Goal: Task Accomplishment & Management: Manage account settings

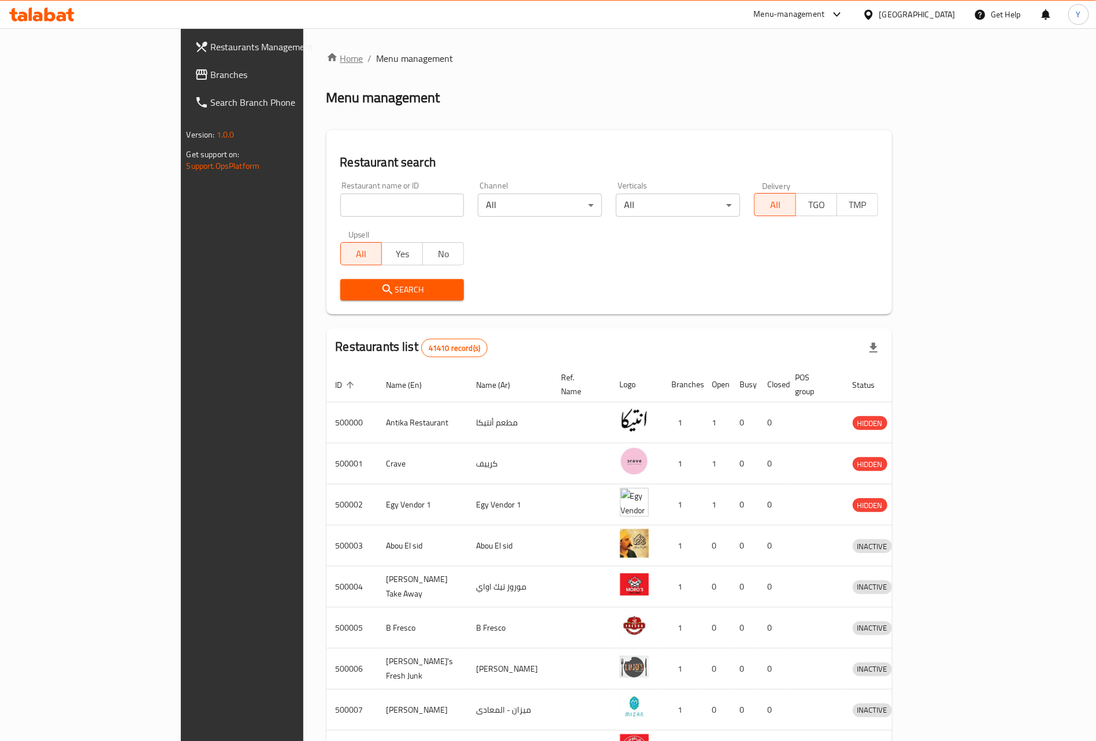
click at [327, 59] on link "Home" at bounding box center [345, 58] width 37 height 14
click at [340, 202] on input "search" at bounding box center [402, 205] width 124 height 23
paste input "625875"
type input "625875"
click button "Search" at bounding box center [402, 289] width 124 height 21
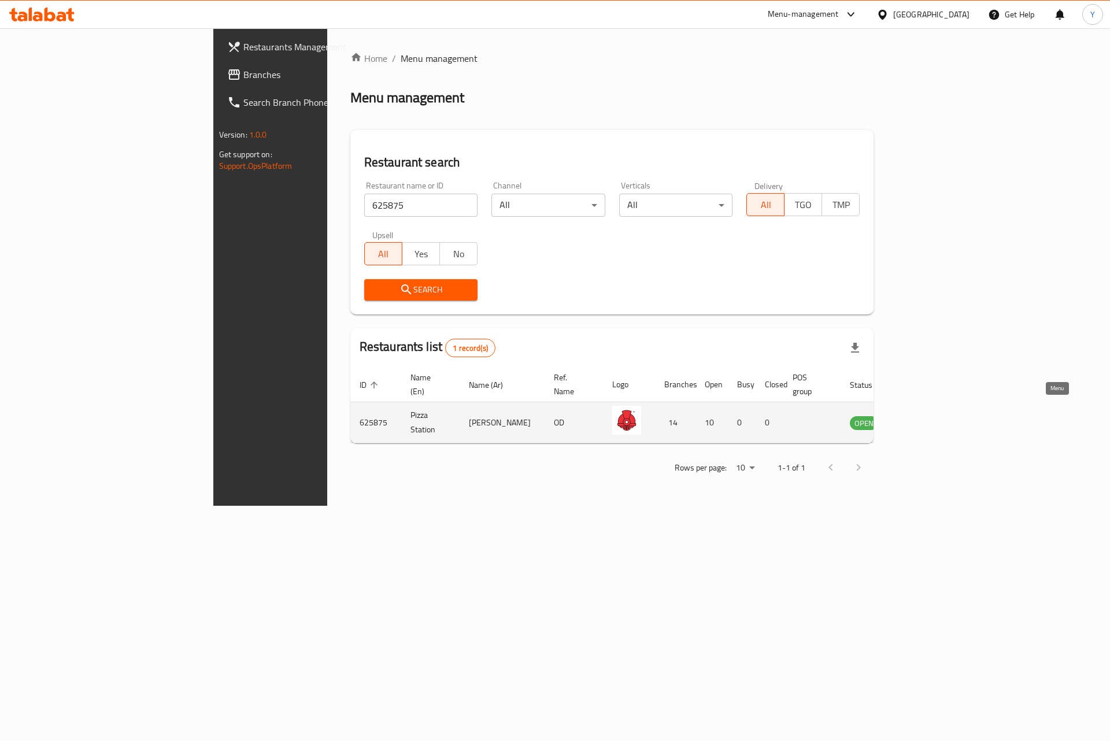
click at [932, 416] on link "enhanced table" at bounding box center [920, 423] width 21 height 14
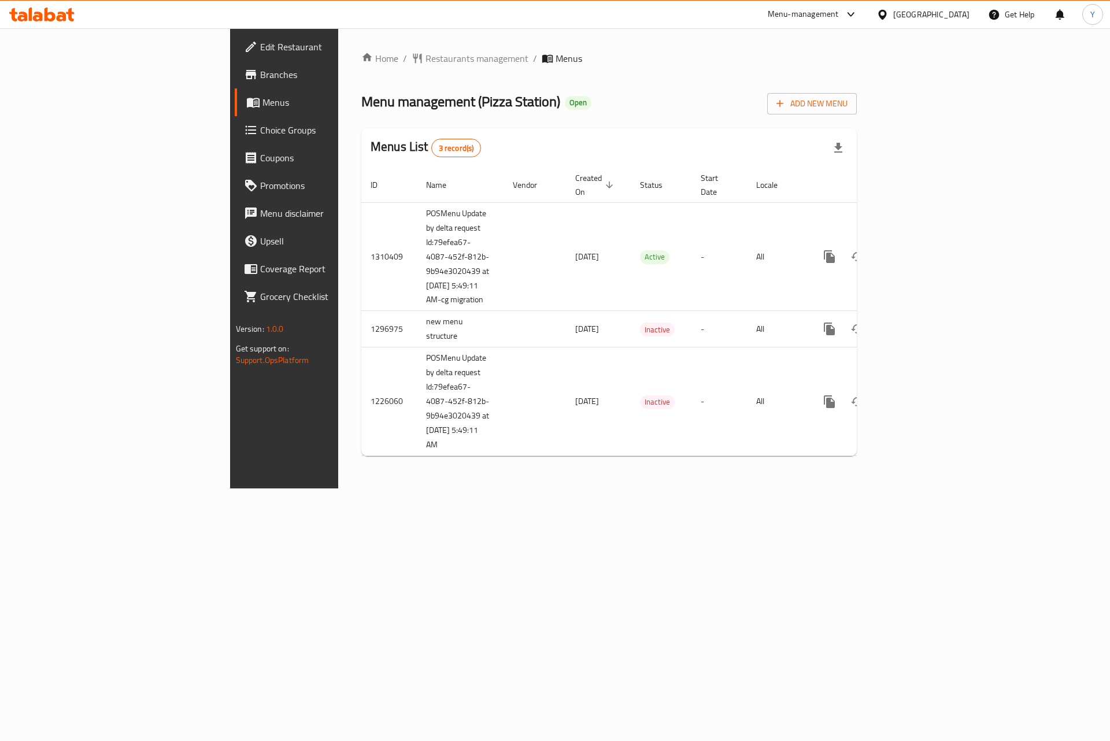
click at [260, 128] on span "Choice Groups" at bounding box center [333, 130] width 146 height 14
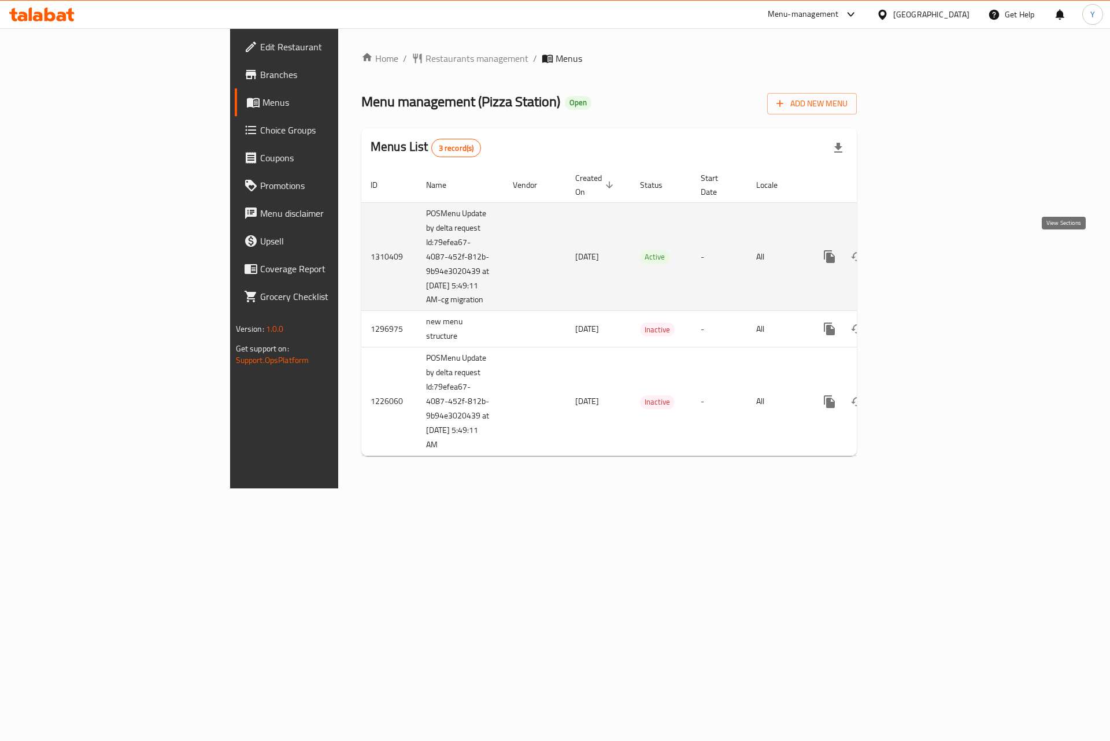
click at [919, 250] on icon "enhanced table" at bounding box center [913, 257] width 14 height 14
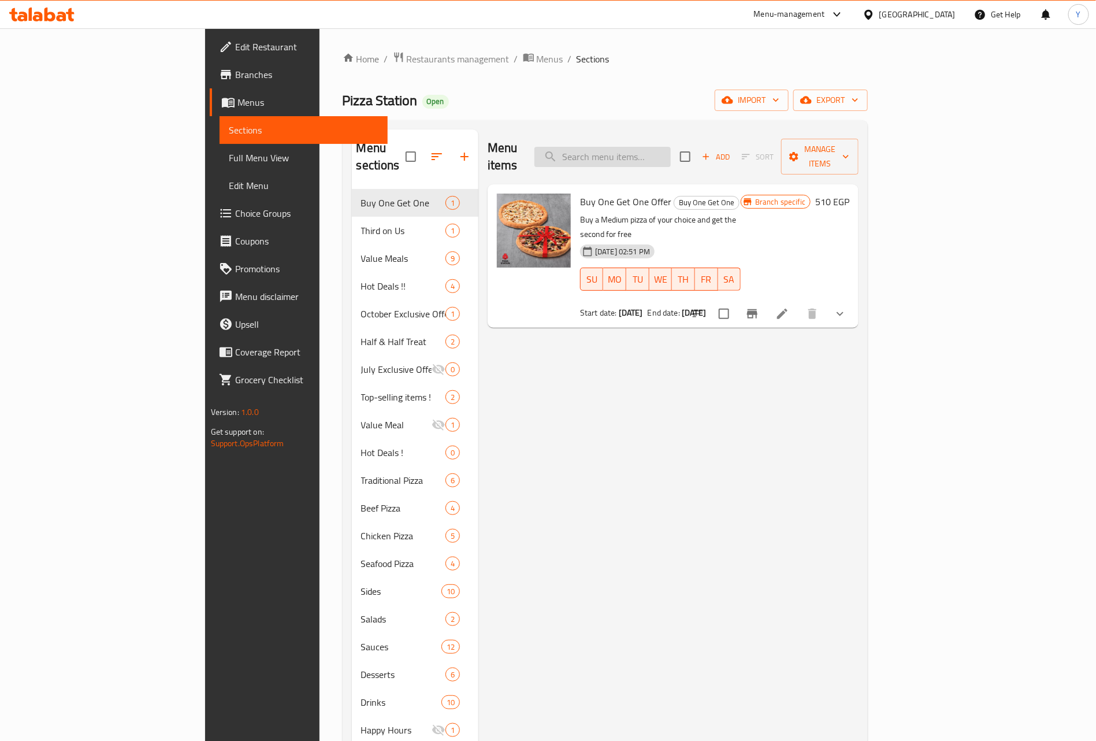
click at [654, 151] on input "search" at bounding box center [603, 157] width 136 height 20
paste input "Super Family Meal"
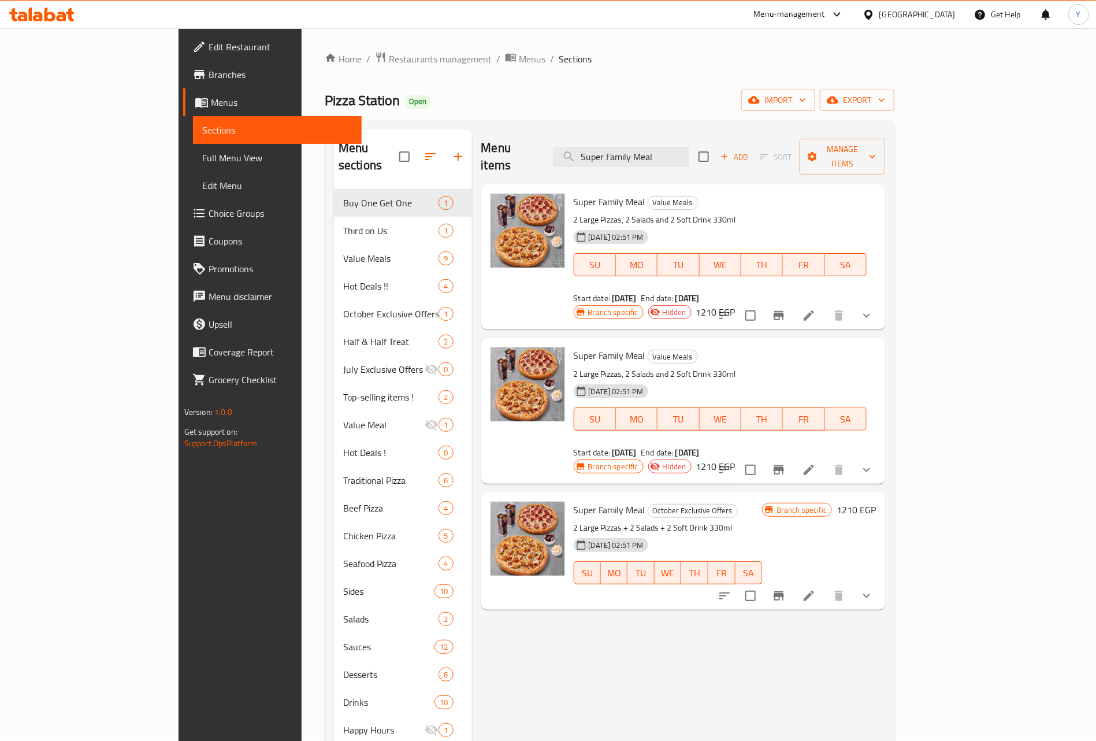
type input "Super Family Meal"
drag, startPoint x: 604, startPoint y: 319, endPoint x: 651, endPoint y: 321, distance: 46.8
click at [651, 350] on div "Value Meals" at bounding box center [673, 357] width 50 height 14
drag, startPoint x: 617, startPoint y: 195, endPoint x: 639, endPoint y: 184, distance: 24.0
click at [640, 191] on div "Super Family Meal Value Meals 2 Large Pizzas, 2 Salads and 2 Soft Drink 330ml 0…" at bounding box center [720, 249] width 303 height 120
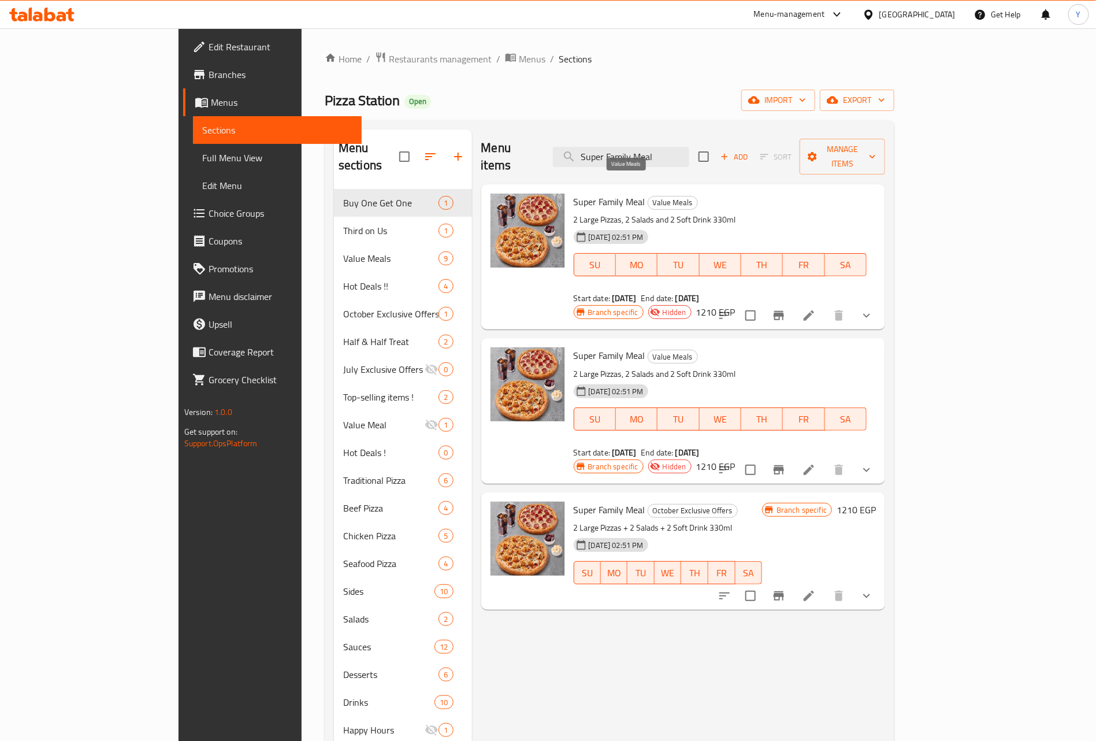
click at [648, 196] on span "Value Meals" at bounding box center [672, 202] width 49 height 13
click at [581, 501] on span "Super Family Meal" at bounding box center [610, 509] width 72 height 17
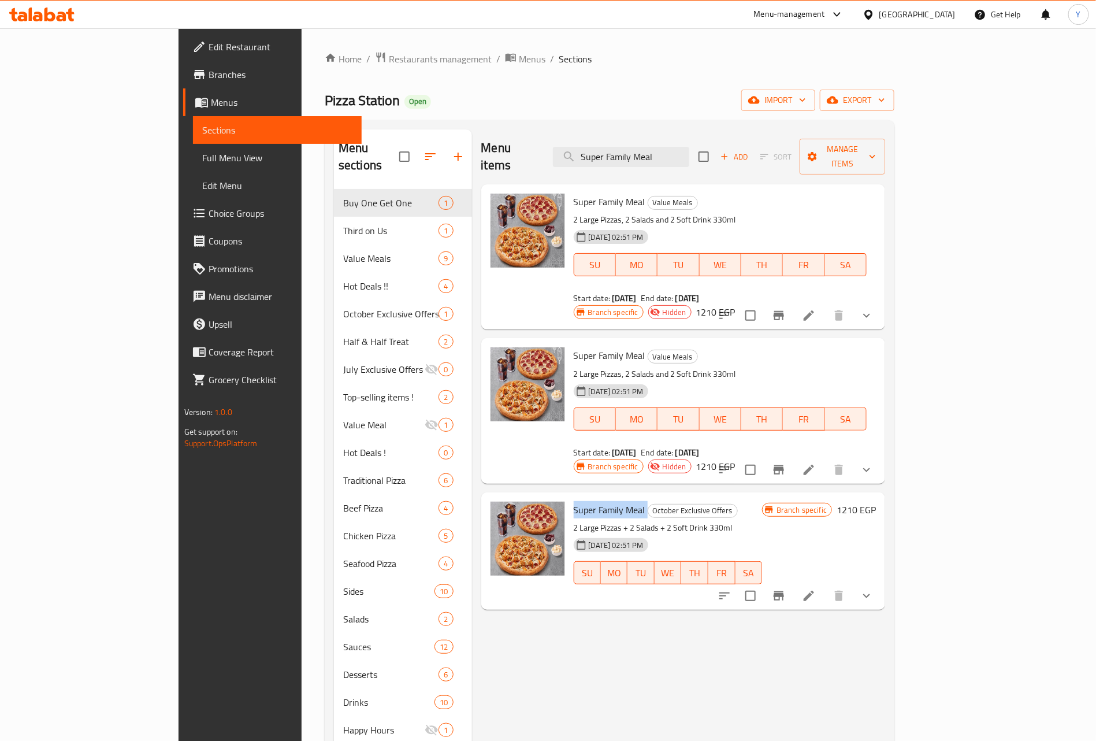
click at [581, 501] on span "Super Family Meal" at bounding box center [610, 509] width 72 height 17
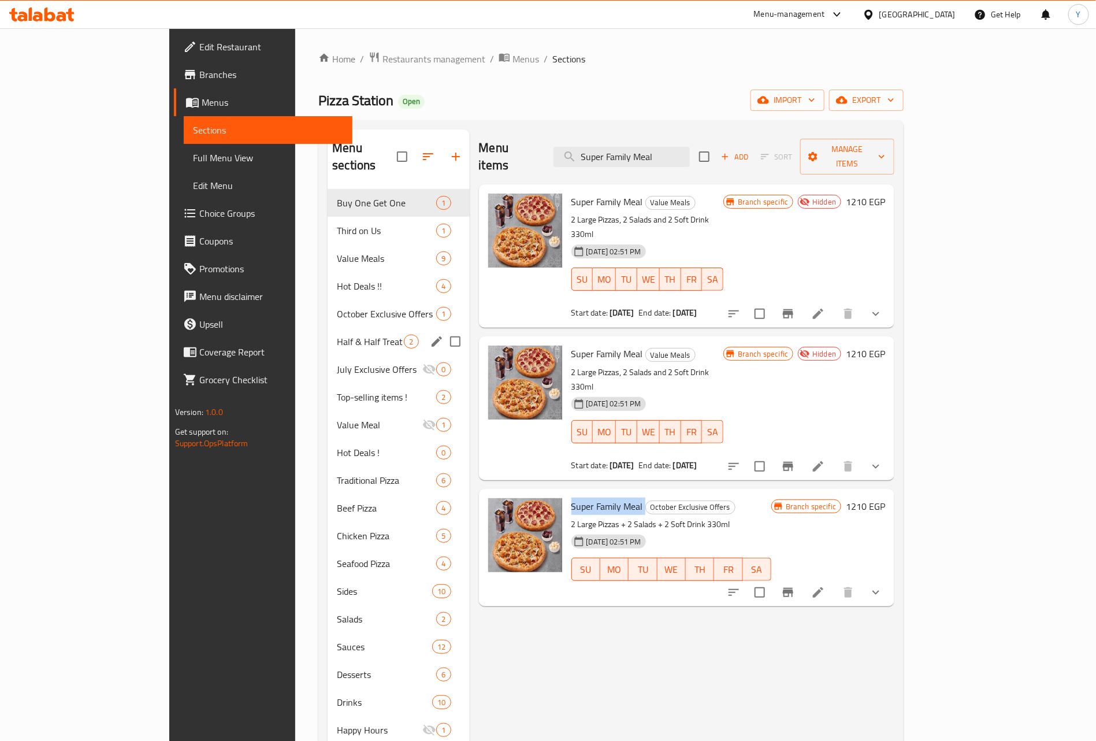
click at [337, 335] on span "Half & Half Treat" at bounding box center [370, 342] width 67 height 14
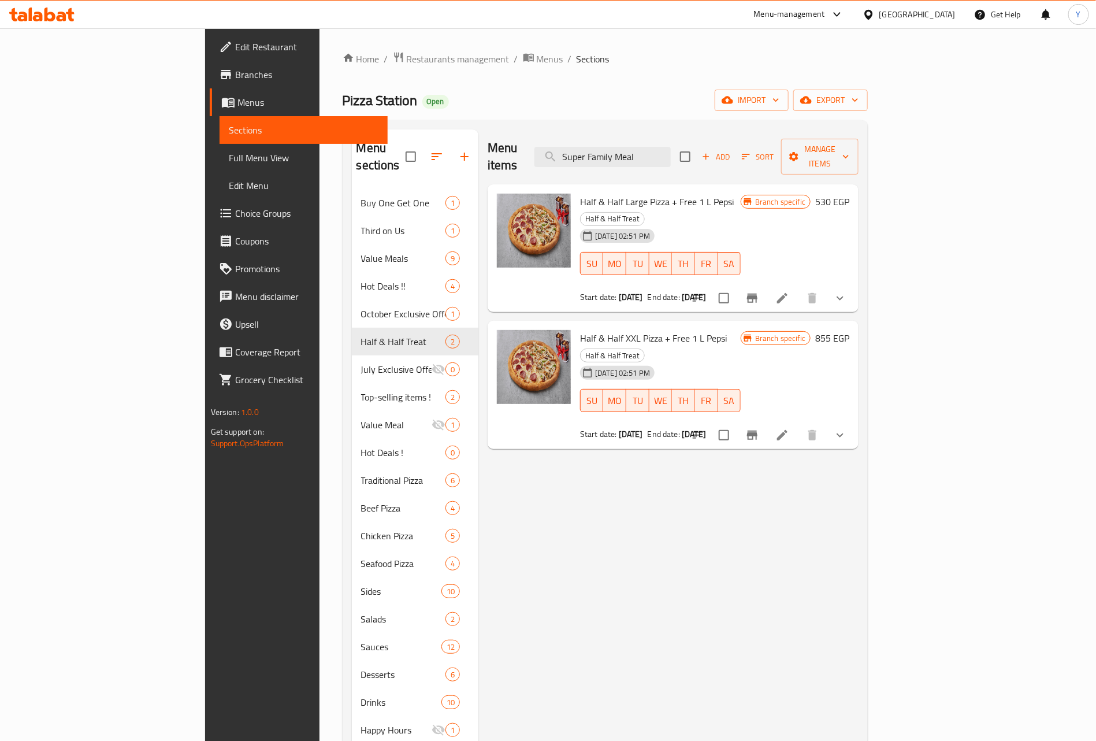
drag, startPoint x: 70, startPoint y: 90, endPoint x: 125, endPoint y: 66, distance: 59.8
click at [196, 66] on ul "Edit Restaurant Branches Menus Sections Full Menu View Edit Menu Choice Groups …" at bounding box center [292, 213] width 192 height 361
click at [235, 72] on span "Branches" at bounding box center [307, 75] width 144 height 14
click at [235, 49] on span "Edit Restaurant" at bounding box center [307, 47] width 144 height 14
click at [580, 329] on span "Half & Half XXL Pizza + Free 1 L Pepsi" at bounding box center [653, 337] width 147 height 17
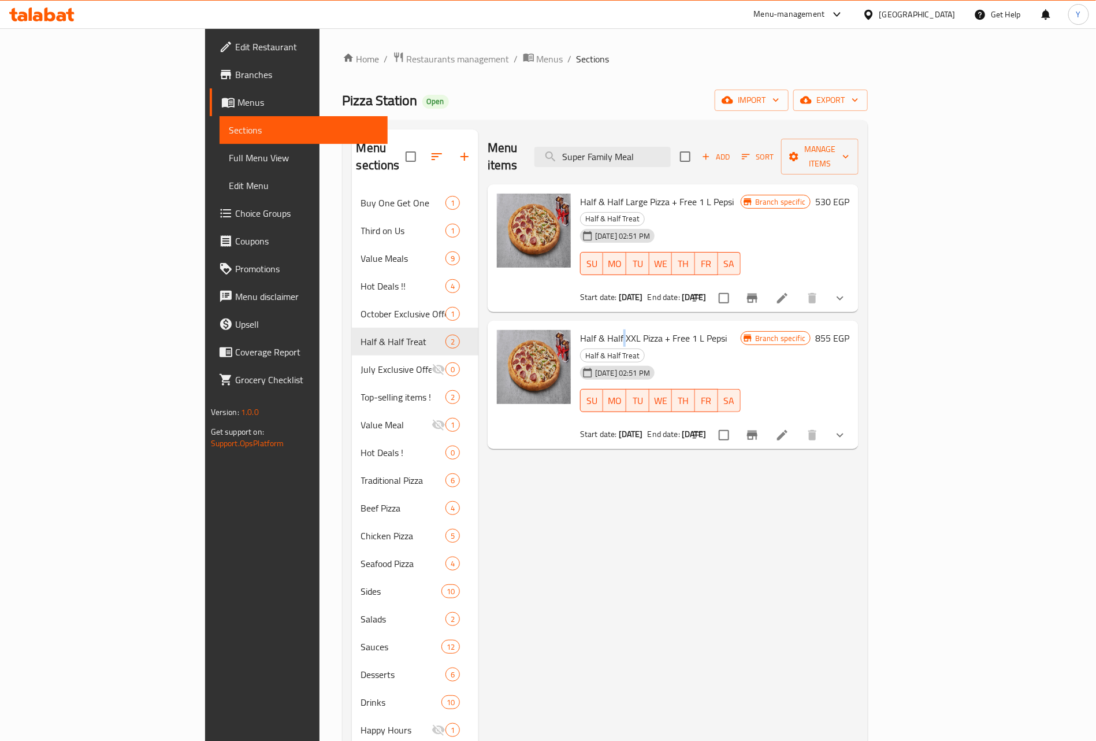
click at [580, 329] on span "Half & Half XXL Pizza + Free 1 L Pepsi" at bounding box center [653, 337] width 147 height 17
copy h6 "Half & Half XXL Pizza + Free 1 L Pepsi"
click at [580, 193] on span "Half & Half Large Pizza + Free 1 L Pepsi" at bounding box center [657, 201] width 154 height 17
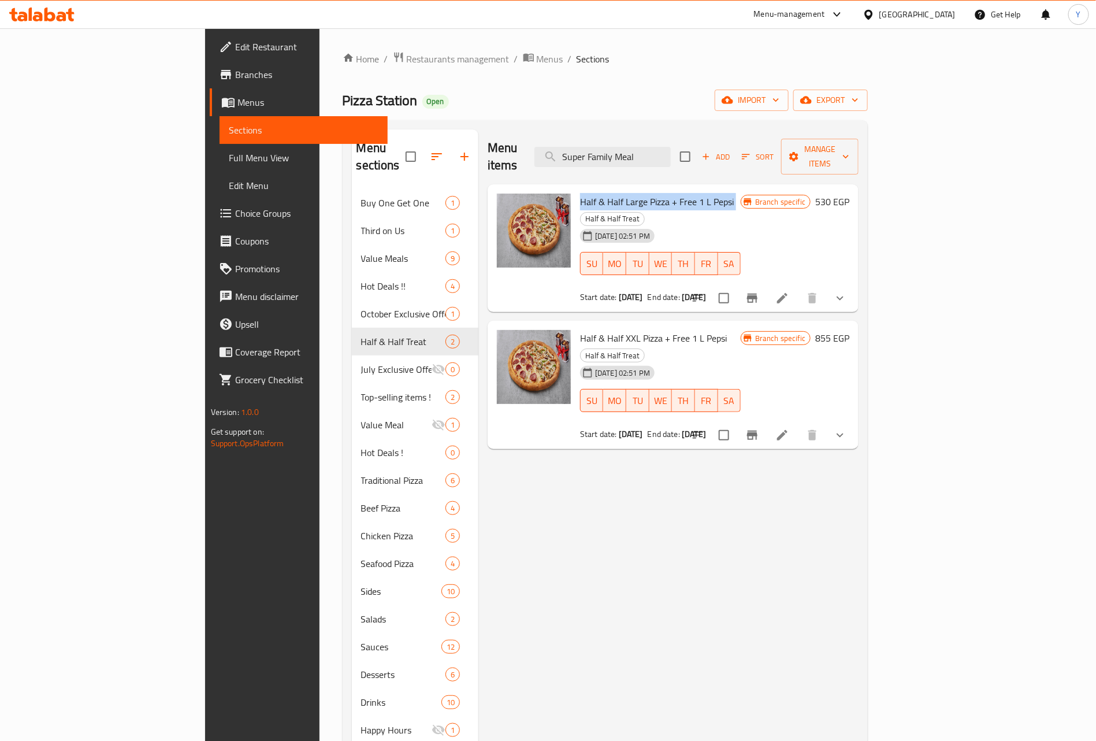
click at [580, 193] on span "Half & Half Large Pizza + Free 1 L Pepsi" at bounding box center [657, 201] width 154 height 17
copy h6 "Half & Half Large Pizza + Free 1 L Pepsi"
click at [854, 284] on button "show more" at bounding box center [840, 298] width 28 height 28
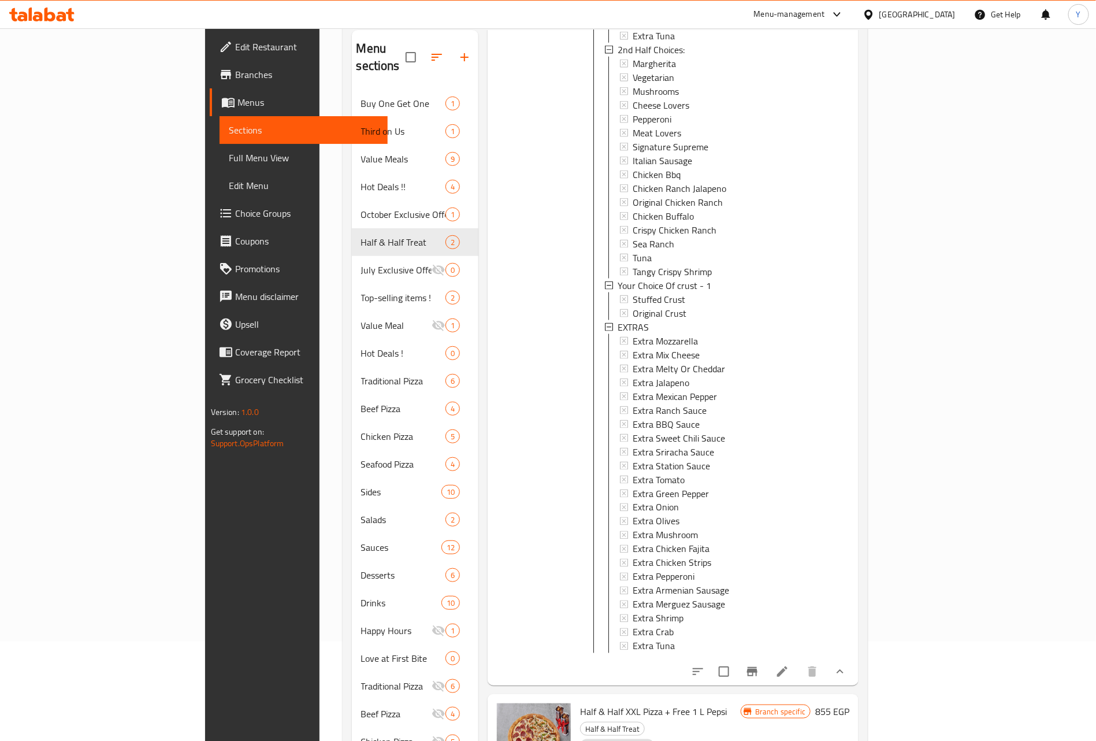
scroll to position [162, 0]
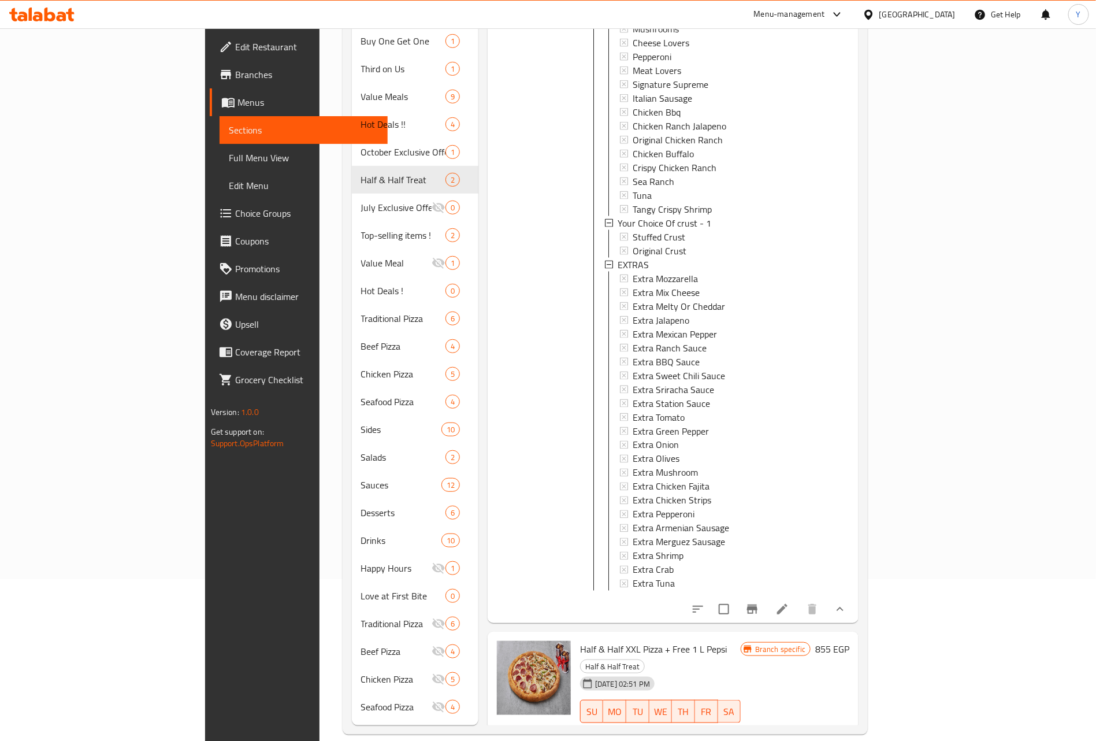
click at [854, 595] on div at bounding box center [769, 609] width 170 height 28
click at [854, 595] on button "show more" at bounding box center [840, 609] width 28 height 28
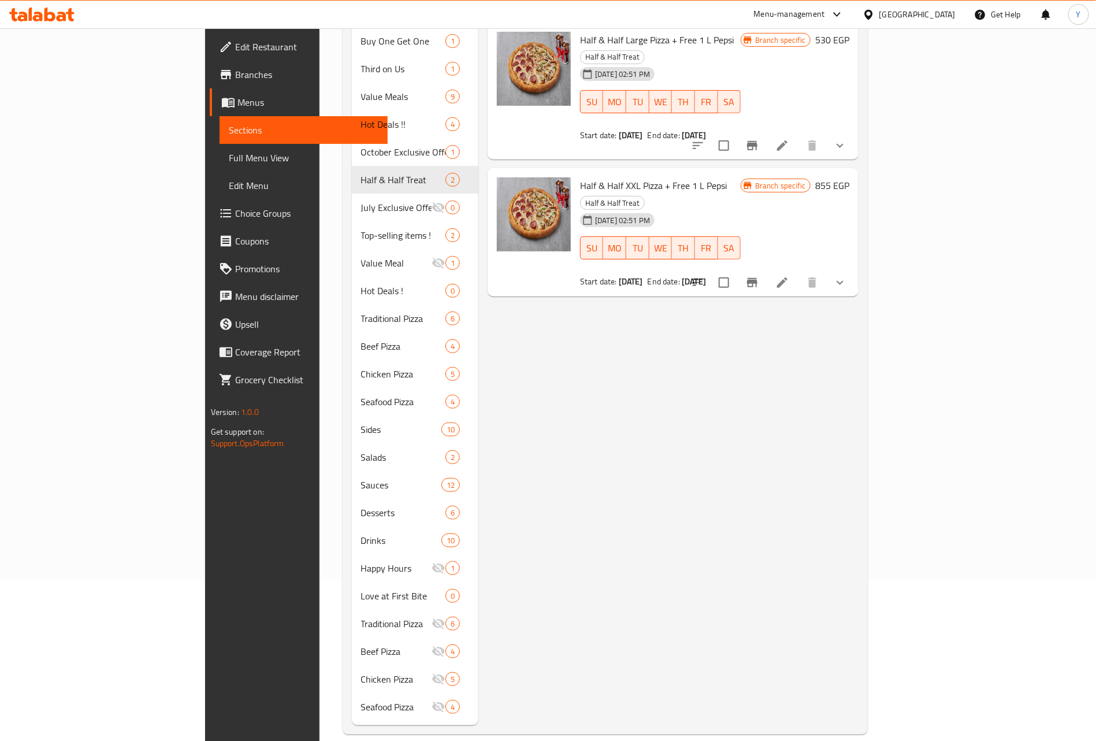
scroll to position [0, 0]
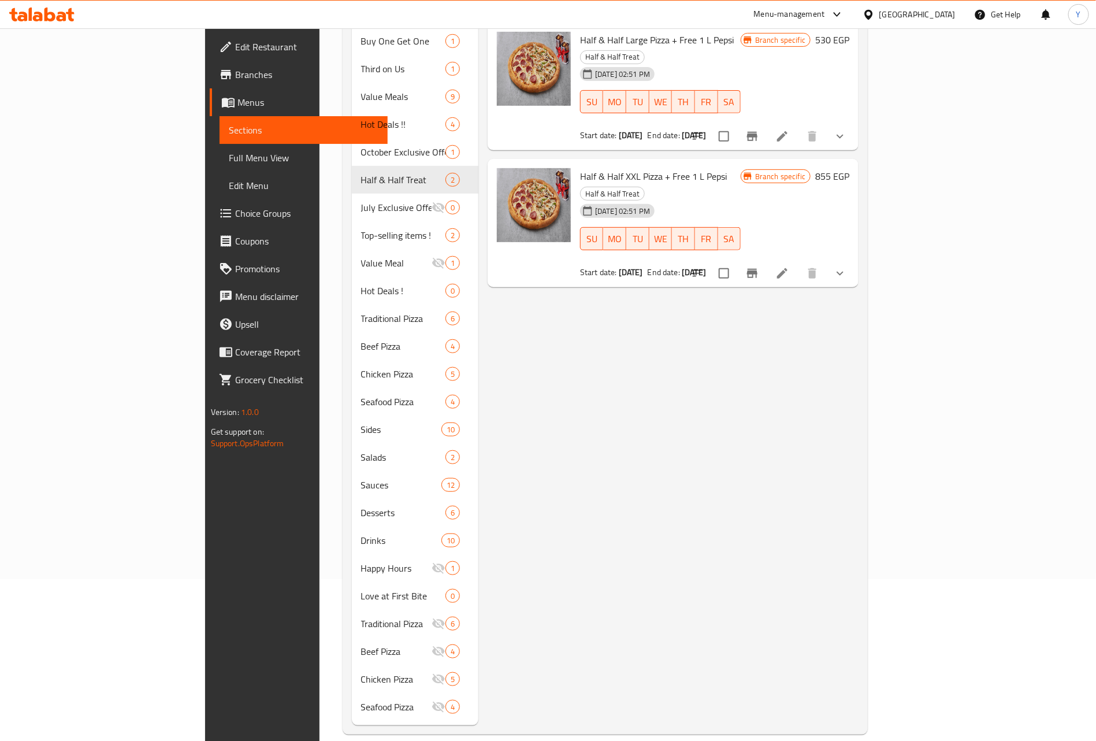
click at [847, 266] on icon "show more" at bounding box center [840, 273] width 14 height 14
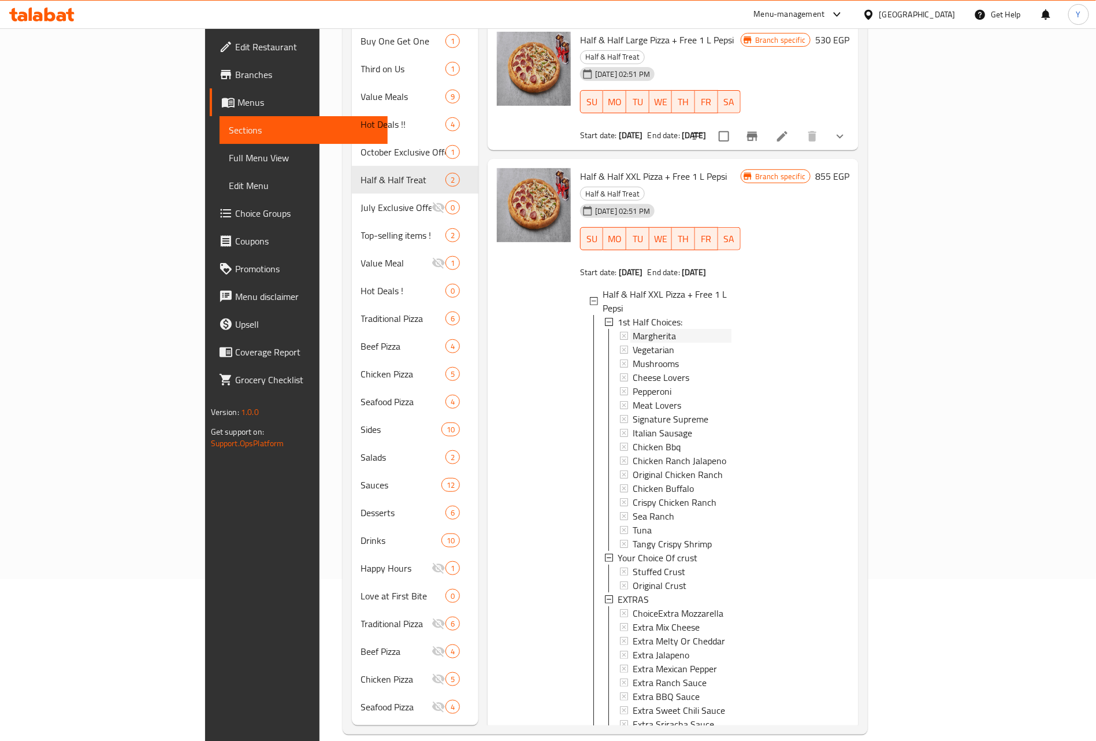
click at [633, 329] on span "Margherita" at bounding box center [654, 336] width 43 height 14
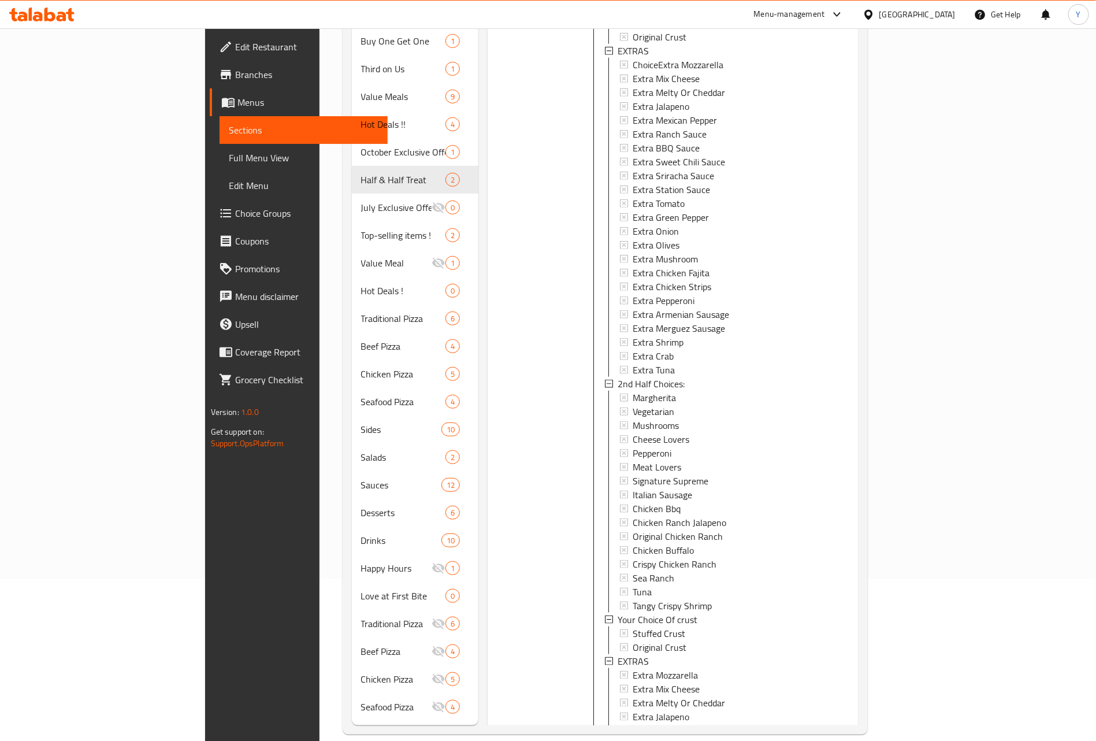
scroll to position [548, 0]
click at [618, 377] on span "2nd Half Choices:" at bounding box center [651, 384] width 67 height 14
click at [633, 391] on span "Margherita" at bounding box center [654, 398] width 43 height 14
click at [633, 405] on span "Vegetarian" at bounding box center [654, 412] width 42 height 14
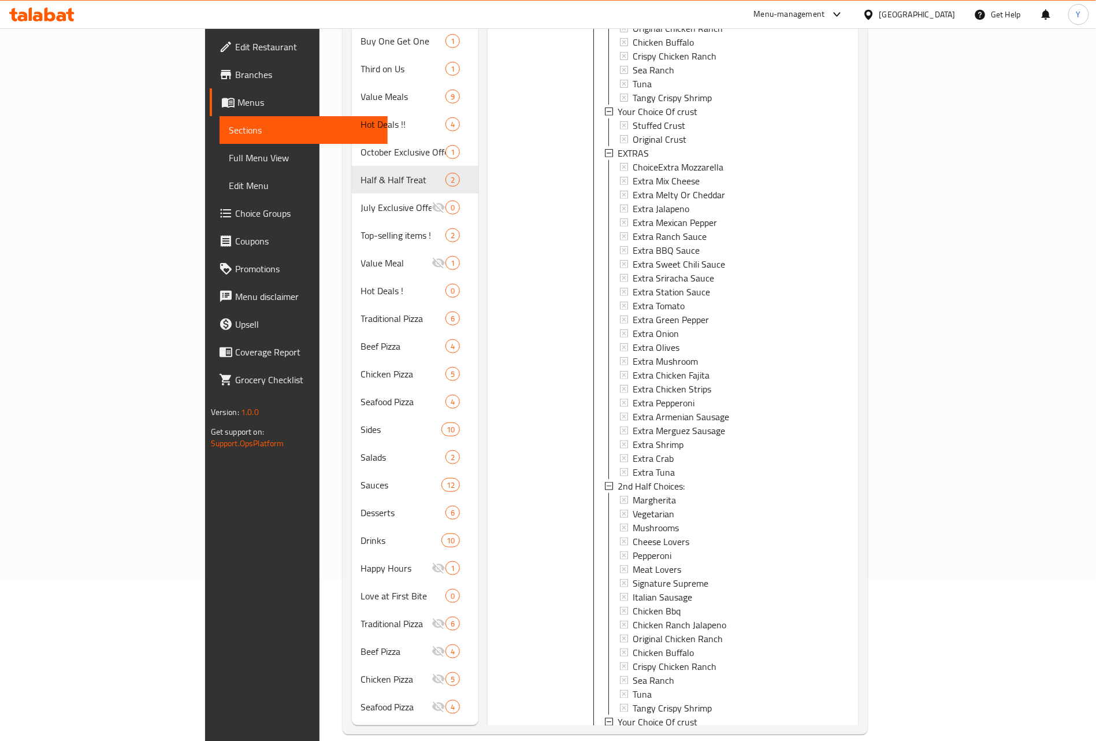
scroll to position [28, 0]
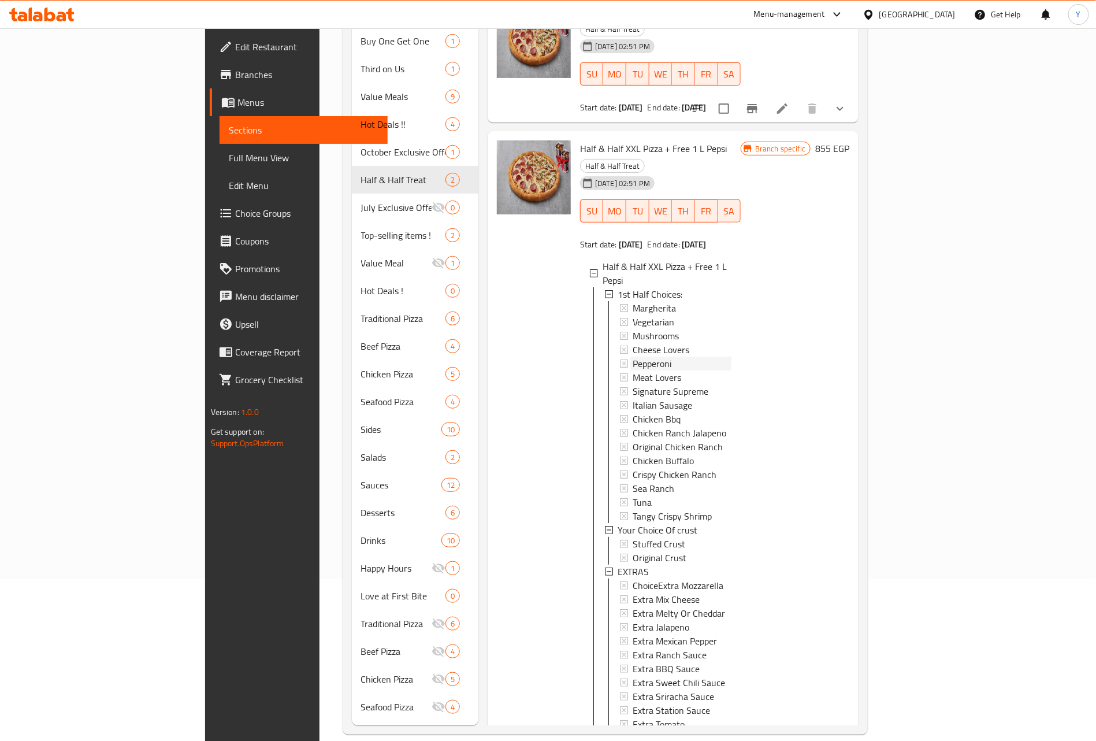
click at [640, 357] on div "Pepperoni" at bounding box center [682, 364] width 99 height 14
click at [633, 329] on span "Mushrooms" at bounding box center [656, 336] width 46 height 14
click at [703, 426] on div "Chicken Ranch Jalapeno" at bounding box center [682, 433] width 99 height 14
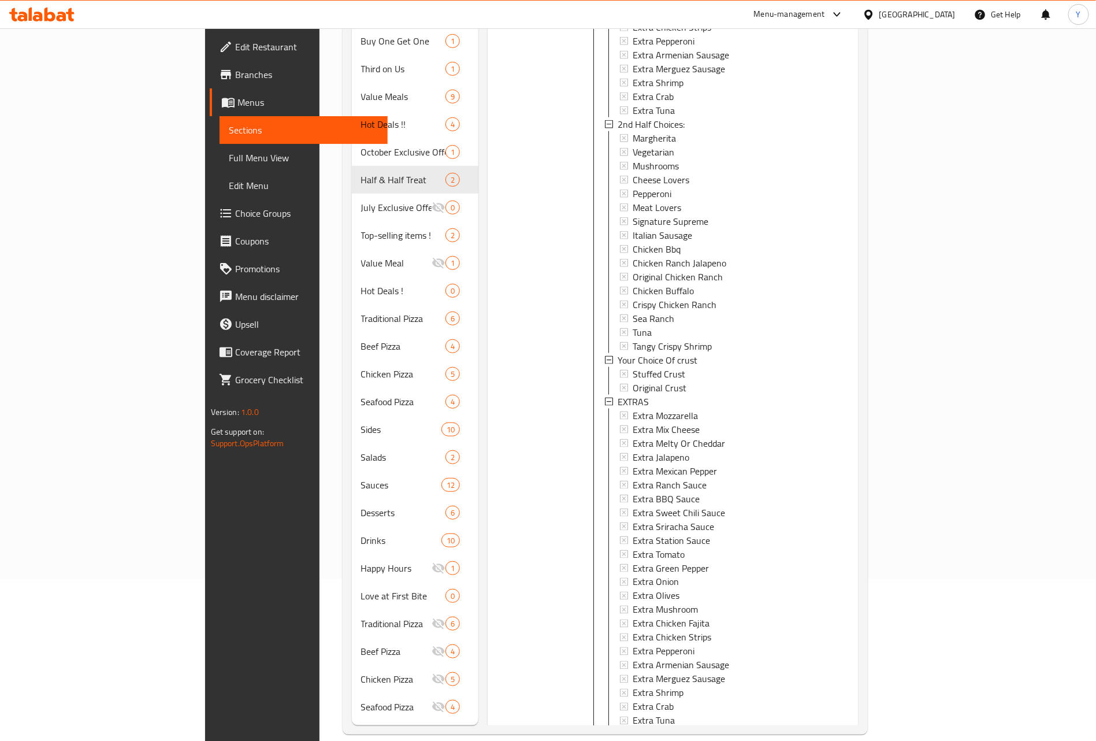
scroll to position [808, 0]
click at [652, 407] on div "Extra Mozzarella" at bounding box center [682, 414] width 99 height 14
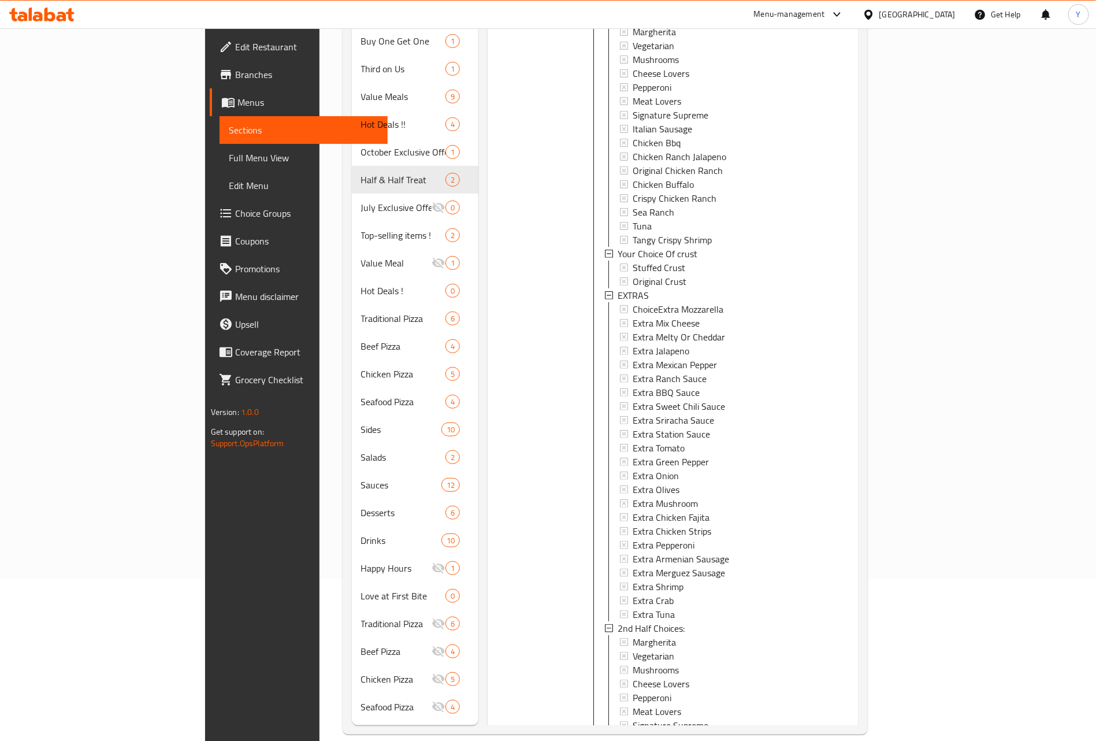
scroll to position [288, 0]
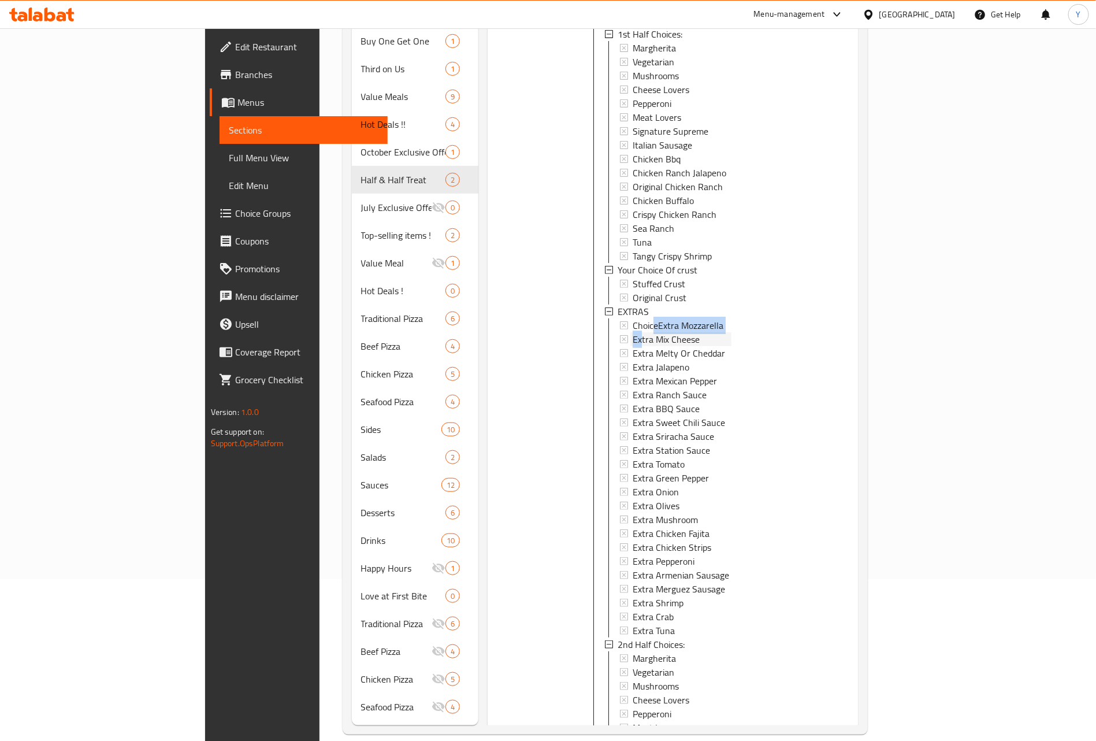
drag, startPoint x: 593, startPoint y: 269, endPoint x: 604, endPoint y: 262, distance: 13.0
click at [620, 318] on div "ChoiceExtra Mozzarella Extra Mix Cheese Extra Melty Or Cheddar Extra Jalapeno E…" at bounding box center [676, 477] width 112 height 319
click at [633, 318] on span "ChoiceExtra Mozzarella" at bounding box center [678, 325] width 91 height 14
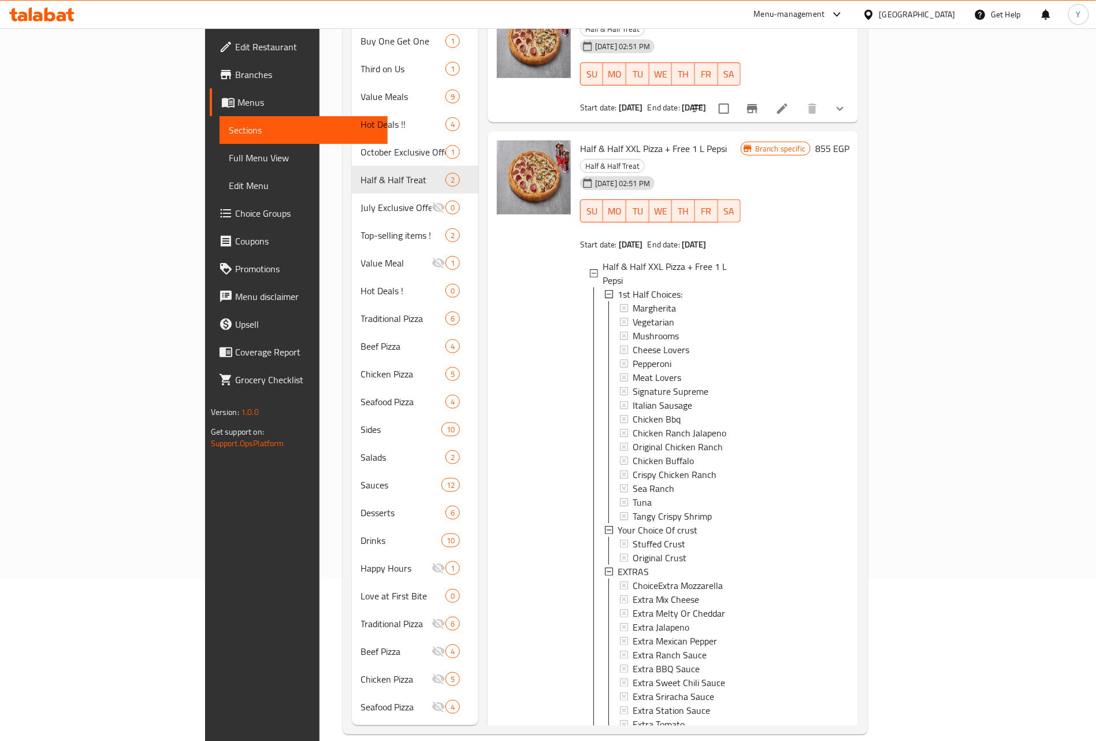
scroll to position [0, 0]
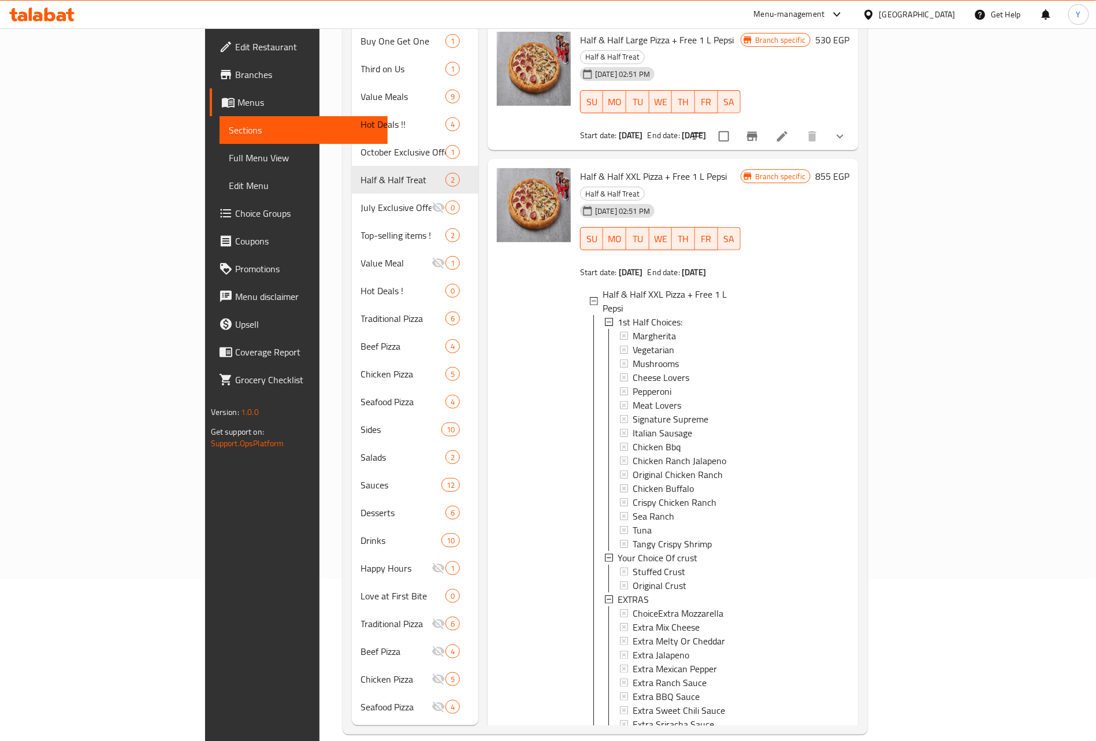
click at [580, 168] on span "Half & Half XXL Pizza + Free 1 L Pepsi" at bounding box center [653, 176] width 147 height 17
type button "0"
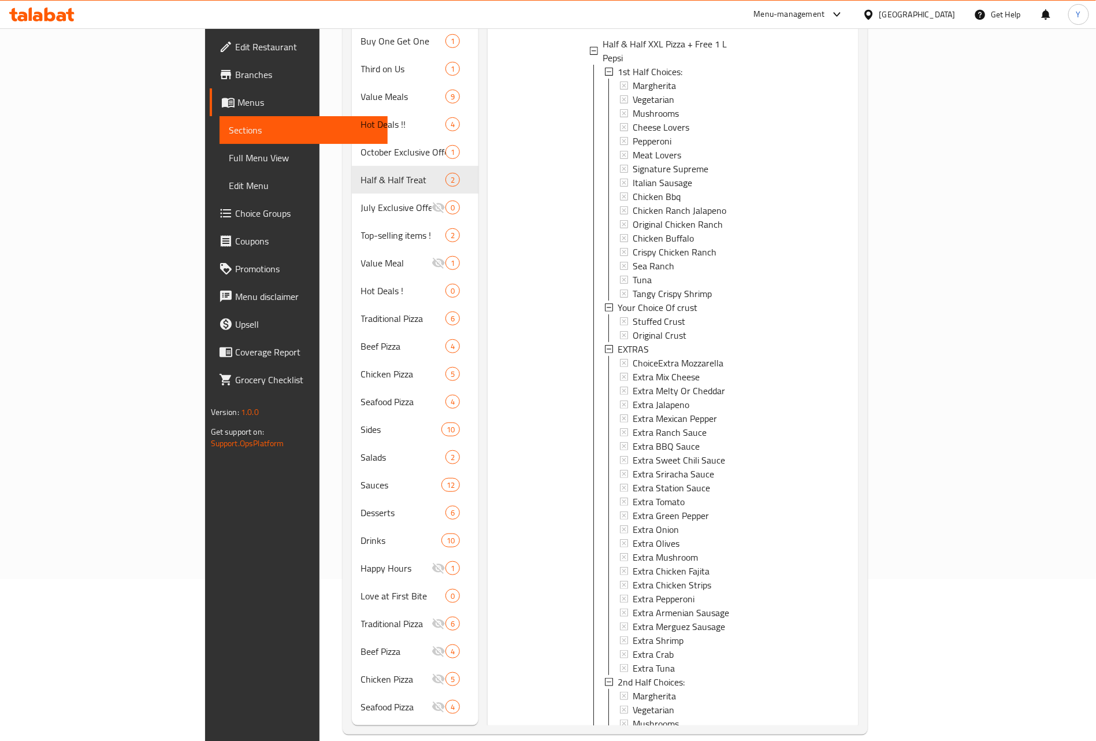
scroll to position [260, 0]
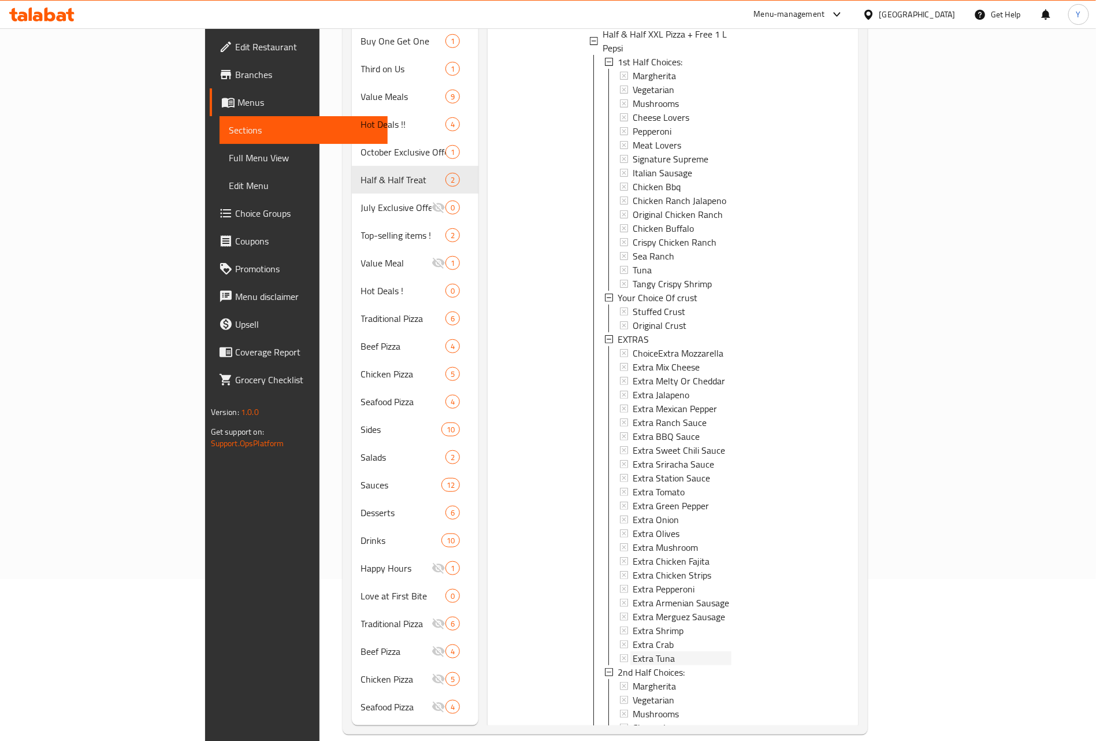
click at [633, 651] on span "Extra Tuna" at bounding box center [654, 658] width 42 height 14
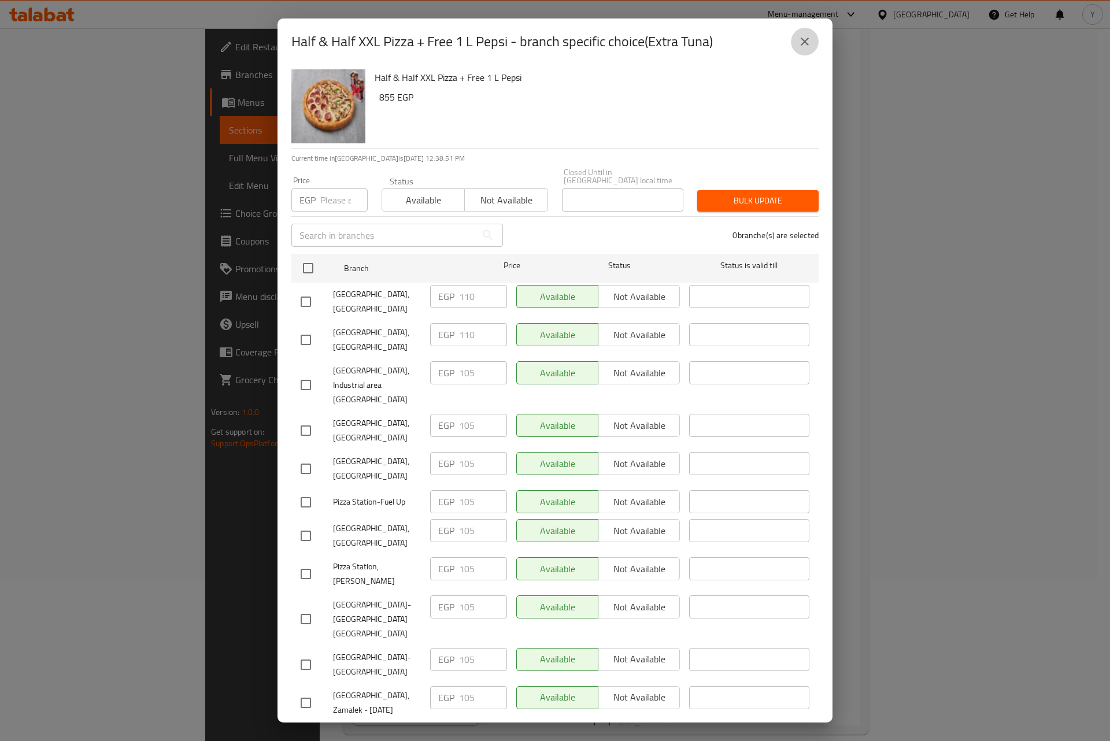
click at [813, 44] on button "close" at bounding box center [805, 42] width 28 height 28
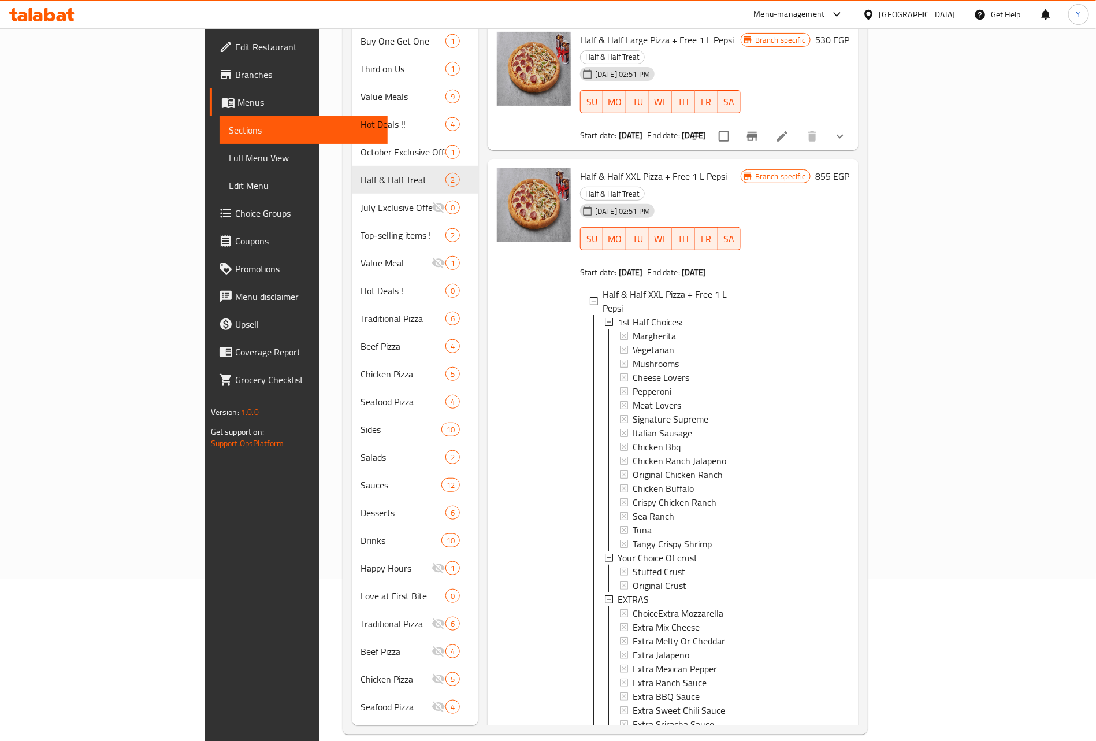
scroll to position [0, 0]
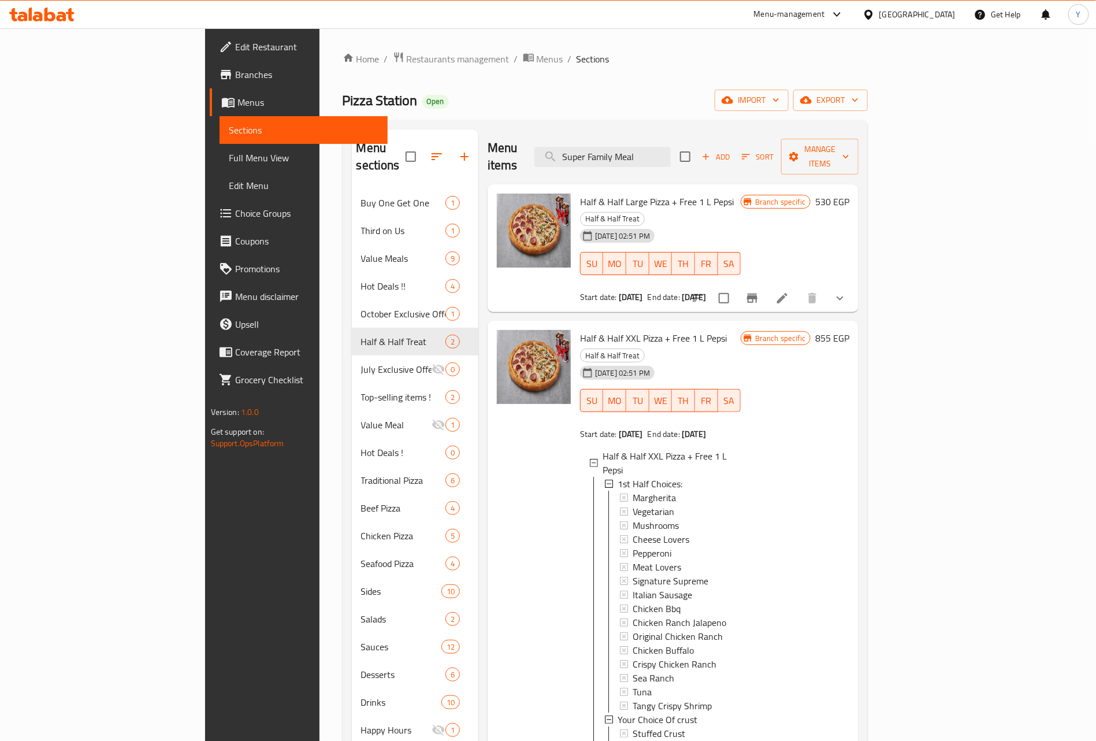
click at [847, 291] on icon "show more" at bounding box center [840, 298] width 14 height 14
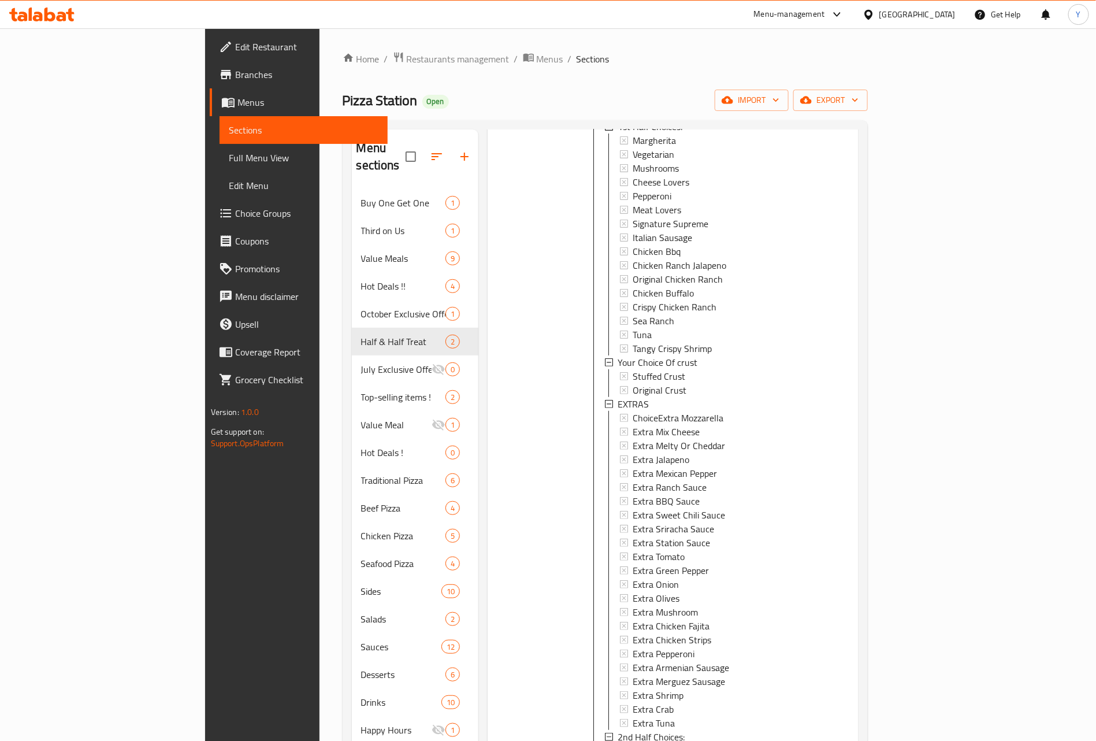
scroll to position [260, 0]
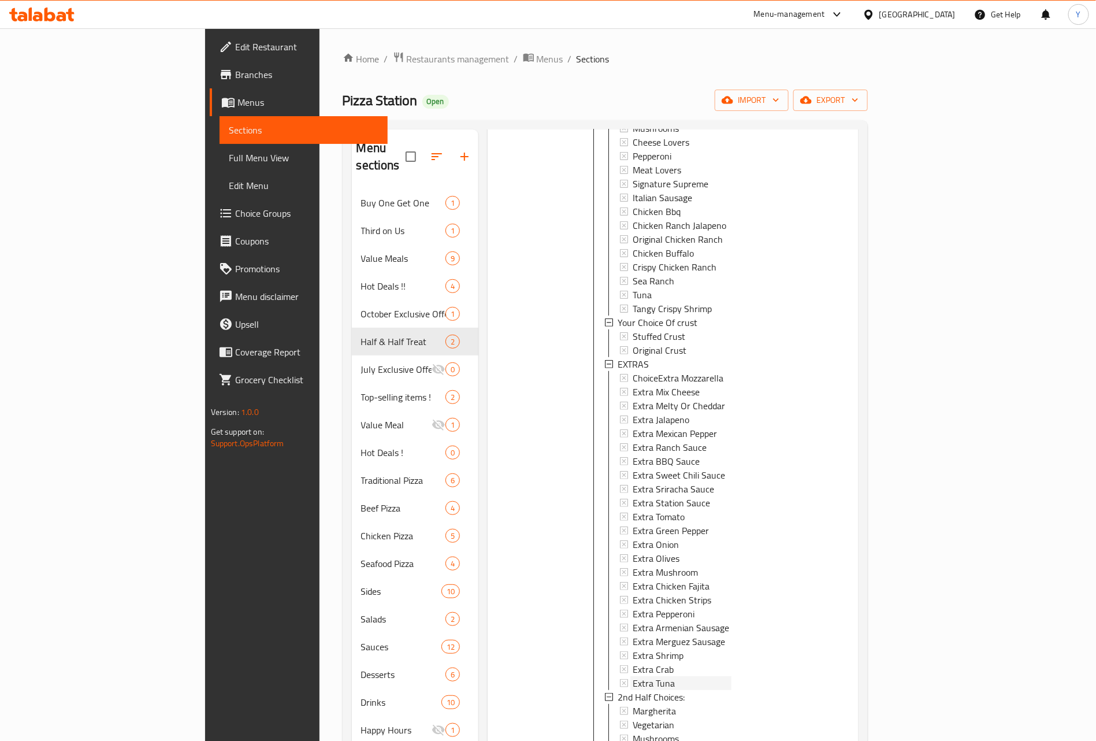
click at [633, 676] on span "Extra Tuna" at bounding box center [654, 683] width 42 height 14
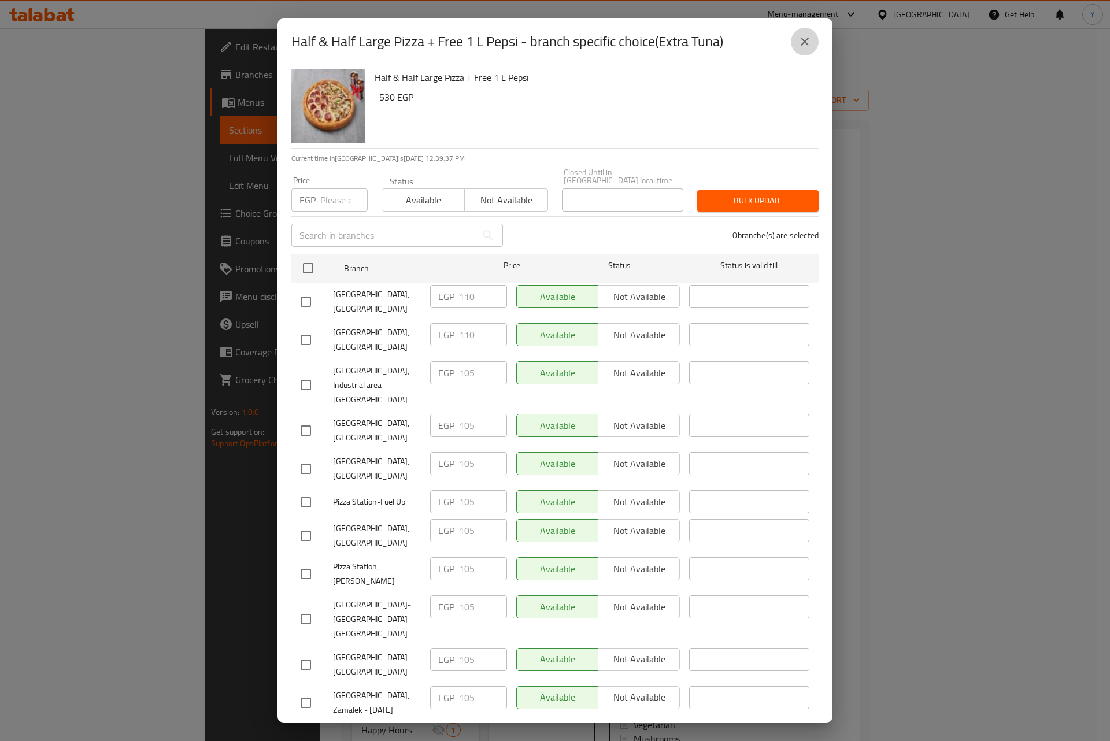
click at [798, 46] on icon "close" at bounding box center [805, 42] width 14 height 14
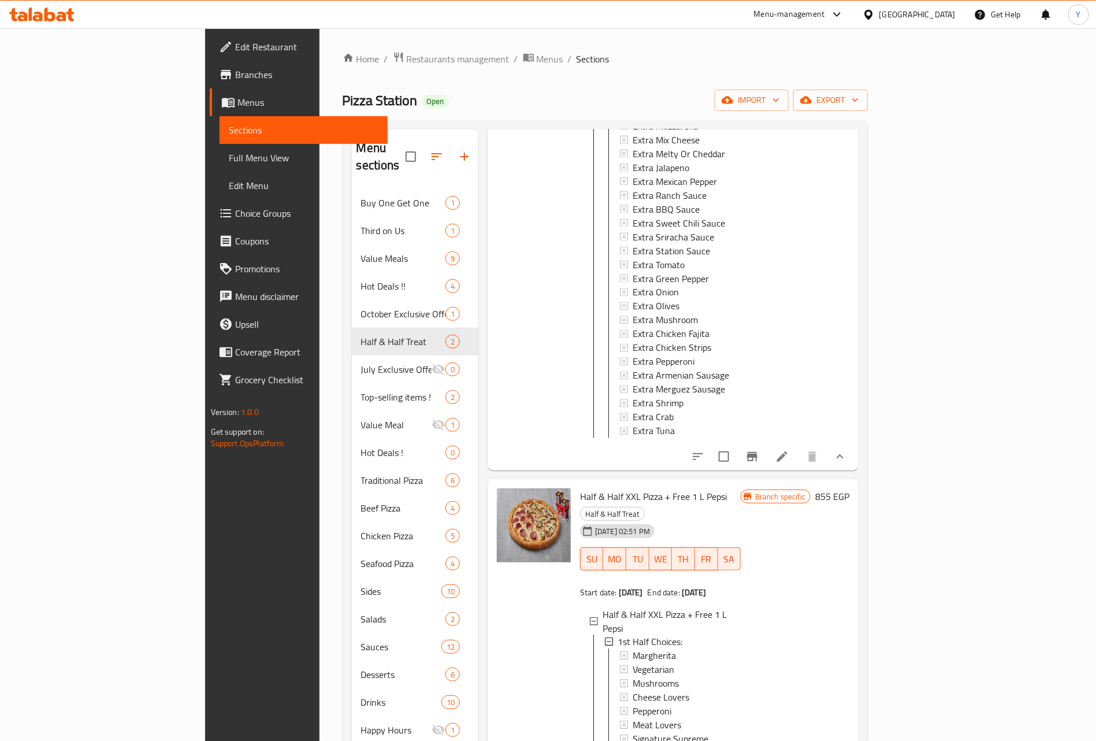
scroll to position [1214, 0]
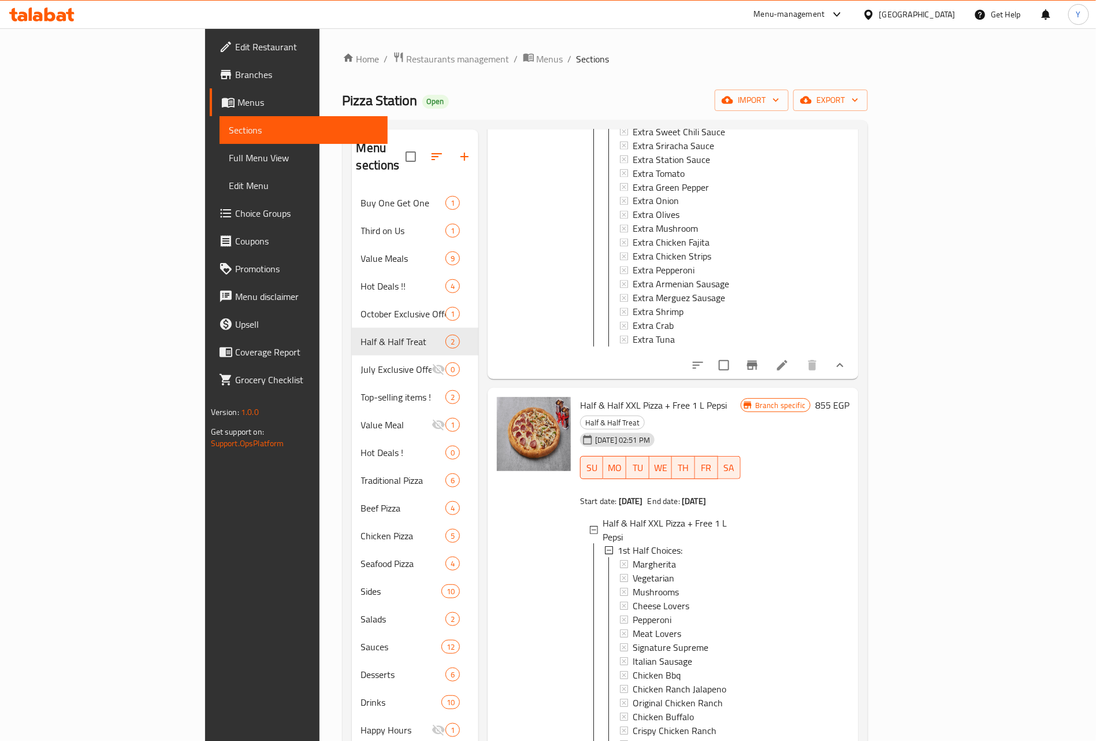
click at [847, 358] on icon "show more" at bounding box center [840, 365] width 14 height 14
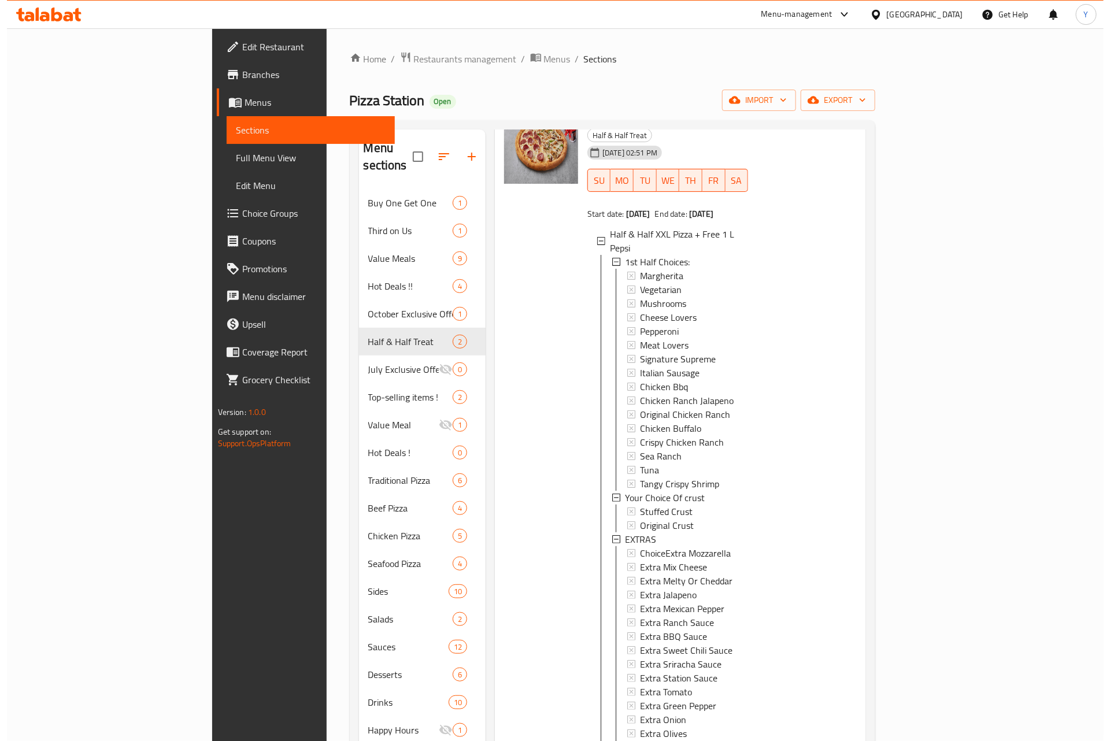
scroll to position [260, 0]
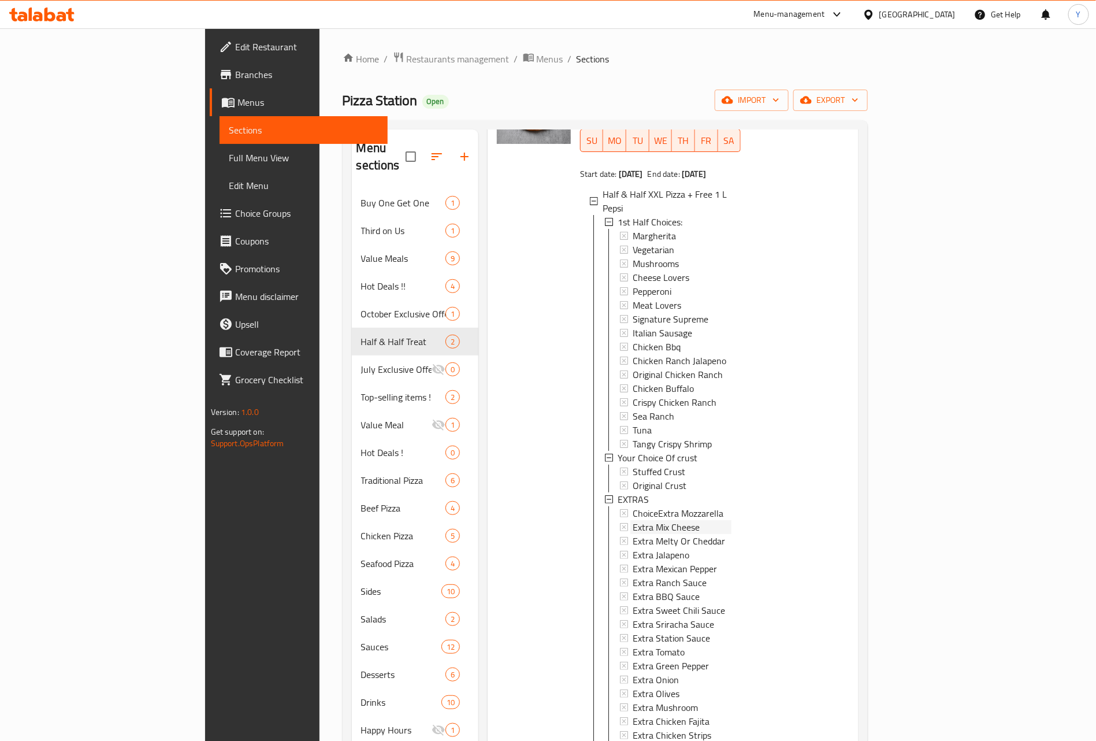
click at [633, 520] on span "Extra Mix Cheese" at bounding box center [666, 527] width 67 height 14
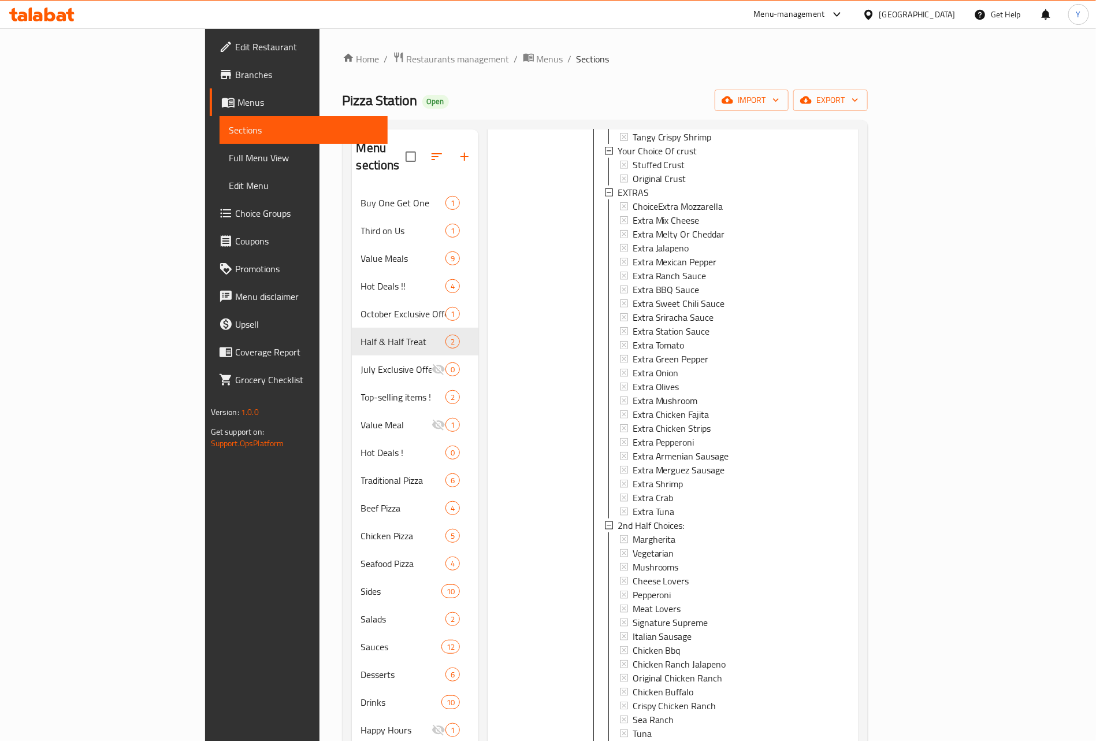
scroll to position [607, 0]
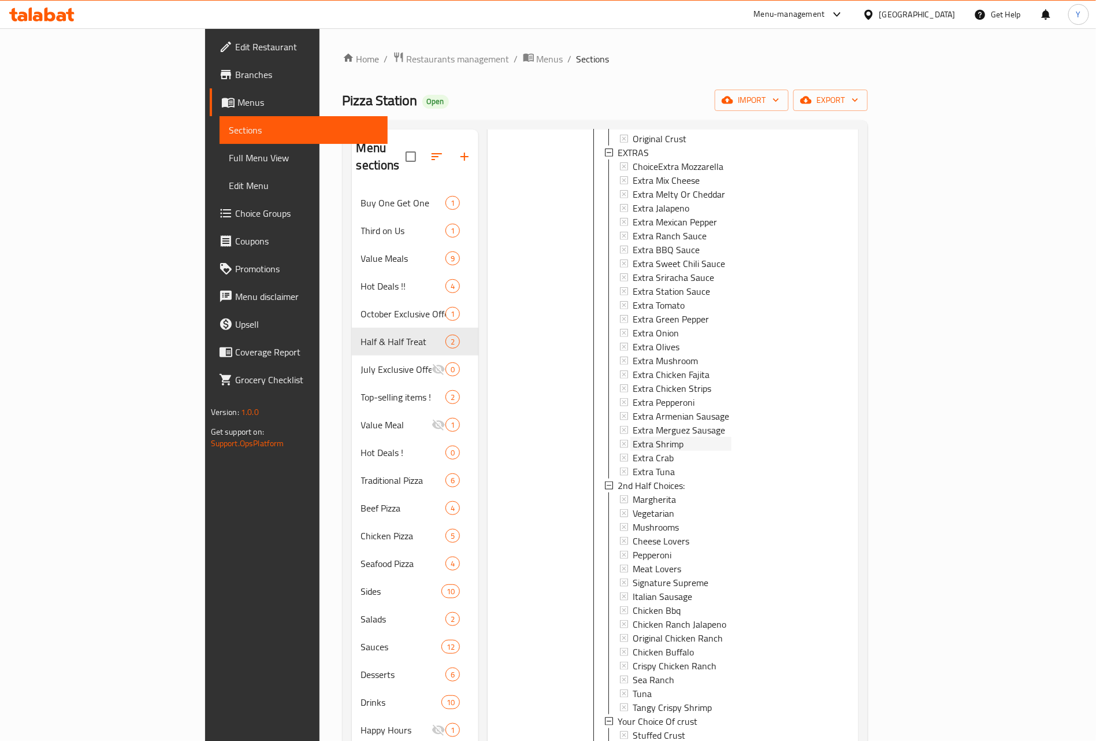
click at [637, 437] on div "Extra Shrimp" at bounding box center [682, 444] width 99 height 14
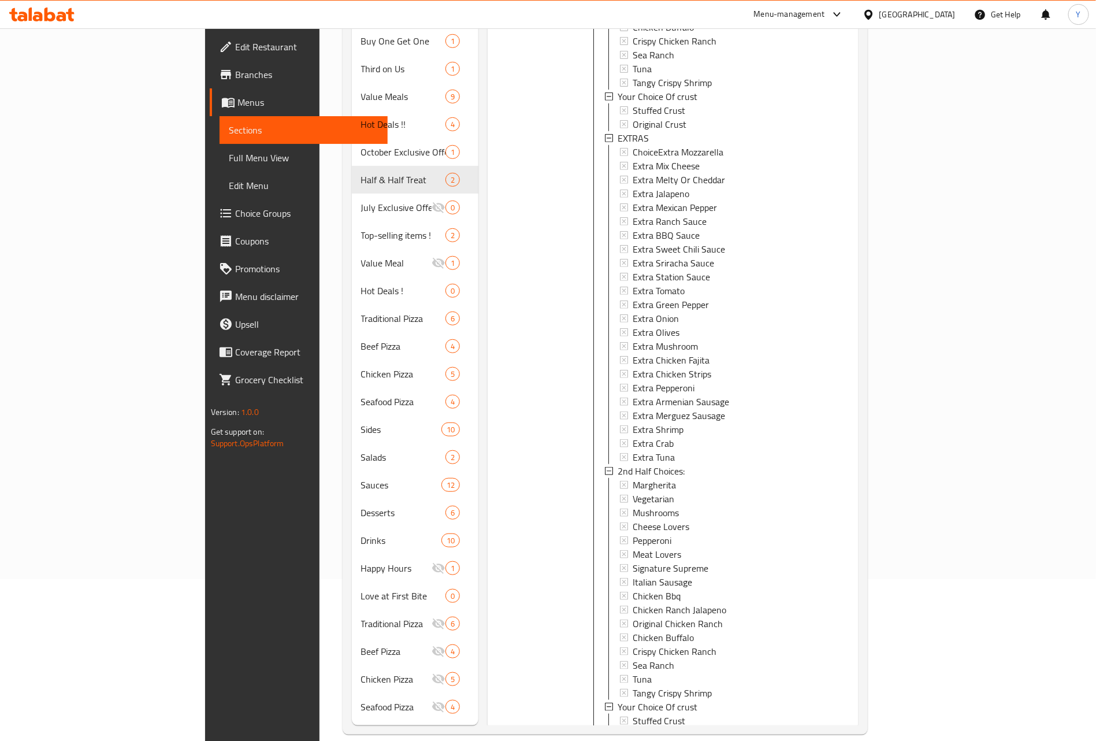
scroll to position [288, 0]
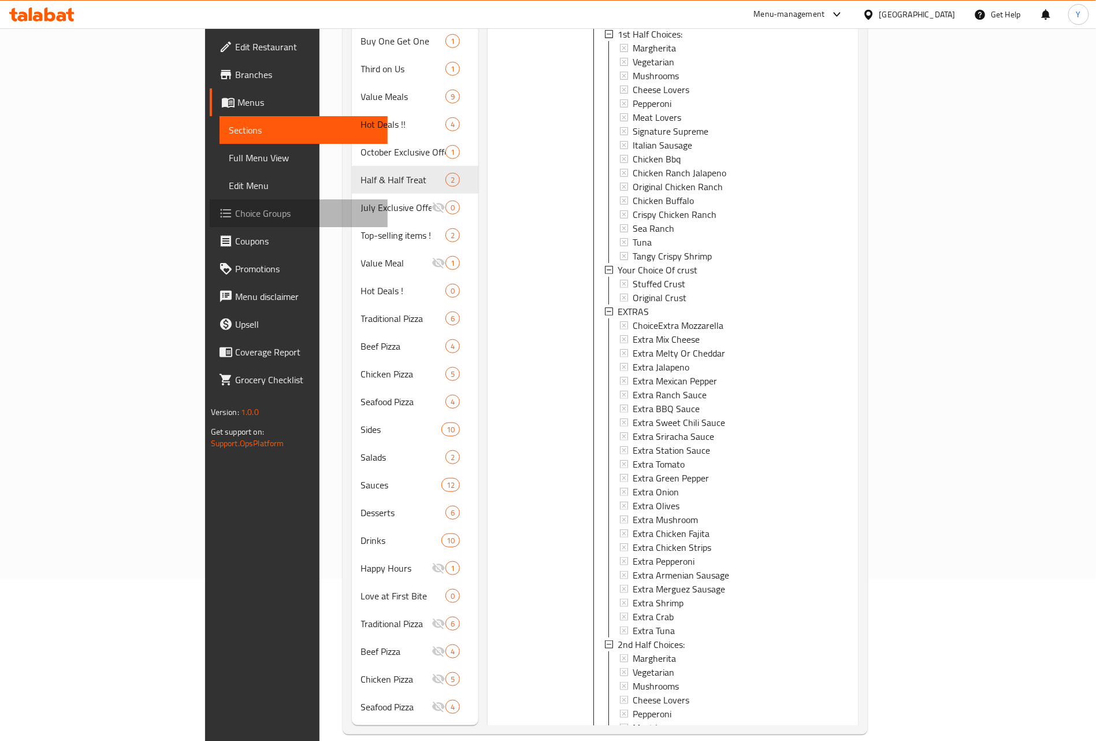
click at [235, 212] on span "Choice Groups" at bounding box center [307, 213] width 144 height 14
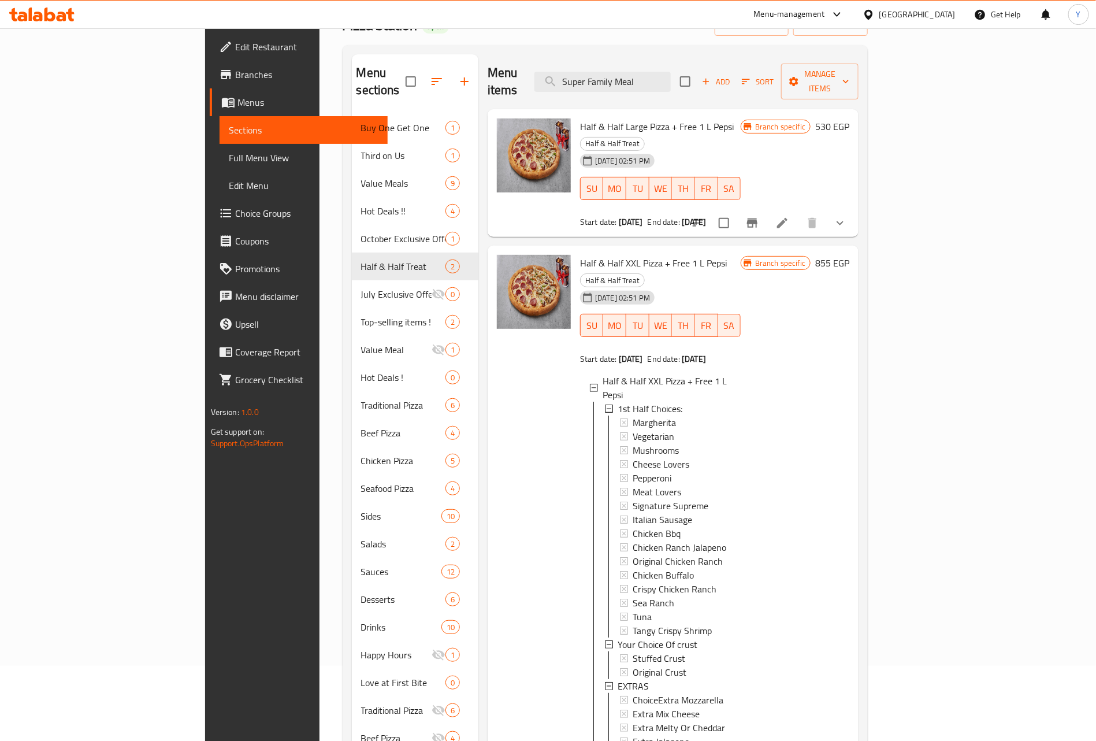
scroll to position [2, 0]
click at [847, 216] on icon "show more" at bounding box center [840, 223] width 14 height 14
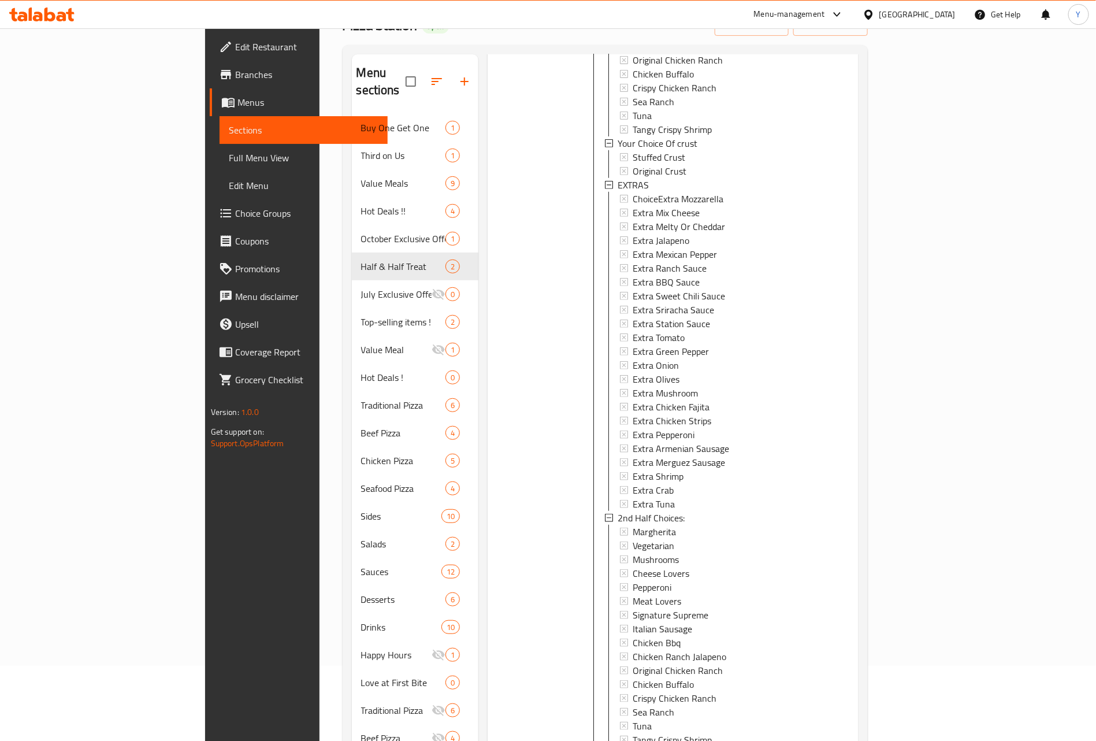
scroll to position [607, 0]
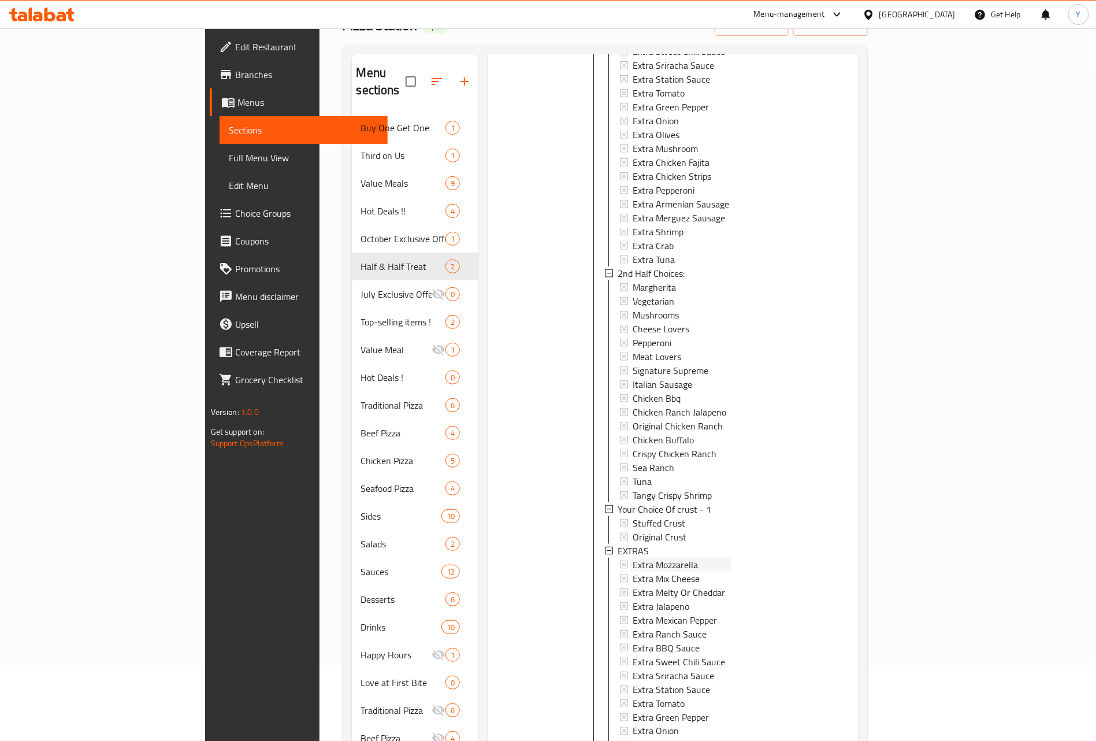
click at [633, 558] on span "Extra Mozzarella" at bounding box center [665, 565] width 65 height 14
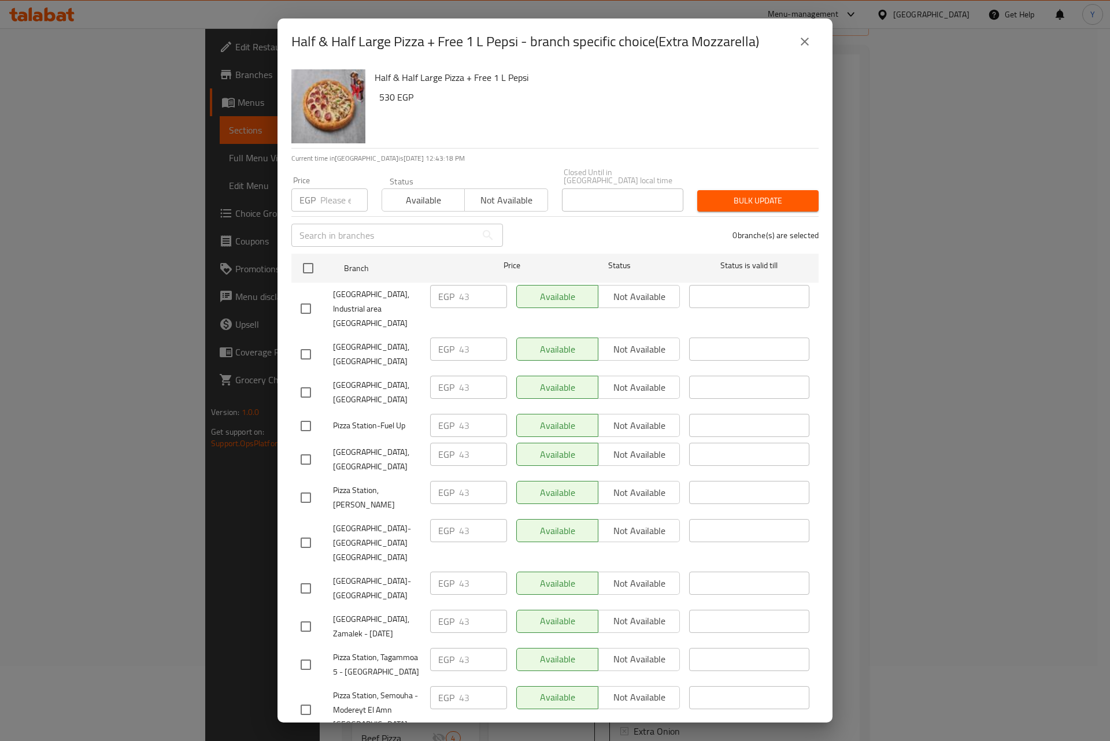
click at [815, 44] on button "close" at bounding box center [805, 42] width 28 height 28
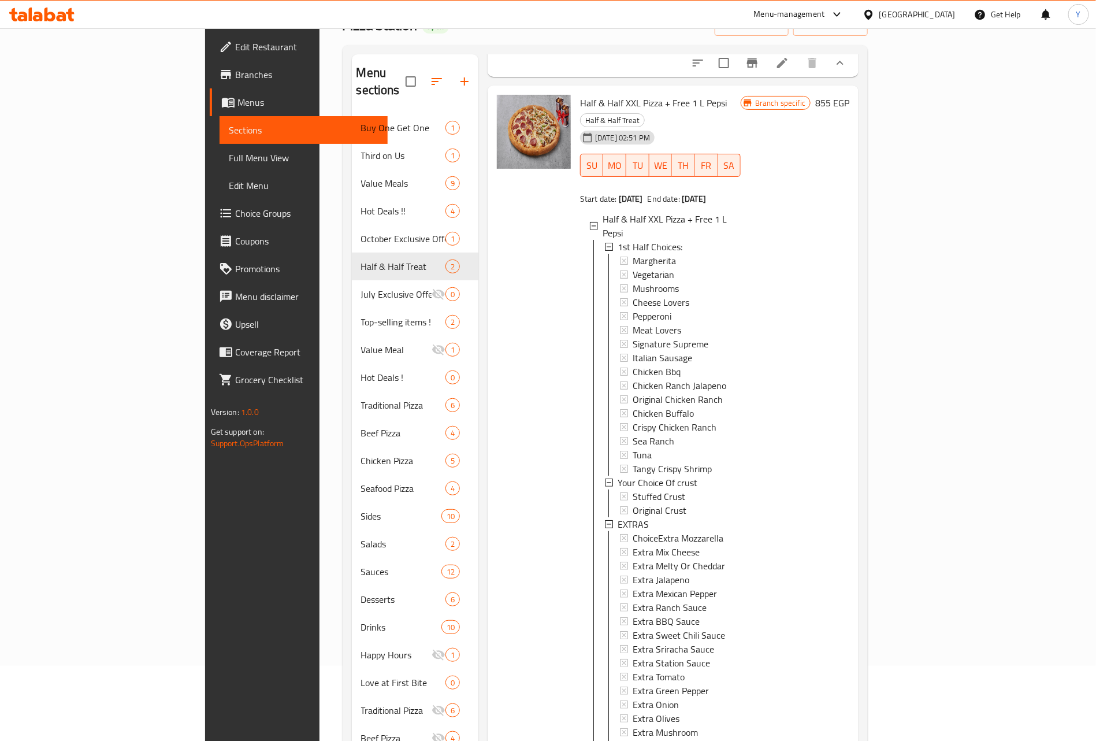
scroll to position [1560, 0]
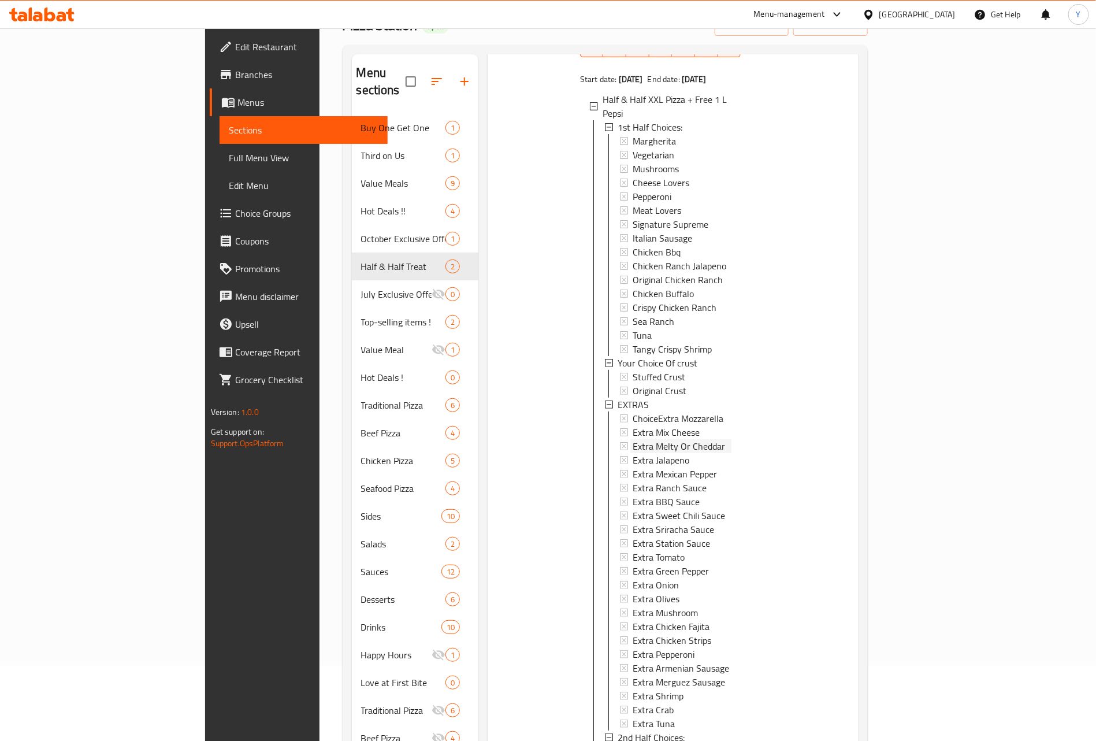
click at [633, 439] on span "Extra Melty Or Cheddar" at bounding box center [679, 446] width 92 height 14
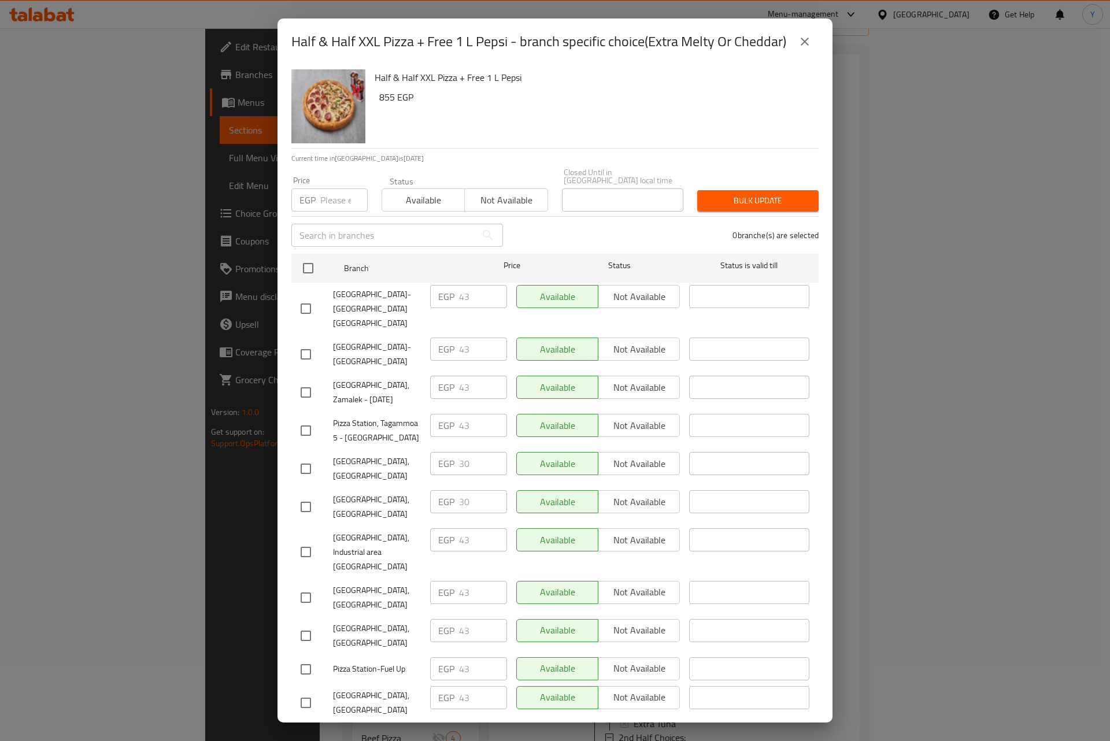
click at [810, 30] on button "close" at bounding box center [805, 42] width 28 height 28
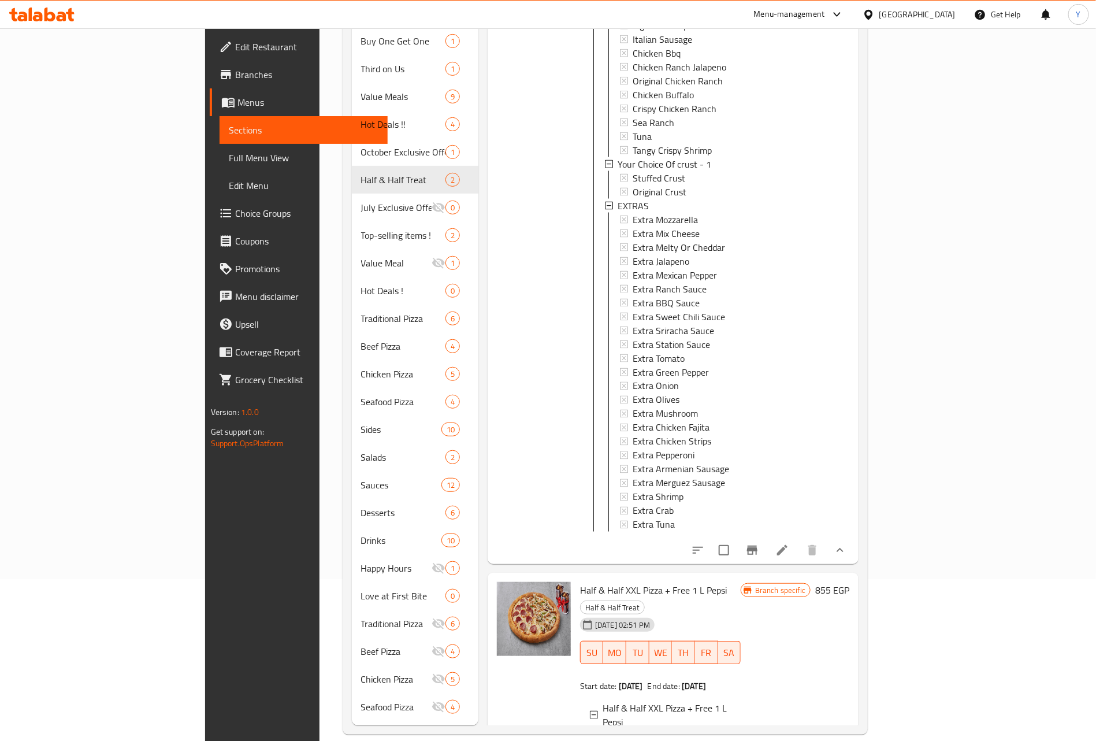
scroll to position [2, 0]
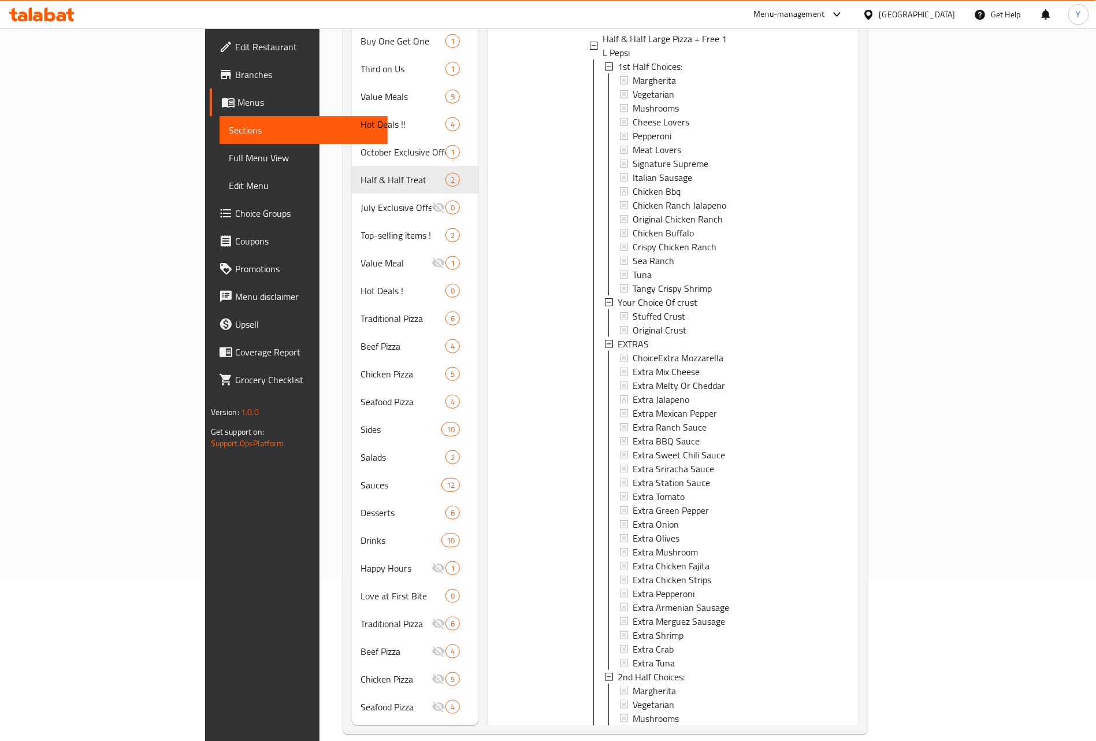
scroll to position [727, 0]
click at [633, 379] on span "Extra Melty Or Cheddar" at bounding box center [679, 386] width 92 height 14
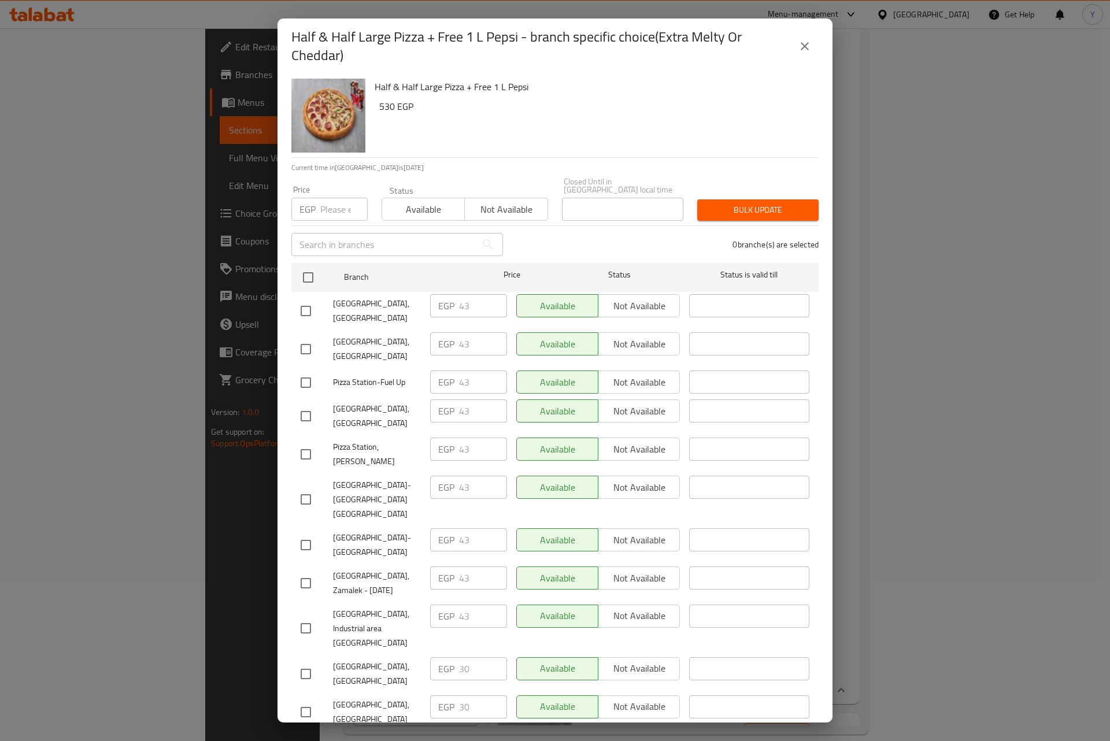
click at [801, 47] on icon "close" at bounding box center [805, 46] width 14 height 14
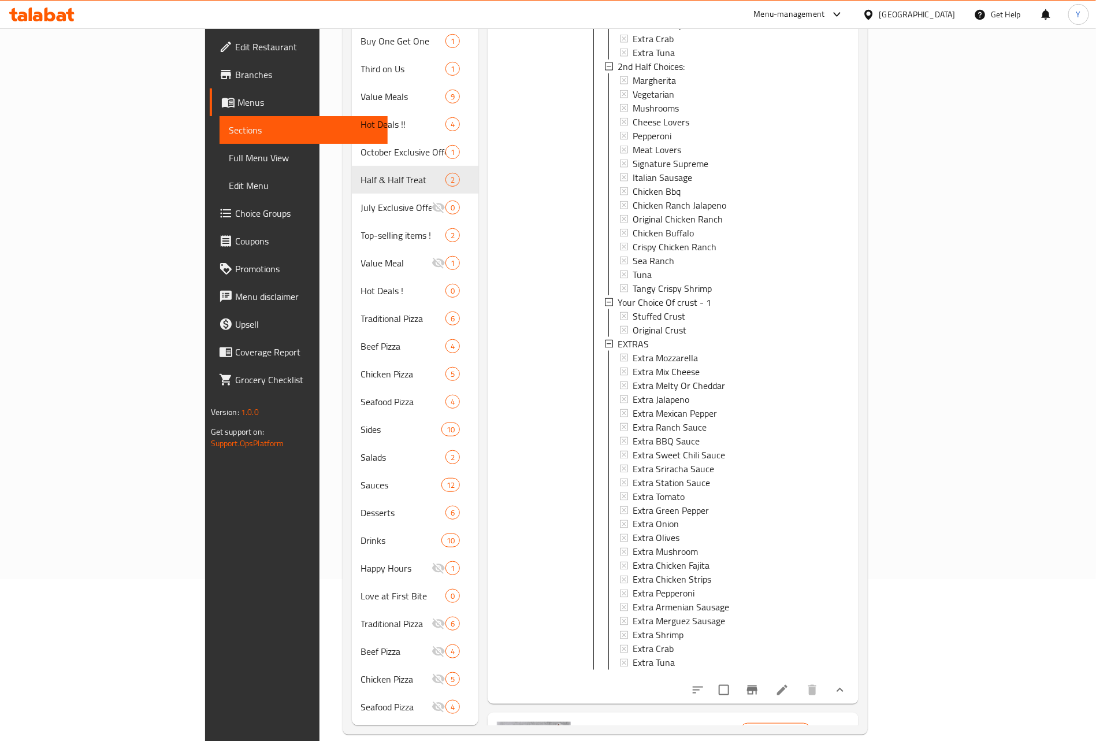
scroll to position [0, 0]
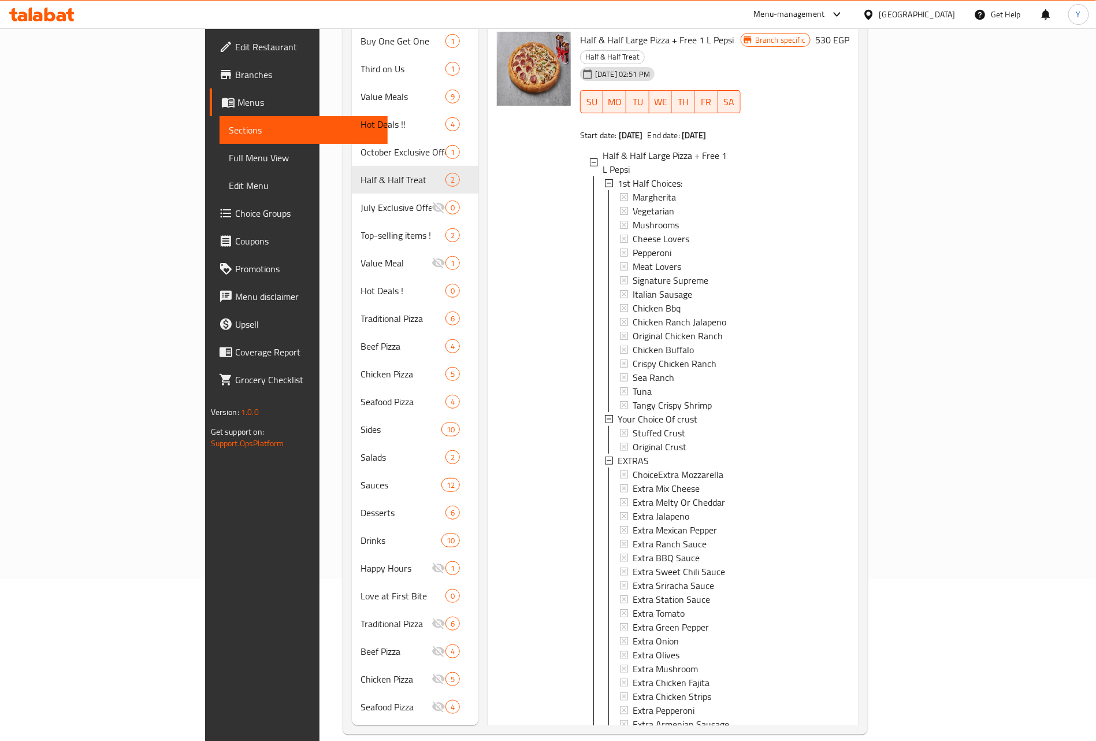
click at [576, 221] on div "Half & Half Large Pizza + Free 1 L Pepsi Half & Half Treat 08-09-2025 02:51 PM …" at bounding box center [661, 727] width 170 height 1400
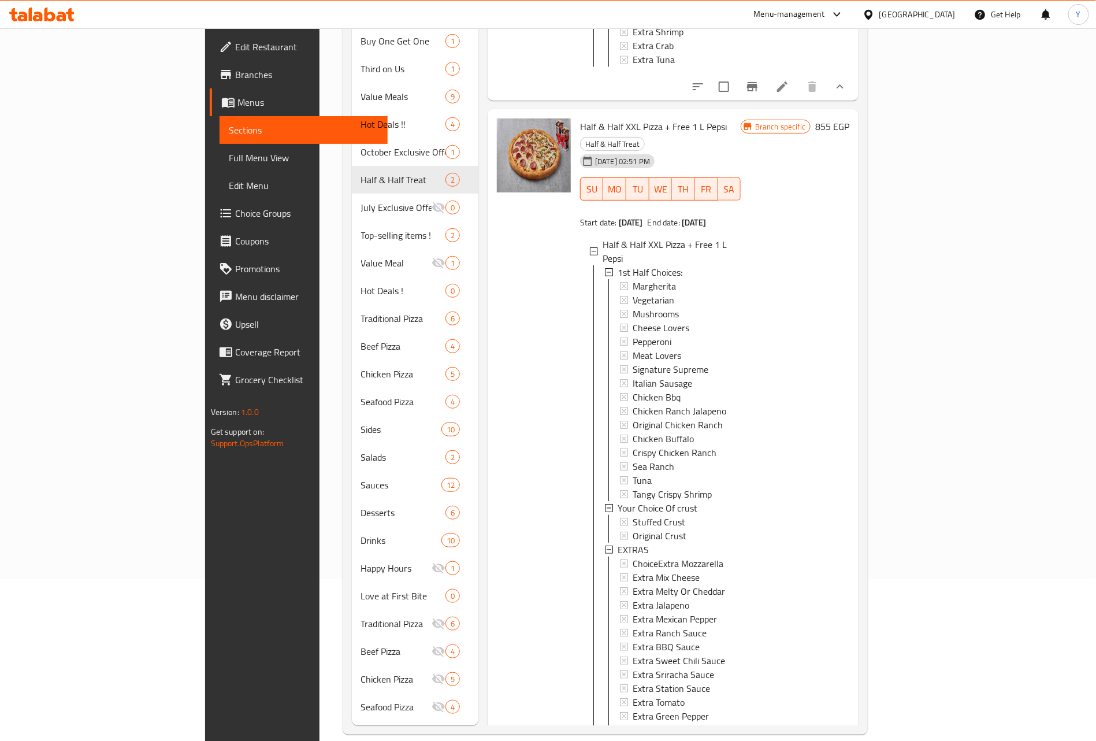
scroll to position [1127, 0]
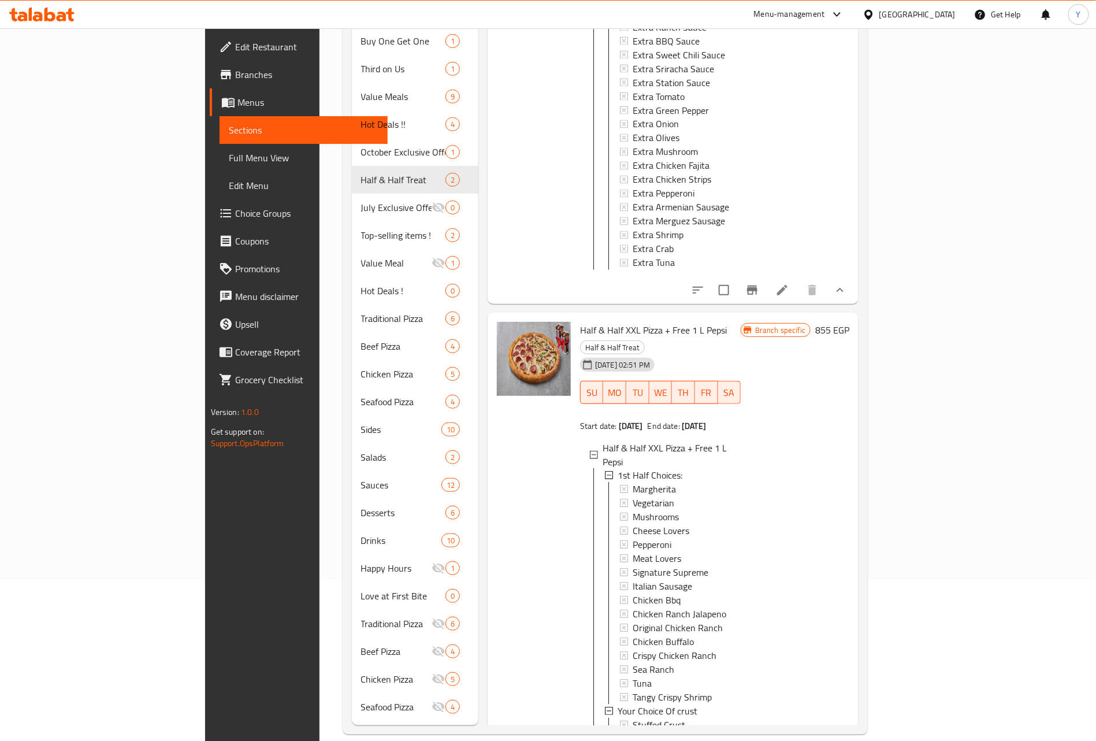
click at [580, 321] on span "Half & Half XXL Pizza + Free 1 L Pepsi" at bounding box center [653, 329] width 147 height 17
drag, startPoint x: 540, startPoint y: 295, endPoint x: 667, endPoint y: 294, distance: 127.7
click at [667, 321] on span "Half & Half XXL Pizza + Free 1 L Pepsi" at bounding box center [653, 329] width 147 height 17
copy span "Half & Half XXL Pizza + Free 1 L Pepsi"
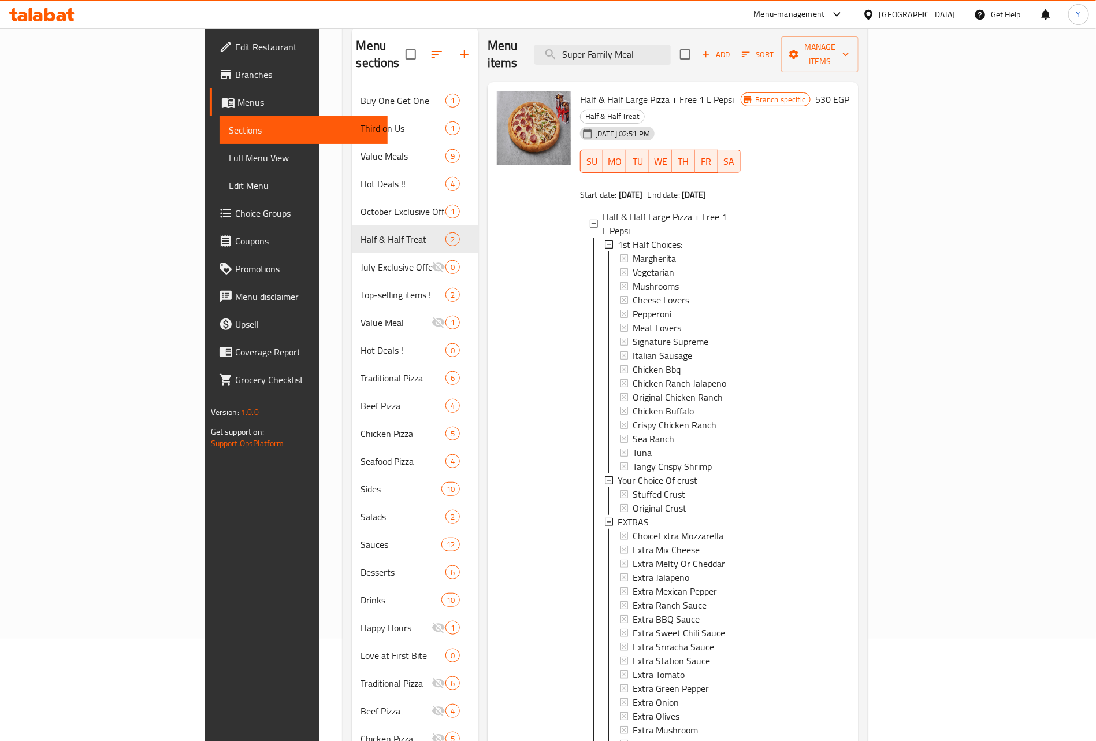
scroll to position [0, 0]
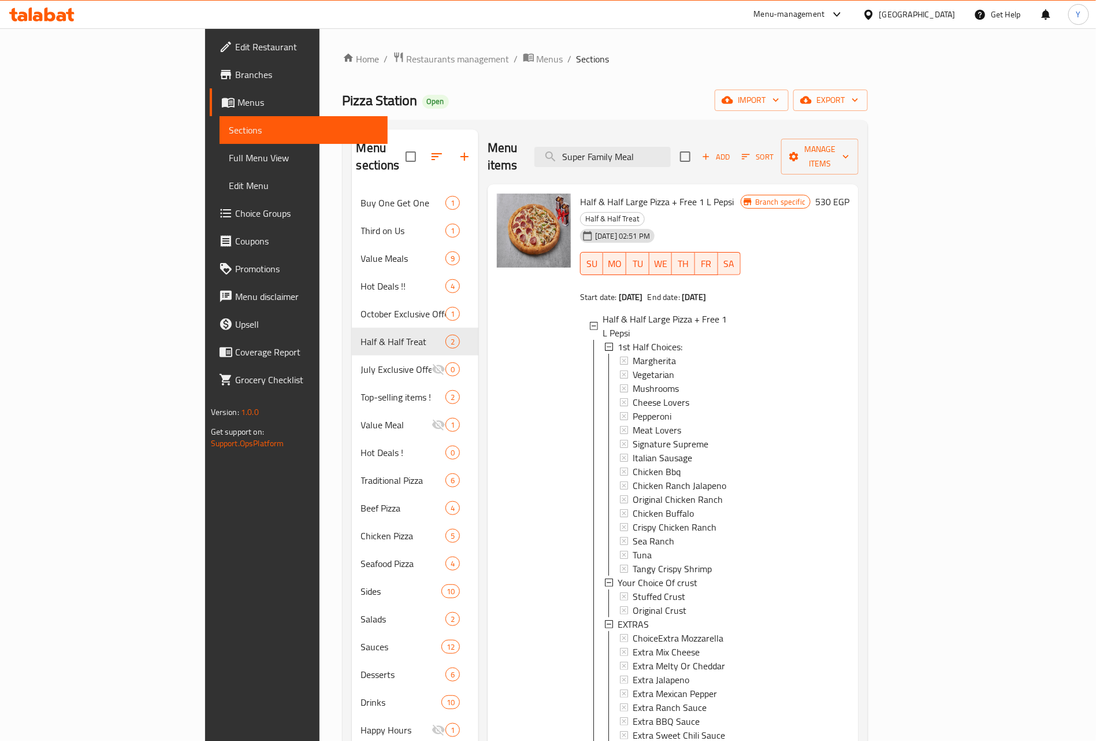
click at [599, 193] on span "Half & Half Large Pizza + Free 1 L Pepsi" at bounding box center [657, 201] width 154 height 17
click at [588, 193] on span "Half & Half Large Pizza + Free 1 L Pepsi" at bounding box center [657, 201] width 154 height 17
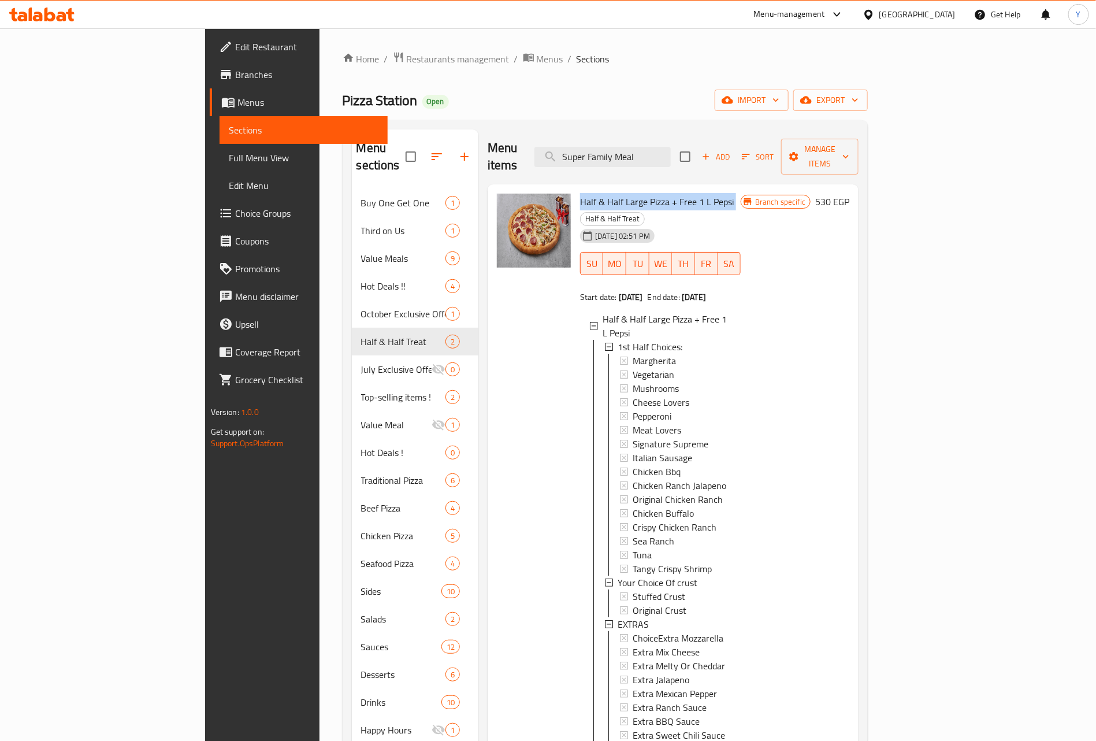
copy h6 "Half & Half Large Pizza + Free 1 L Pepsi"
click at [680, 132] on div "Menu items Super Family Meal Add Sort Manage items" at bounding box center [673, 156] width 371 height 55
click at [671, 147] on input "Super Family Meal" at bounding box center [603, 157] width 136 height 20
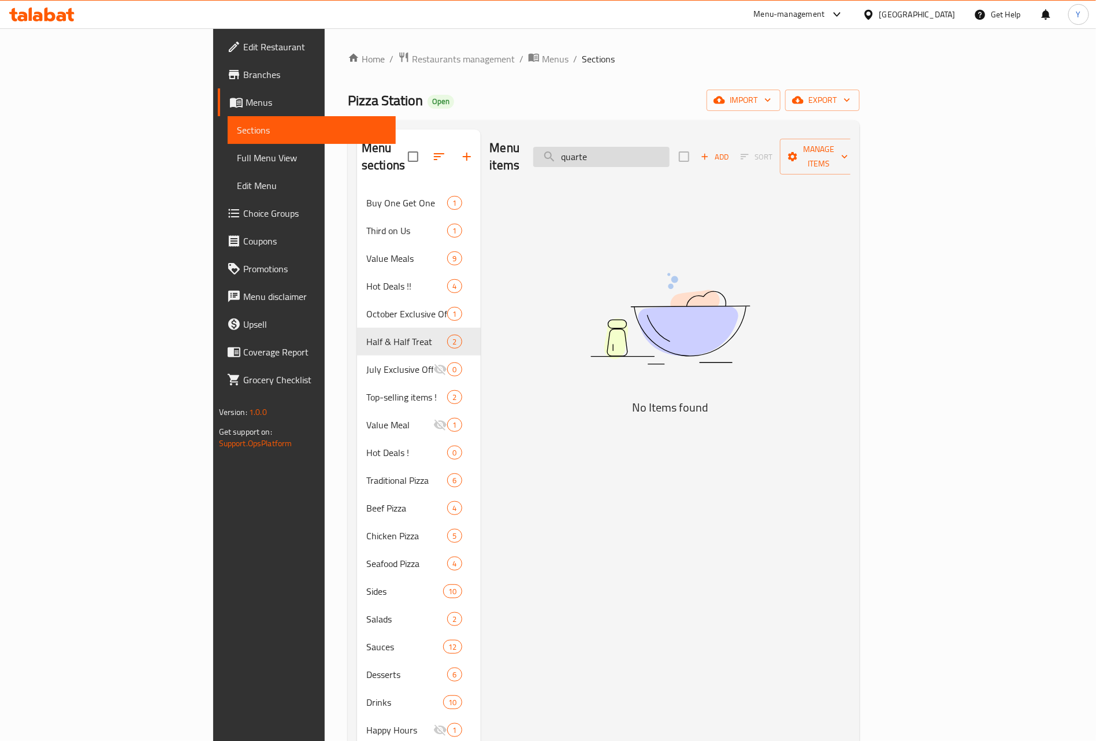
type input "quarter"
type input "q"
type input "ك"
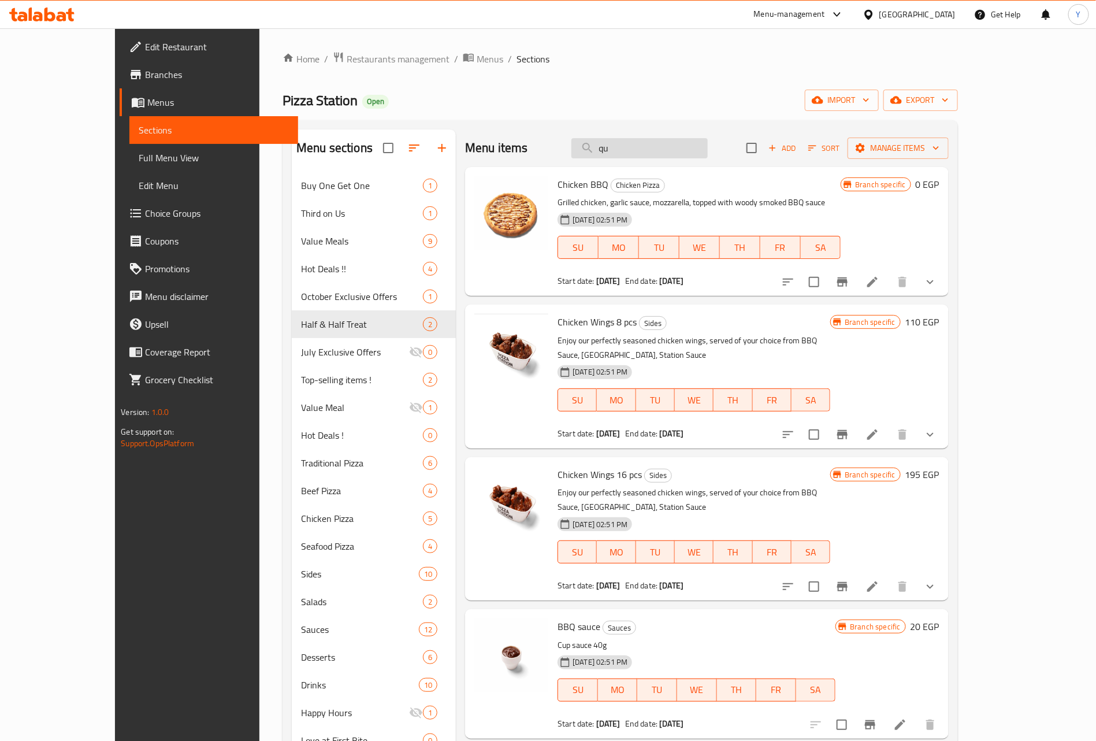
type input "qua"
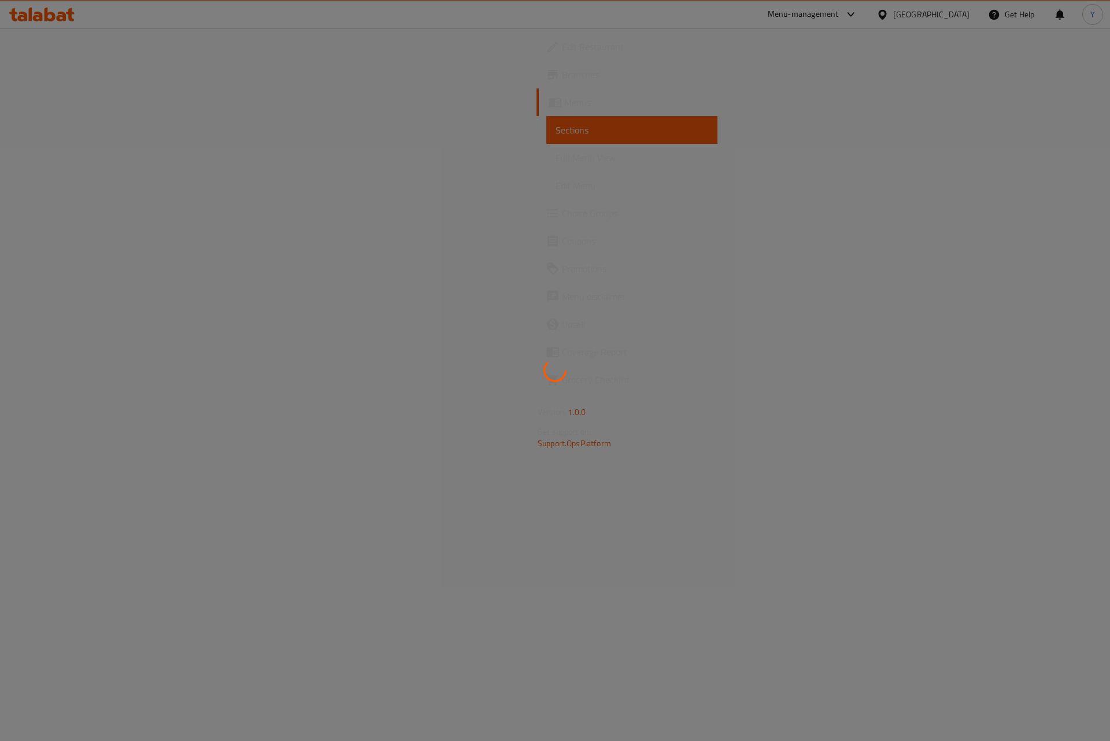
click at [56, 209] on div at bounding box center [555, 370] width 1110 height 741
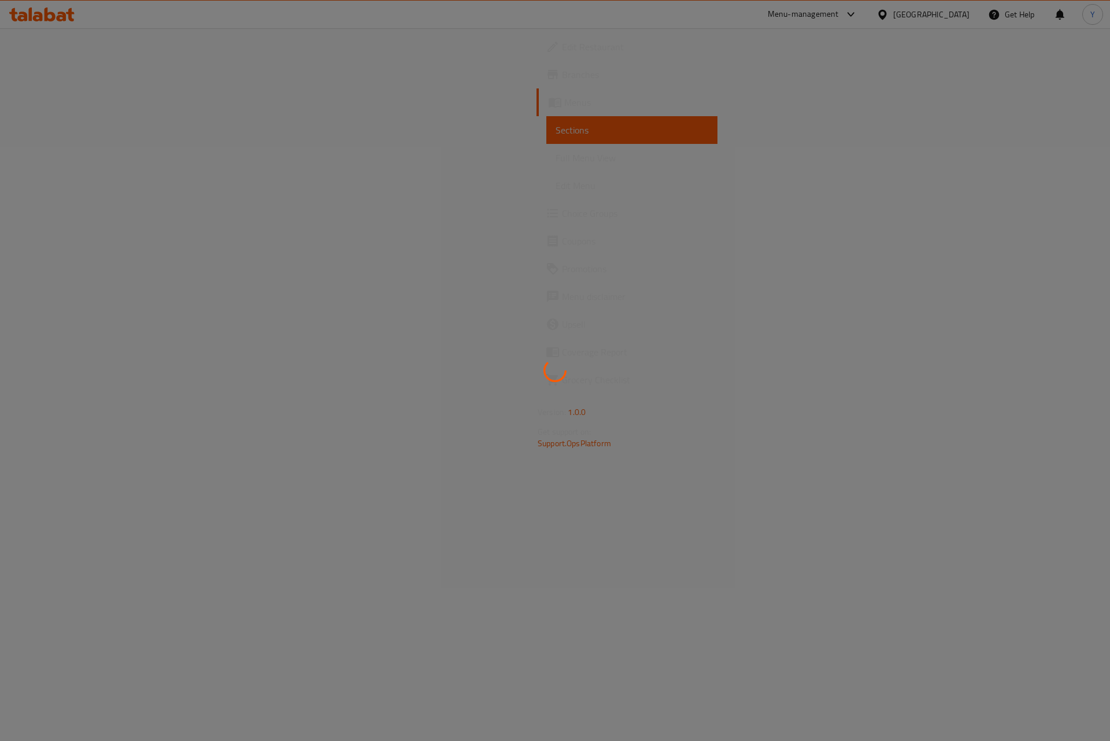
click at [56, 209] on div at bounding box center [555, 370] width 1110 height 741
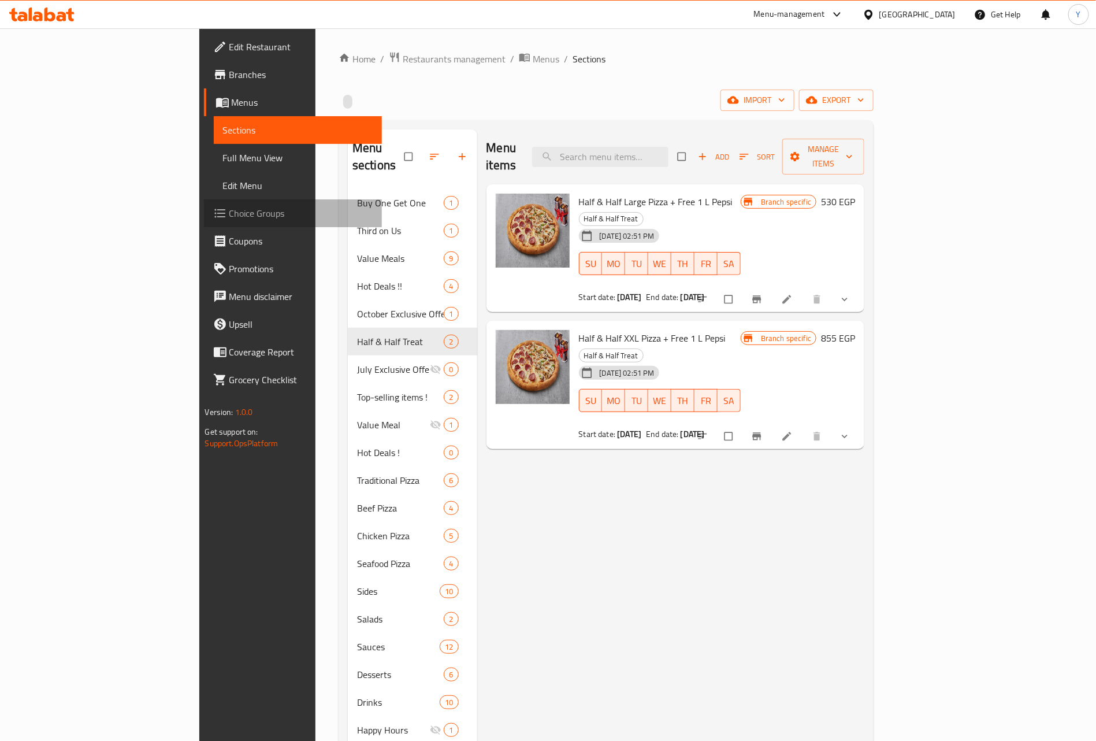
click at [229, 209] on span "Choice Groups" at bounding box center [301, 213] width 144 height 14
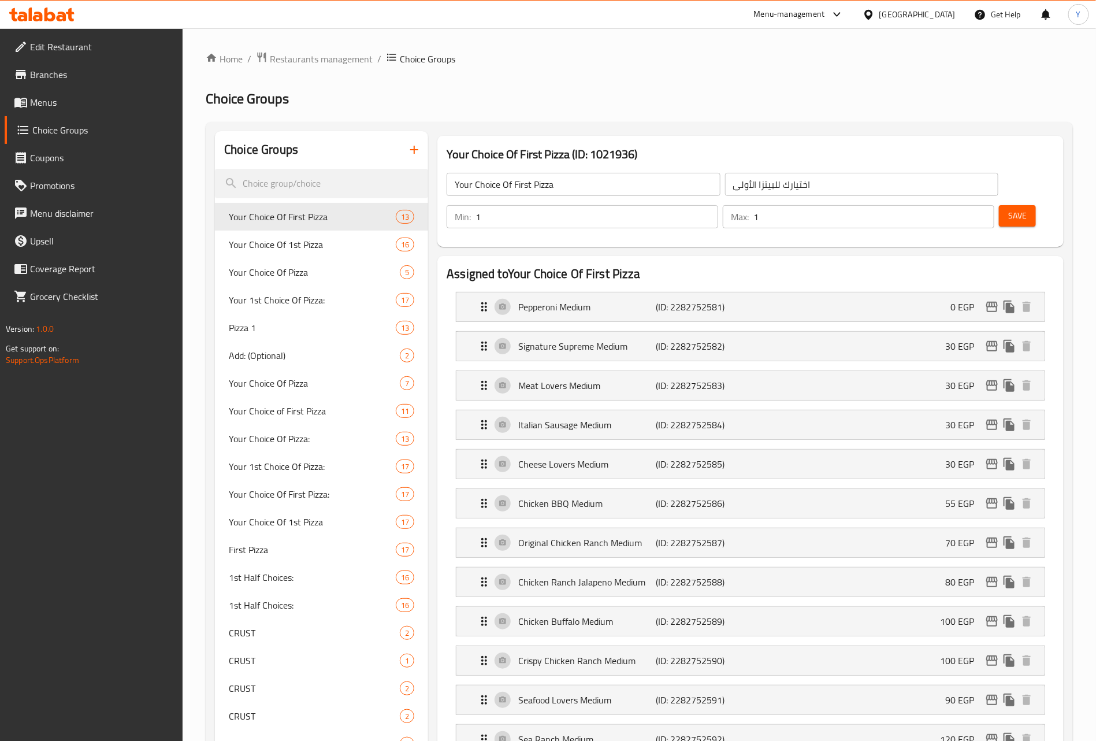
click at [327, 180] on div at bounding box center [548, 370] width 1096 height 741
click at [337, 188] on input "search" at bounding box center [321, 183] width 213 height 29
click at [295, 176] on input "search" at bounding box center [321, 183] width 213 height 29
paste input "Extra"
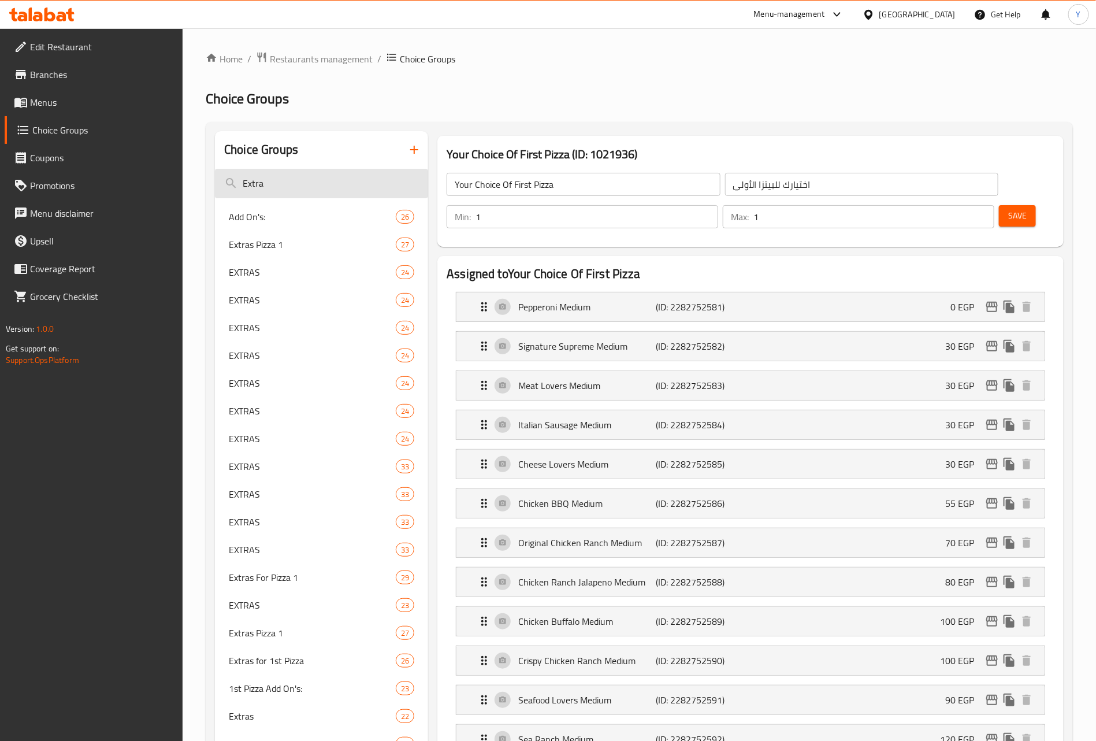
drag, startPoint x: 314, startPoint y: 199, endPoint x: 311, endPoint y: 191, distance: 9.1
click at [311, 188] on input "Extra" at bounding box center [321, 183] width 213 height 29
paste input "Buffalo sauce"
type input "Buffalo sauce"
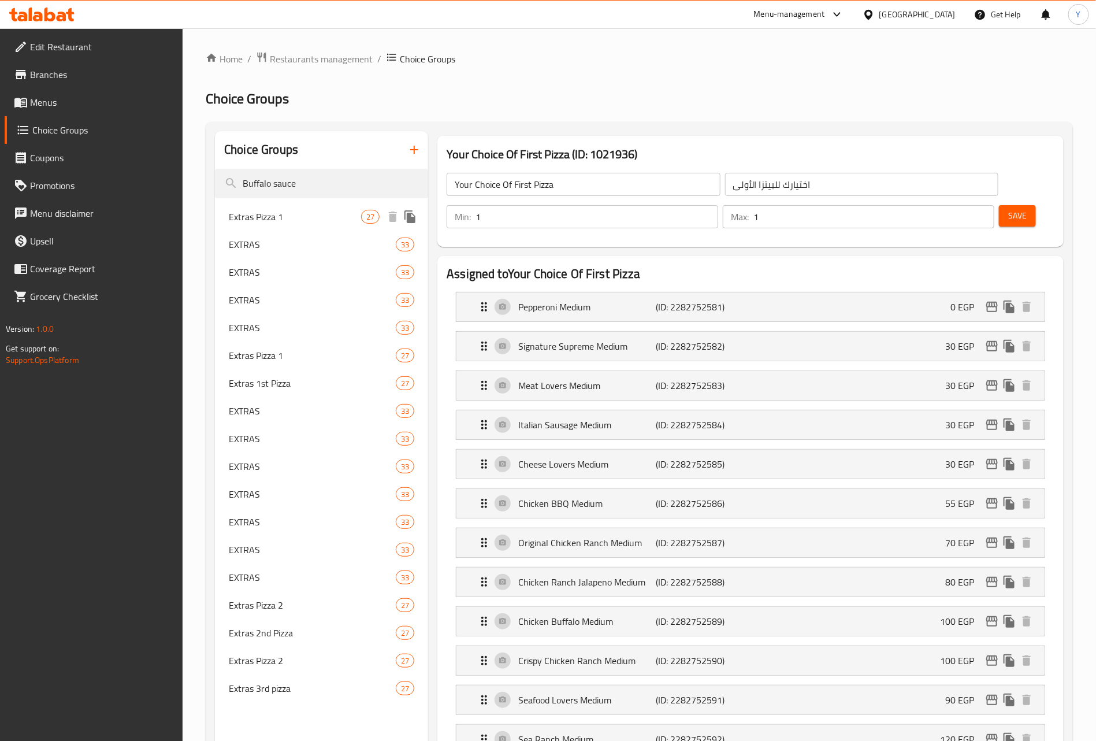
click at [293, 213] on span "Extras Pizza 1" at bounding box center [295, 217] width 132 height 14
type input "Extras Pizza 1"
type input "اضافات البيتزا الاولي"
type input "0"
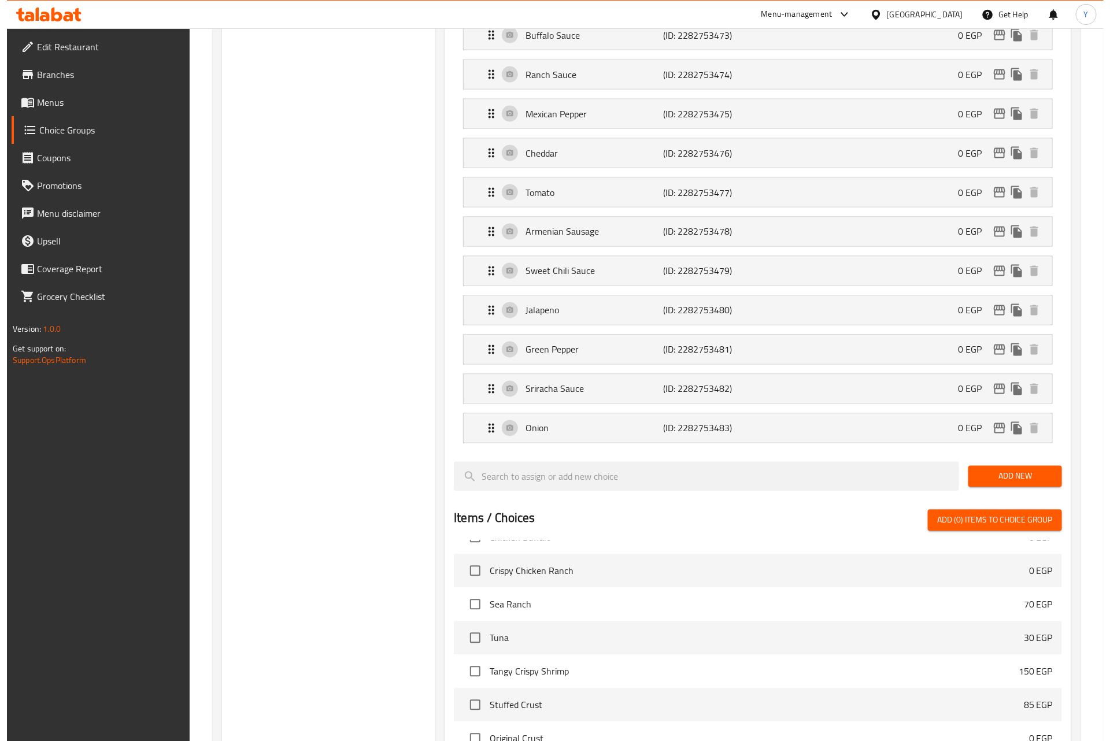
scroll to position [1253, 0]
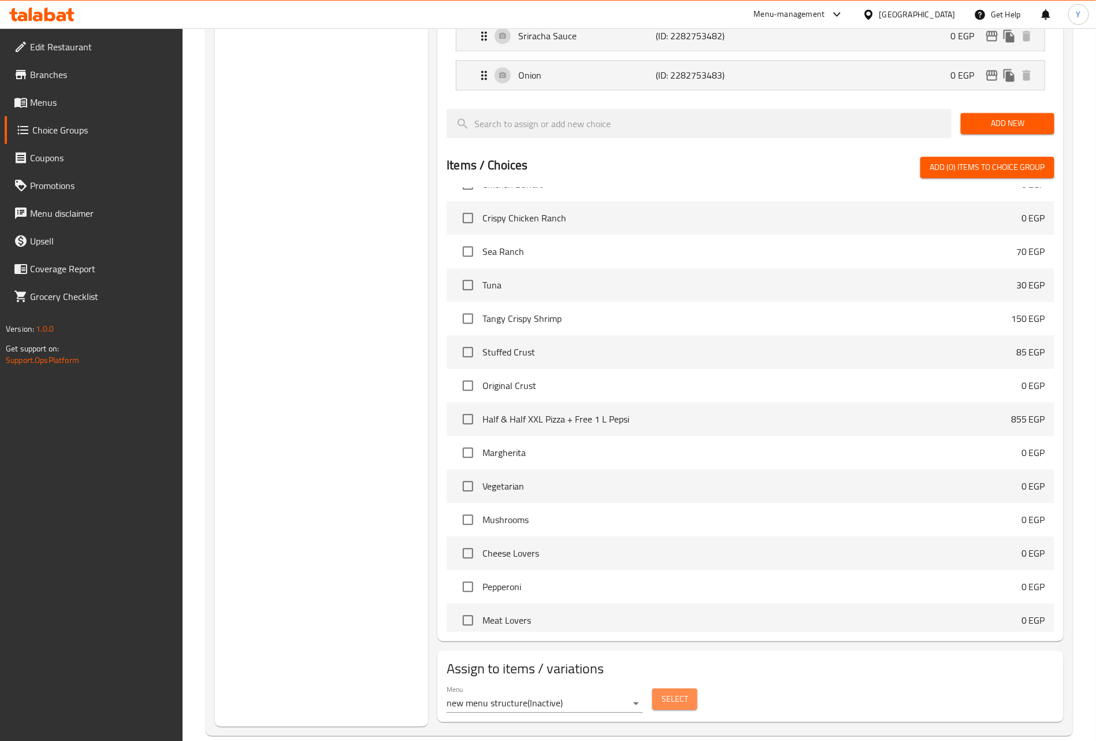
click at [652, 688] on button "Select" at bounding box center [674, 698] width 45 height 21
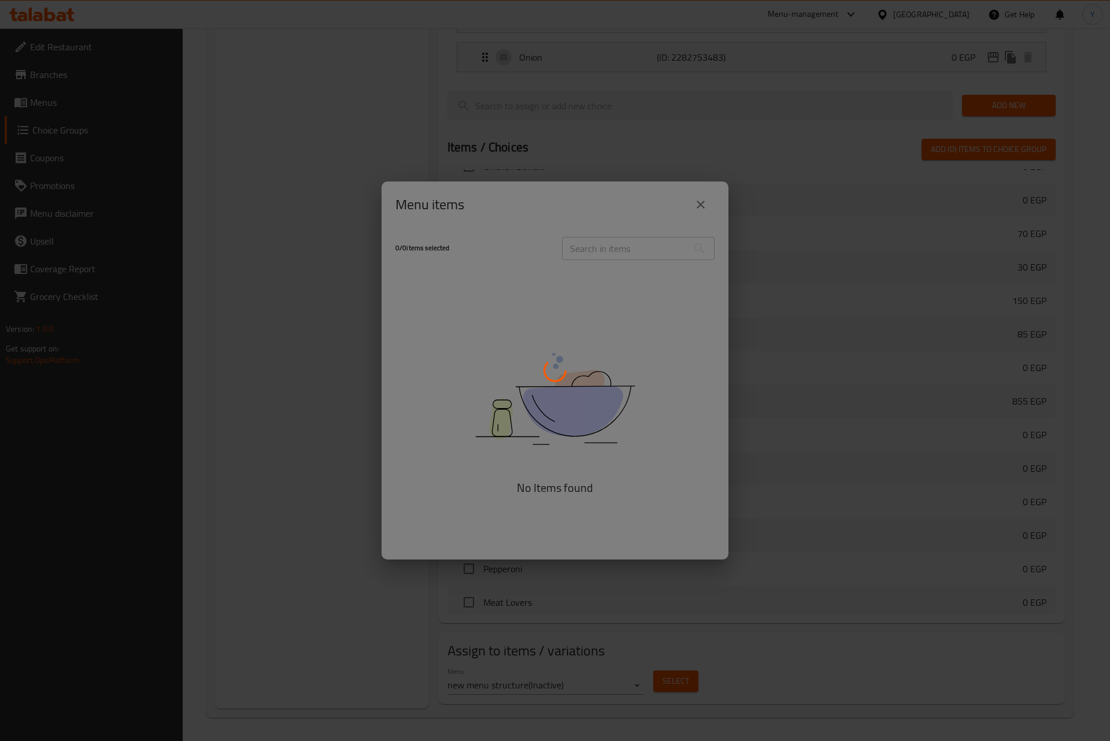
drag, startPoint x: 607, startPoint y: 678, endPoint x: 605, endPoint y: 689, distance: 11.1
click at [606, 687] on div at bounding box center [555, 370] width 1110 height 741
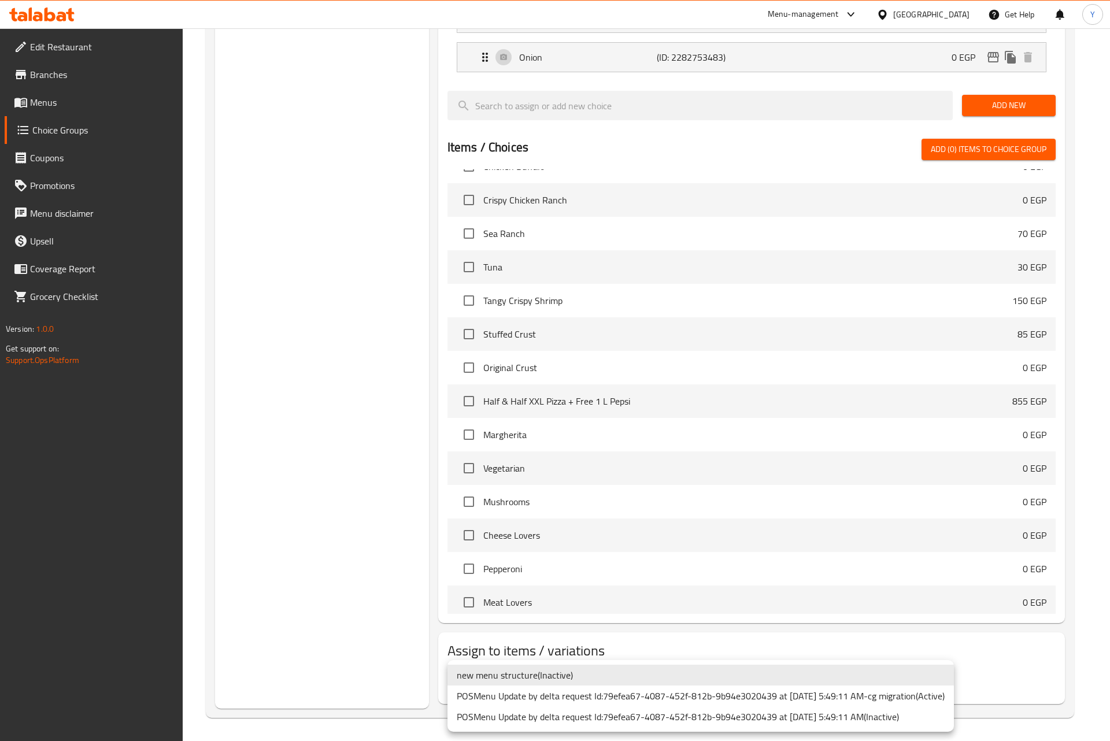
click at [891, 699] on li "POSMenu Update by delta request Id:79efea67-4087-452f-812b-9b94e3020439 at 2/13…" at bounding box center [700, 695] width 506 height 21
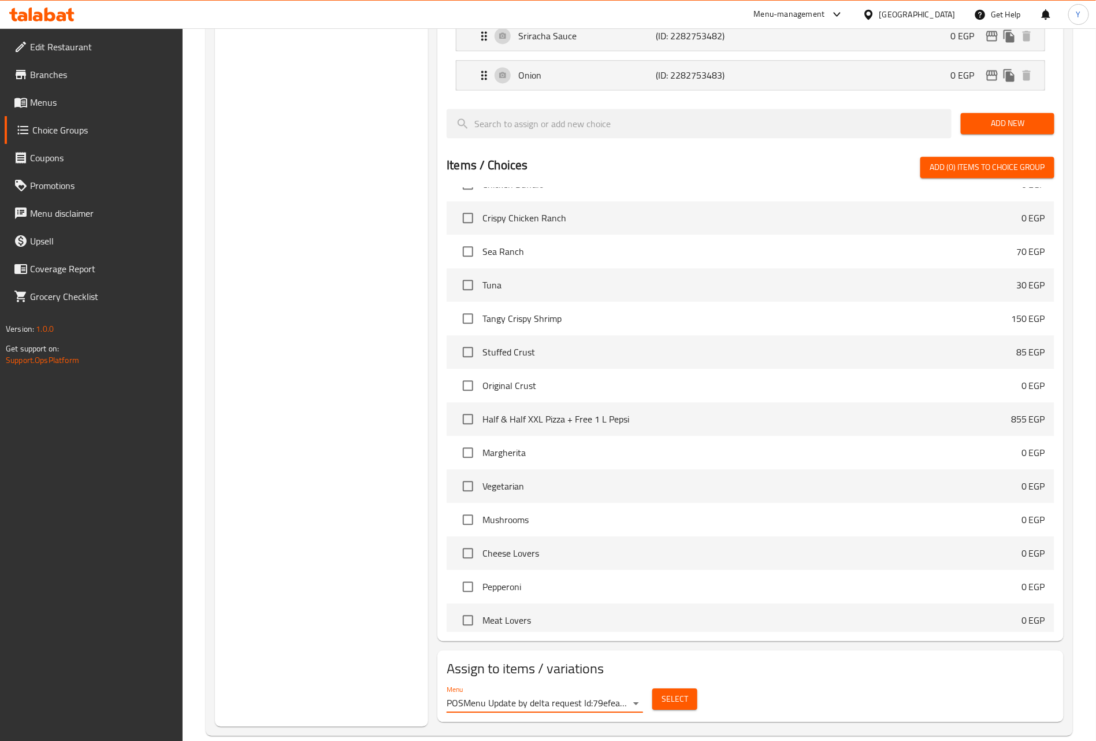
click at [678, 684] on div "Select" at bounding box center [675, 699] width 54 height 31
click at [682, 692] on span "Select" at bounding box center [675, 699] width 27 height 14
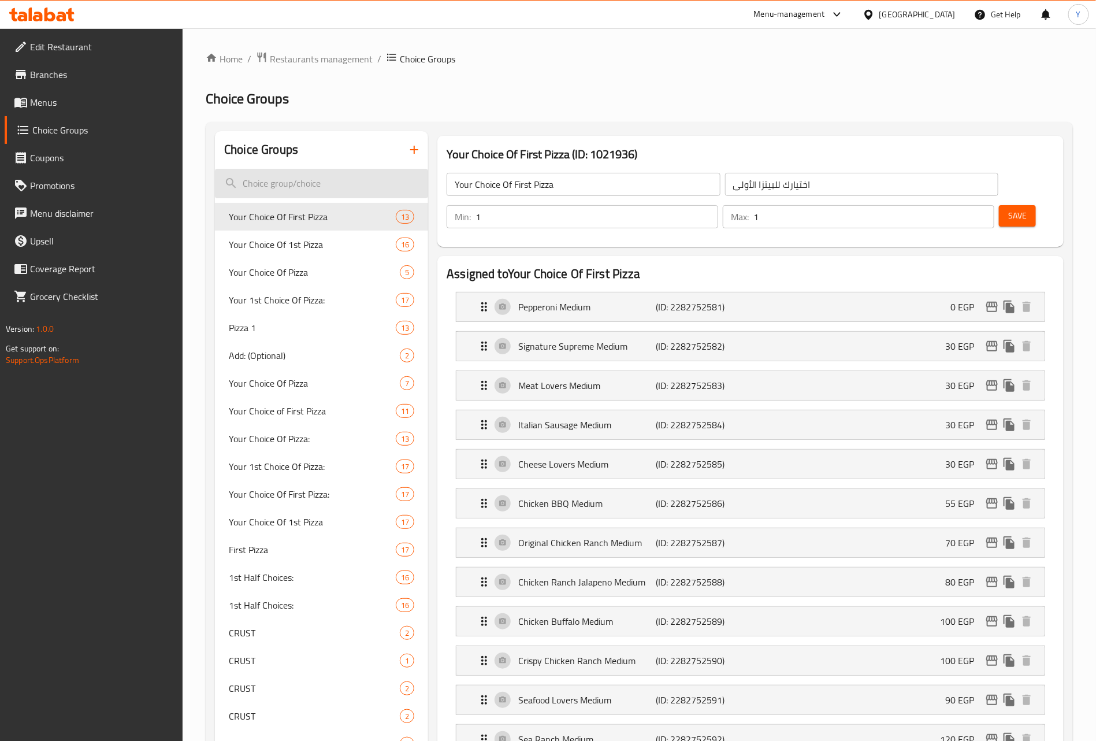
click at [312, 172] on input "search" at bounding box center [321, 183] width 213 height 29
paste input "-Buffalo sauce is added in the sheet, but not found in the portal menu. Would y…"
type input "-Buffalo sauce is added in the sheet, but not found in the portal menu. Would y…"
click at [337, 190] on input "search" at bounding box center [321, 183] width 213 height 29
paste input "Buffalo sauce"
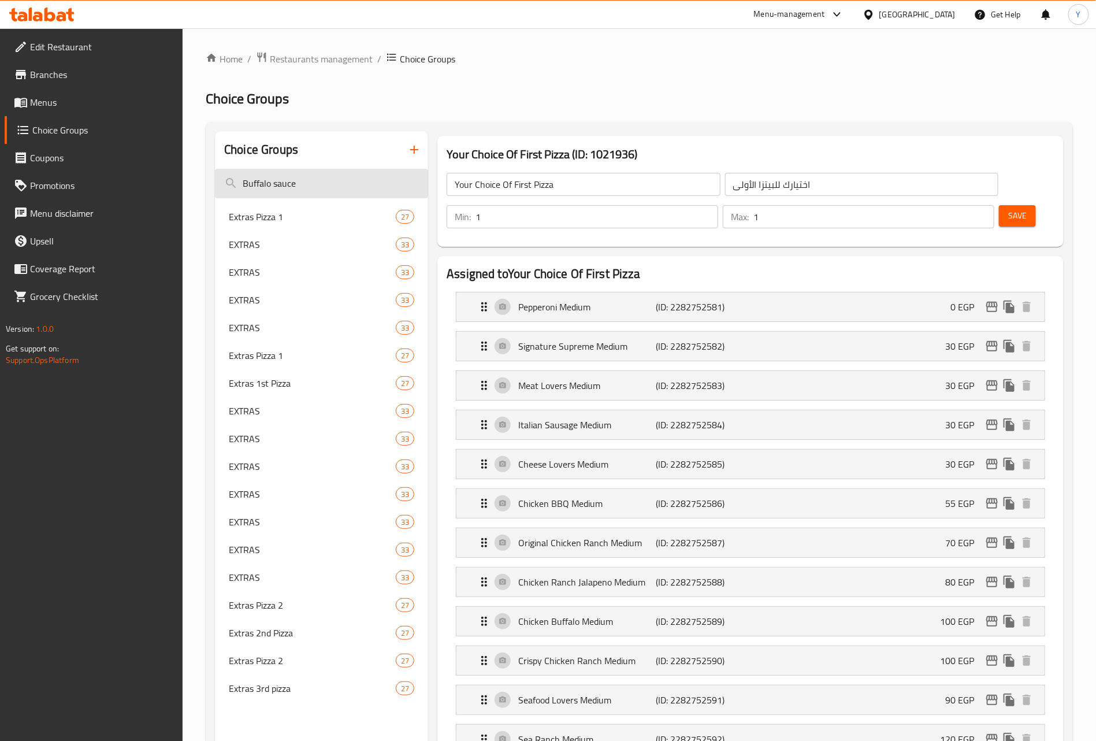
type input "Buffalo sauce"
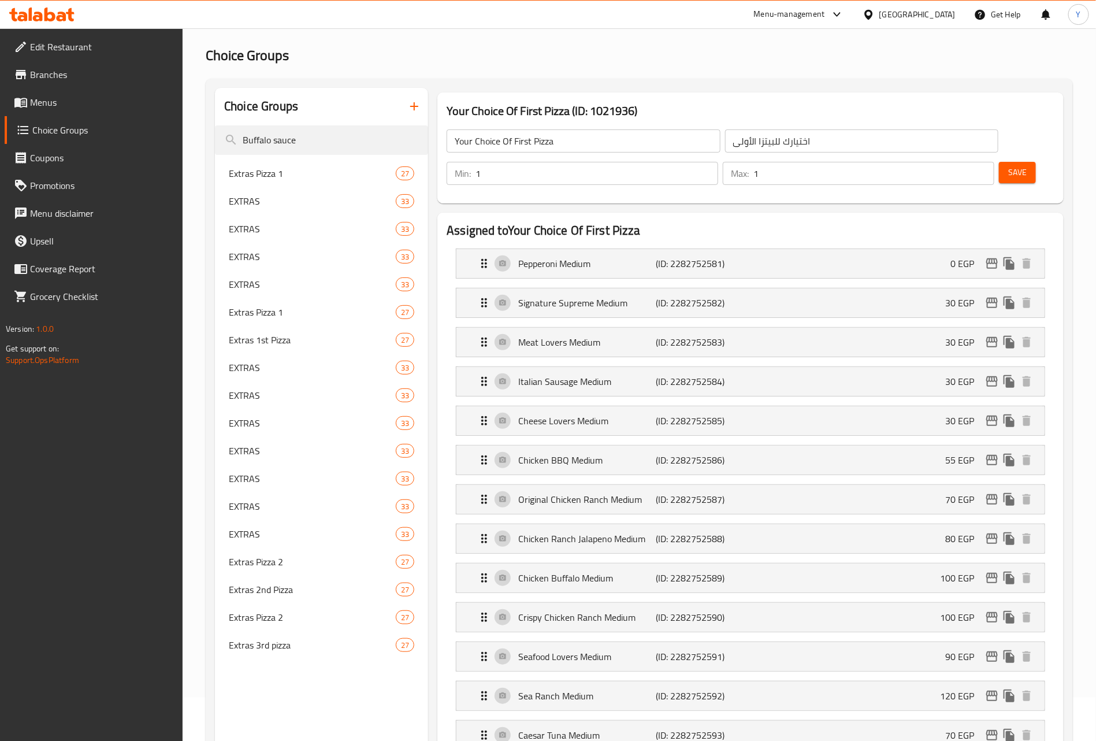
scroll to position [2, 0]
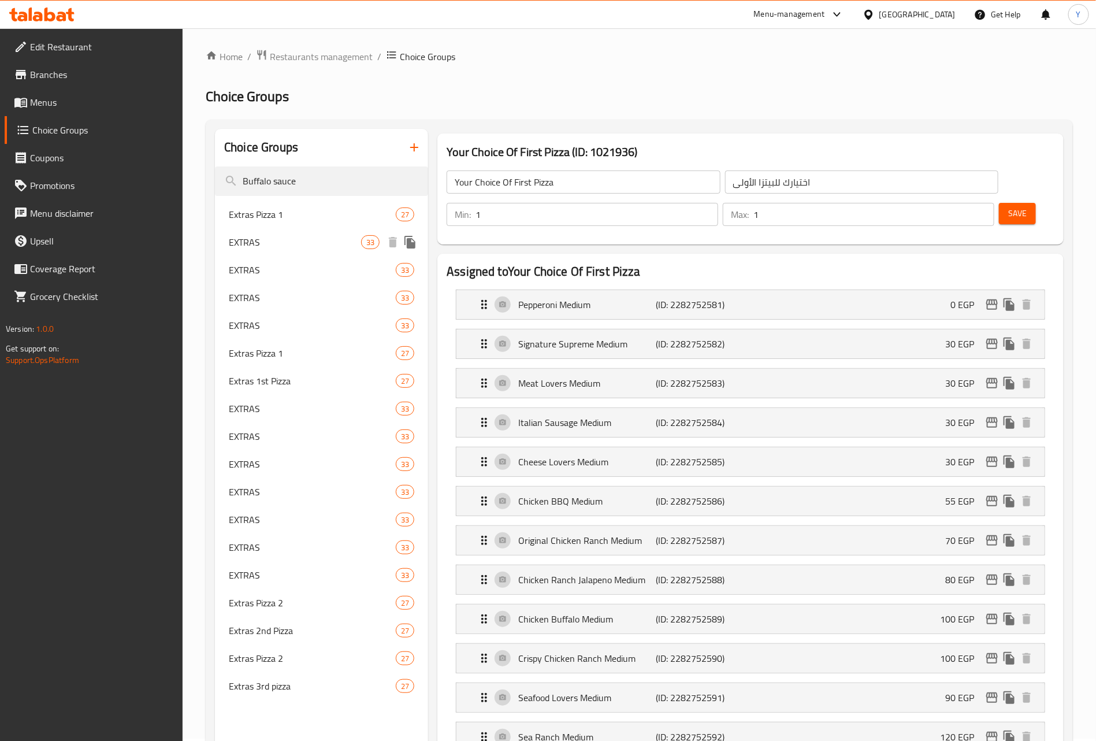
click at [307, 238] on span "EXTRAS" at bounding box center [295, 242] width 132 height 14
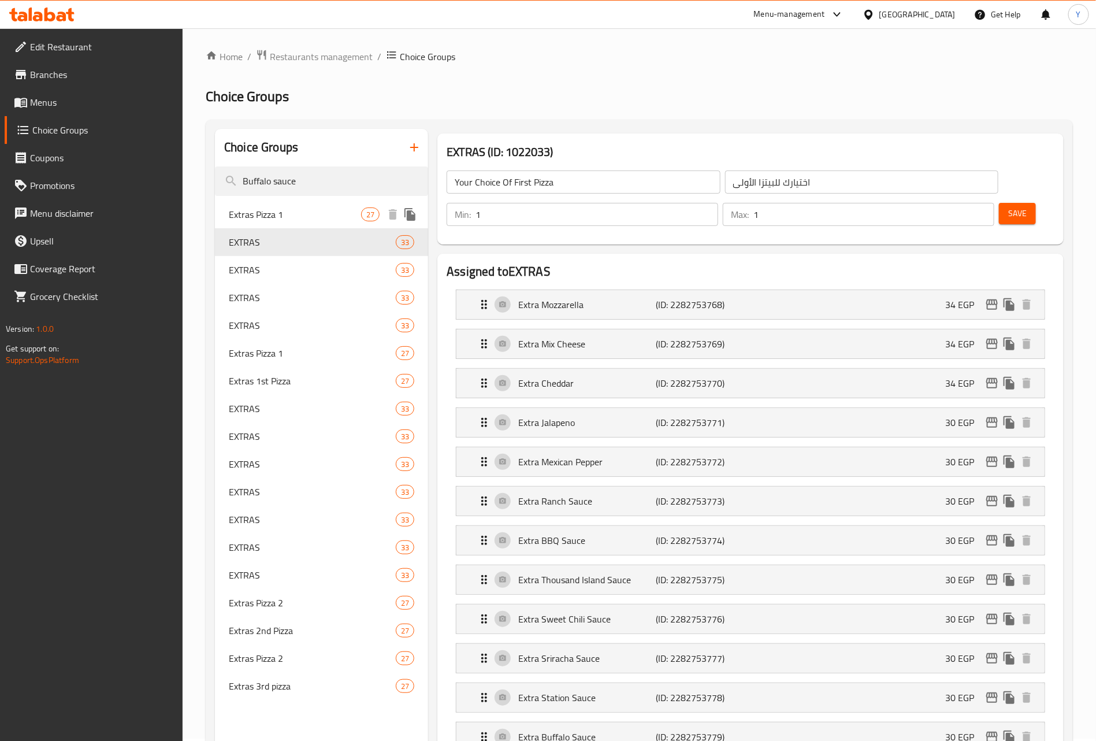
type input "EXTRAS"
type input "اضافات"
type input "0"
type input "10"
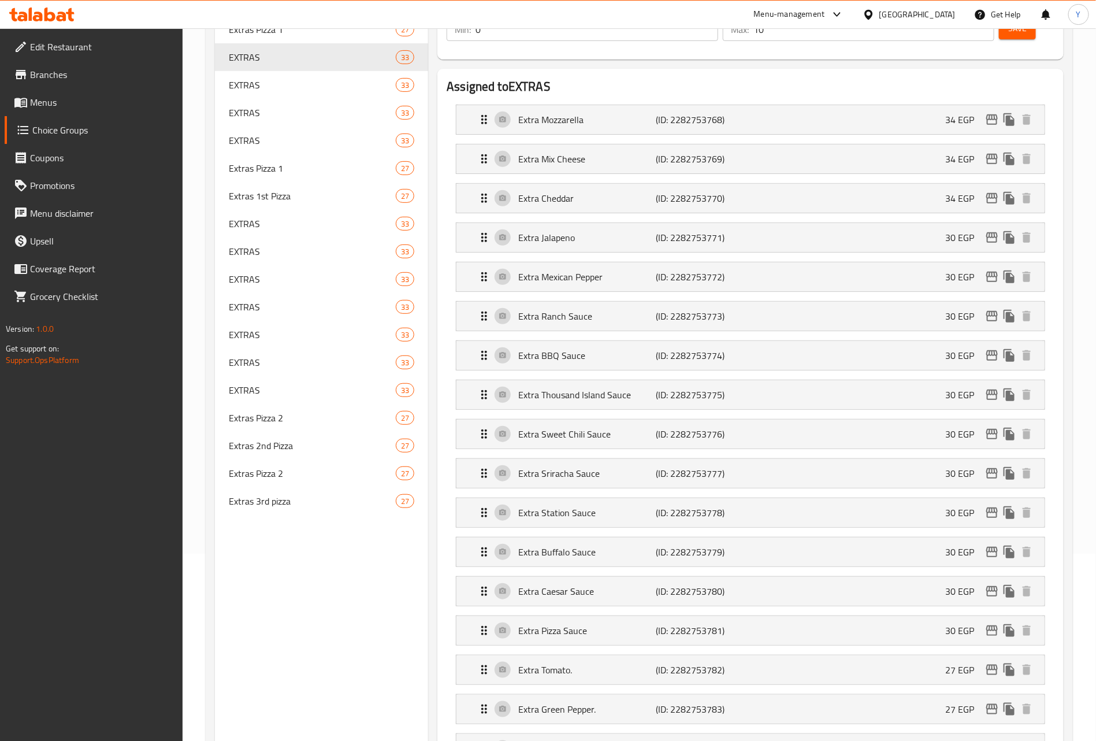
scroll to position [0, 0]
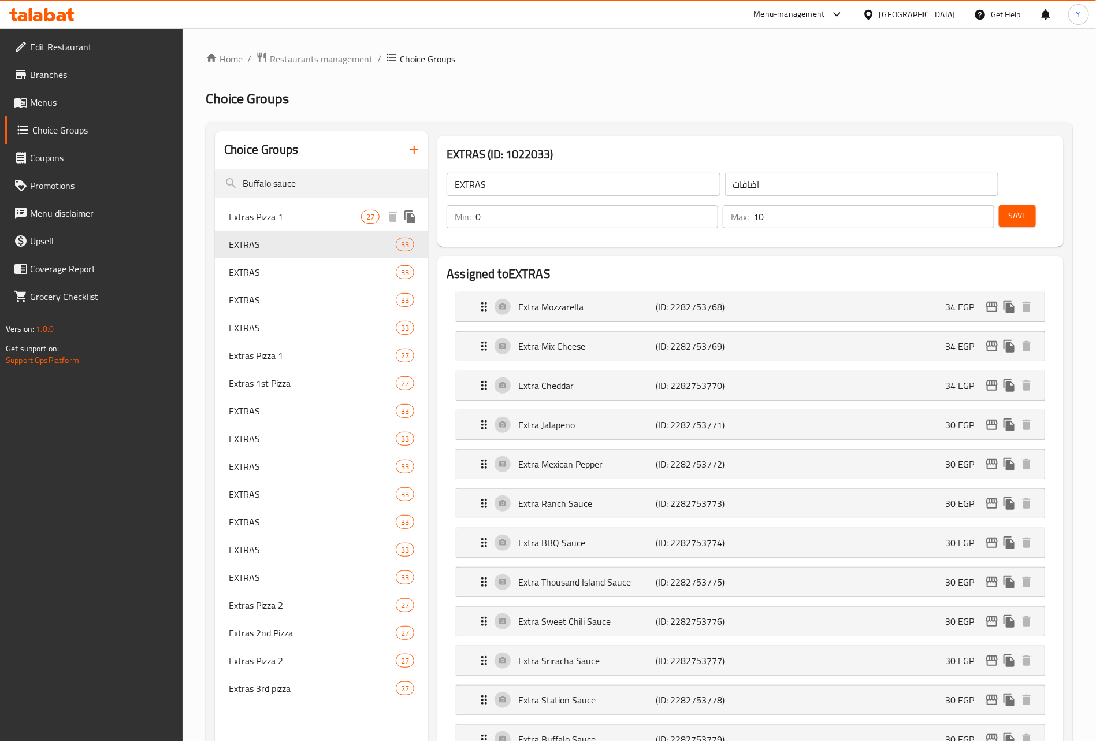
click at [285, 210] on span "Extras Pizza 1" at bounding box center [295, 217] width 132 height 14
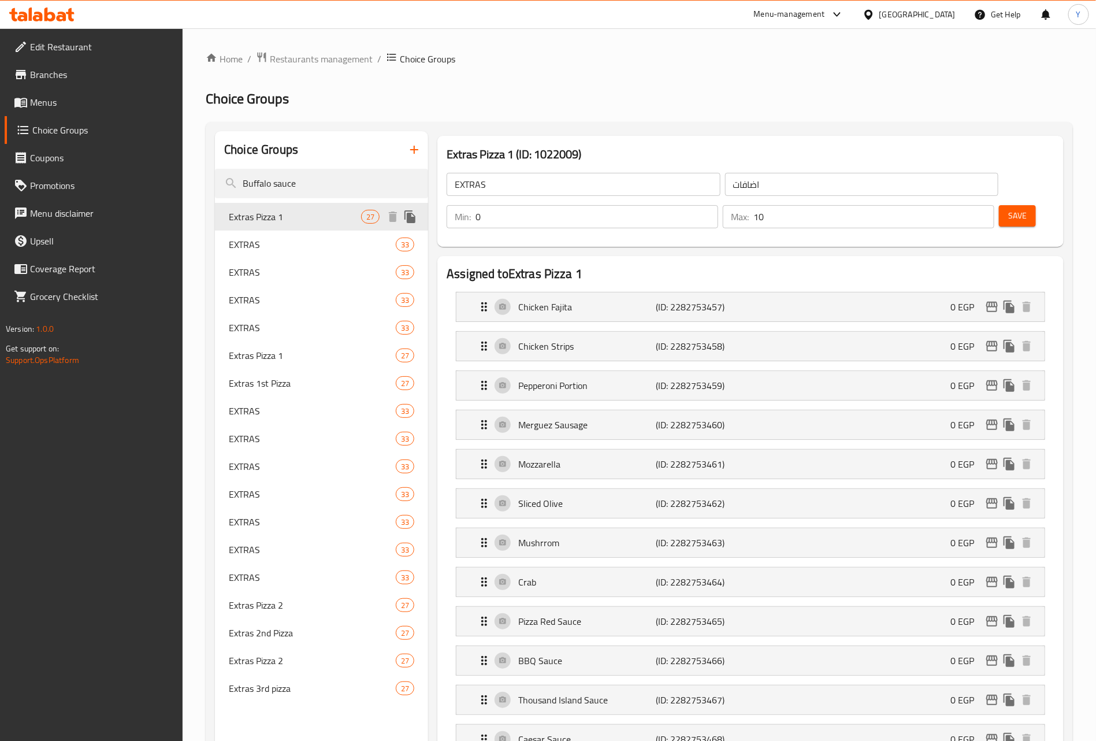
type input "Extras Pizza 1"
type input "اضافات البيتزا الاولي"
type input "1"
click at [258, 262] on div "EXTRAS 33" at bounding box center [321, 272] width 213 height 28
type input "EXTRAS"
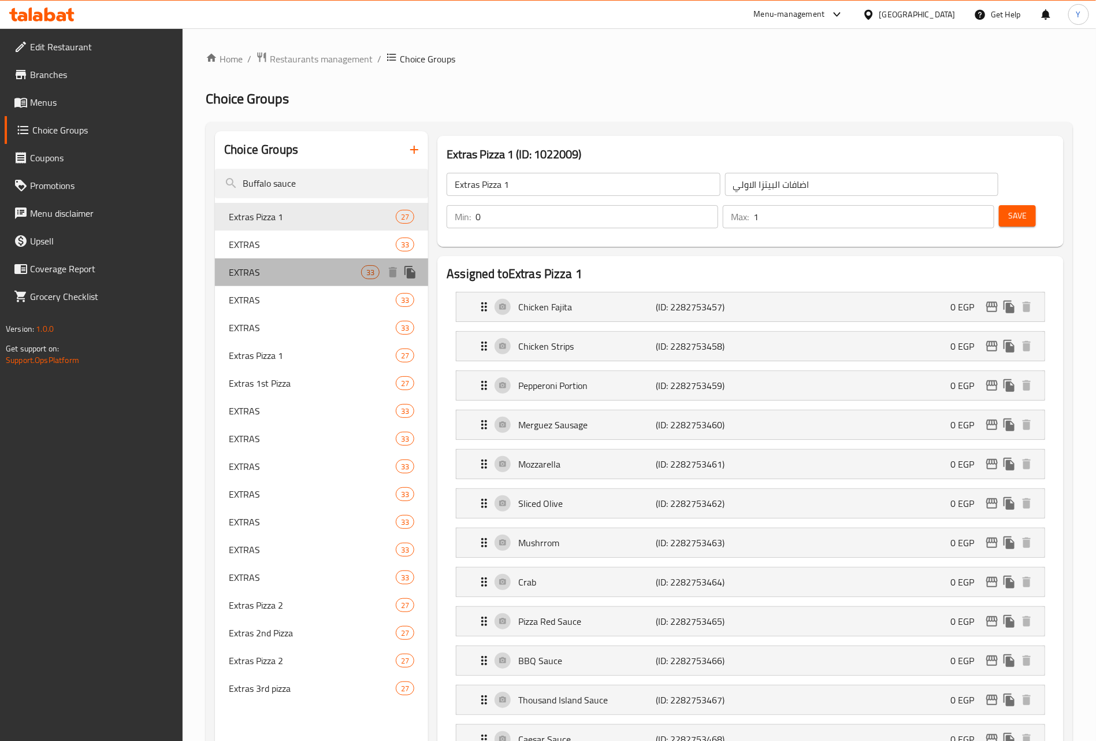
type input "اضافات"
type input "10"
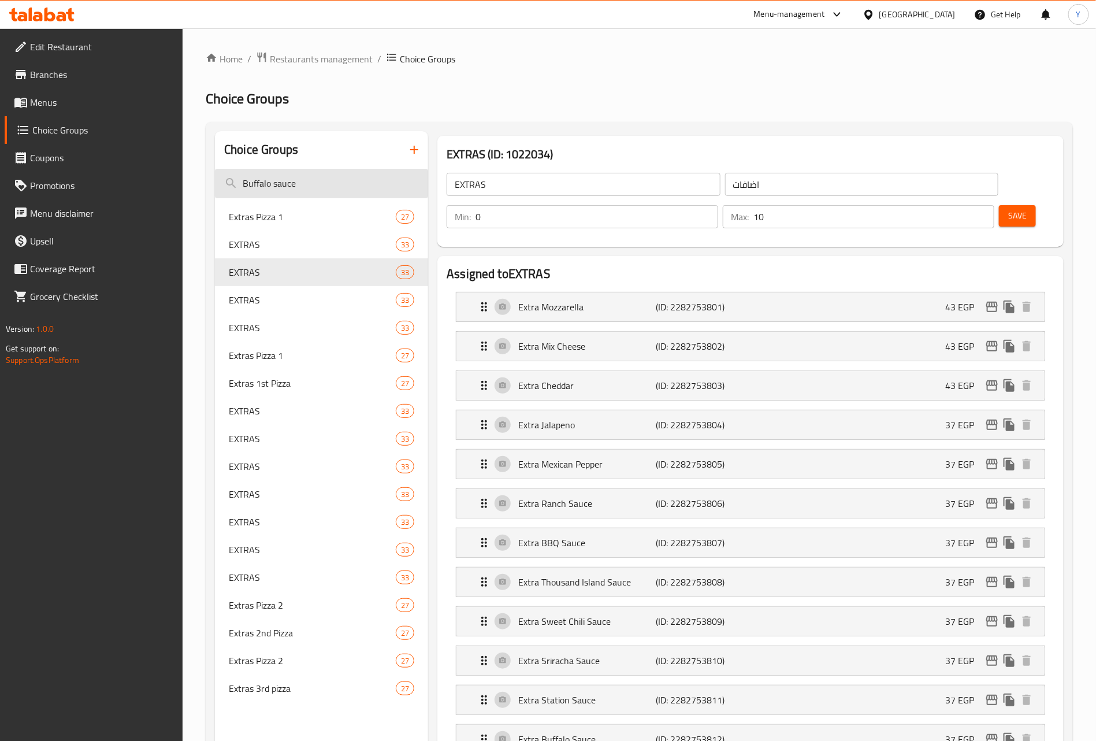
click at [321, 180] on input "Buffalo sauce" at bounding box center [321, 183] width 213 height 29
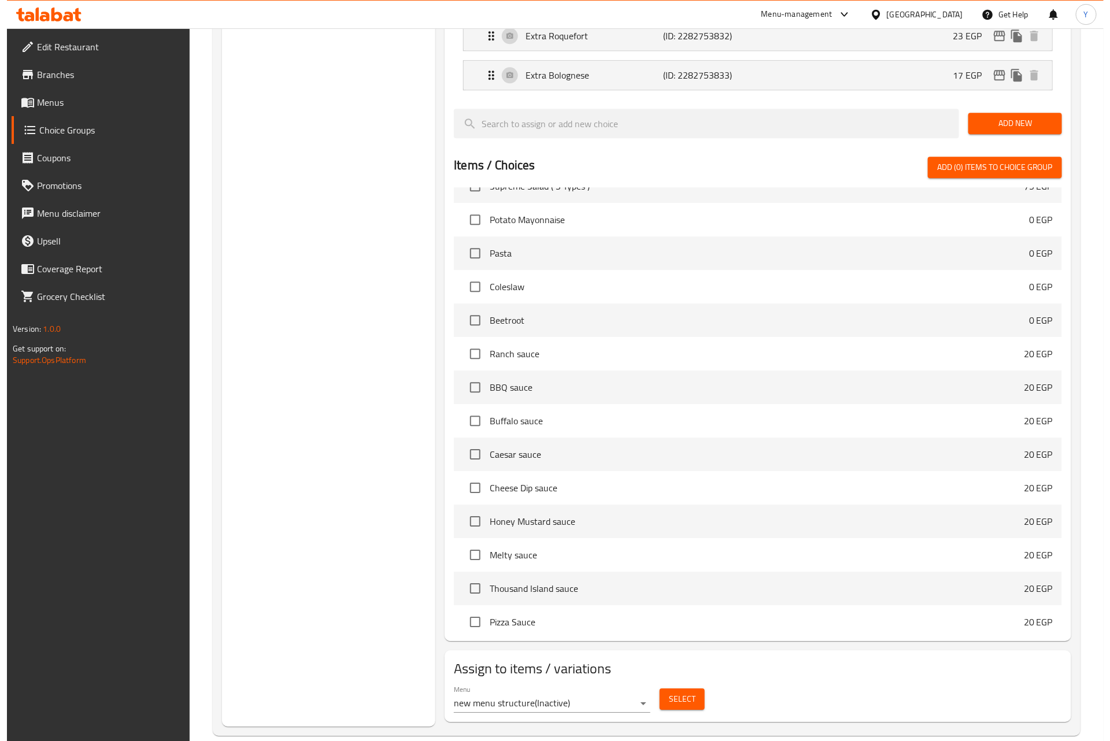
scroll to position [1493, 0]
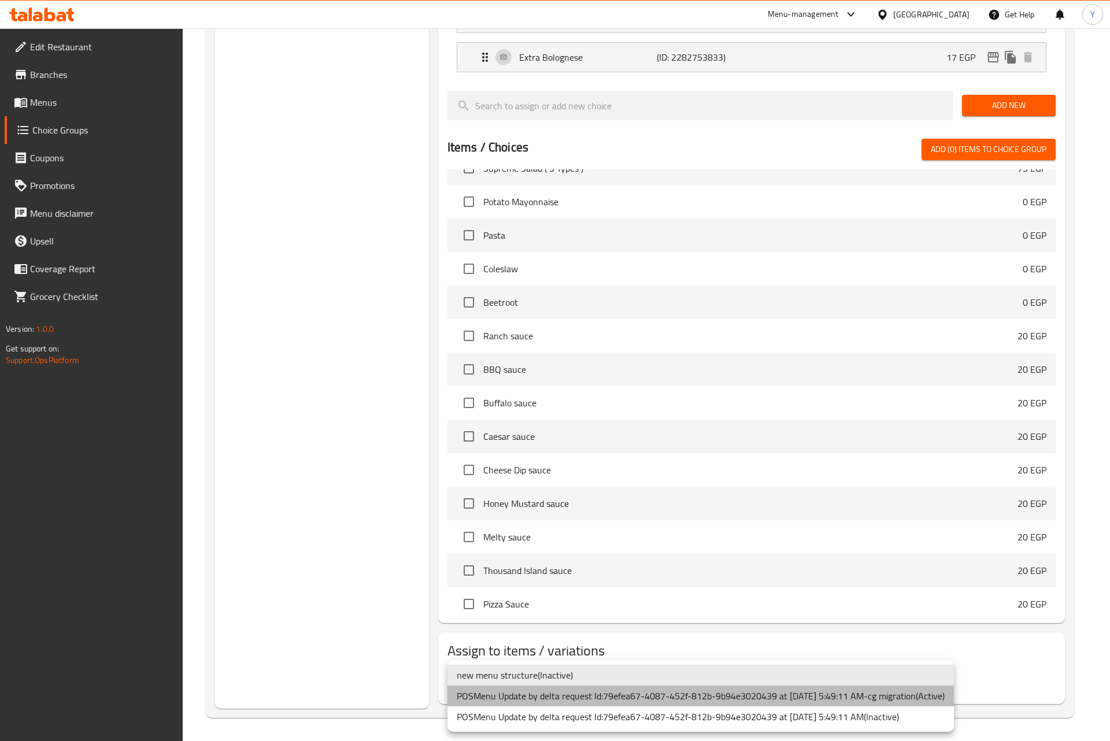
click at [581, 697] on li "POSMenu Update by delta request Id:79efea67-4087-452f-812b-9b94e3020439 at 2/13…" at bounding box center [700, 695] width 506 height 21
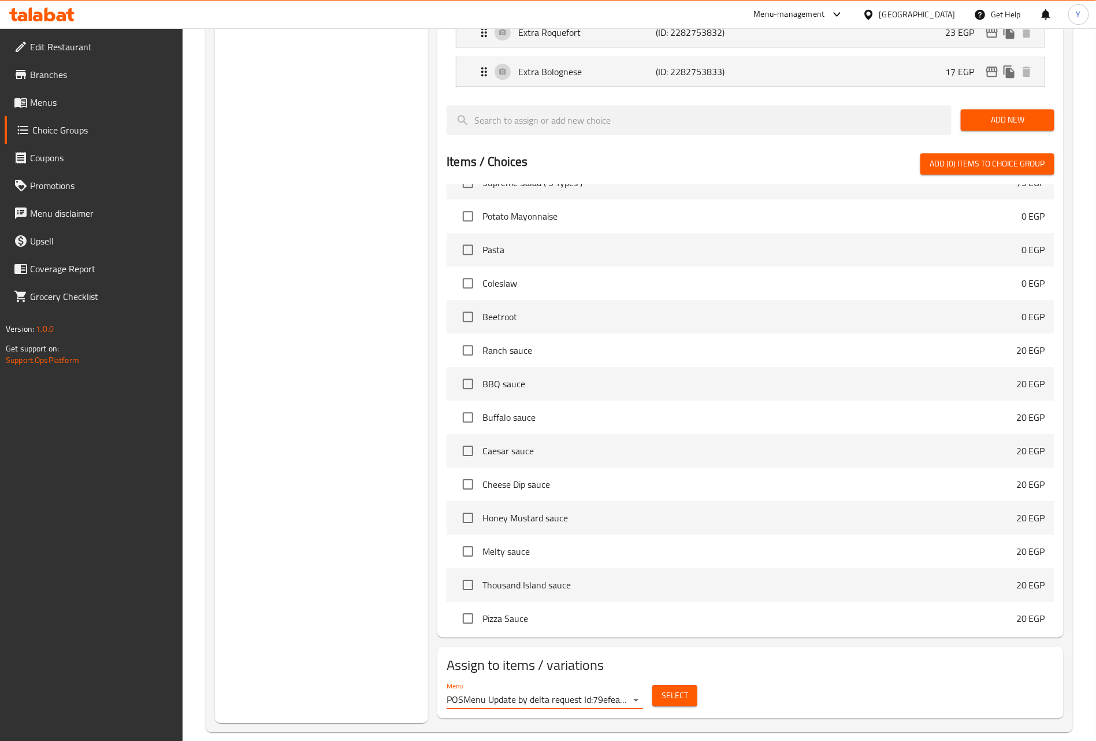
click at [681, 685] on button "Select" at bounding box center [674, 695] width 45 height 21
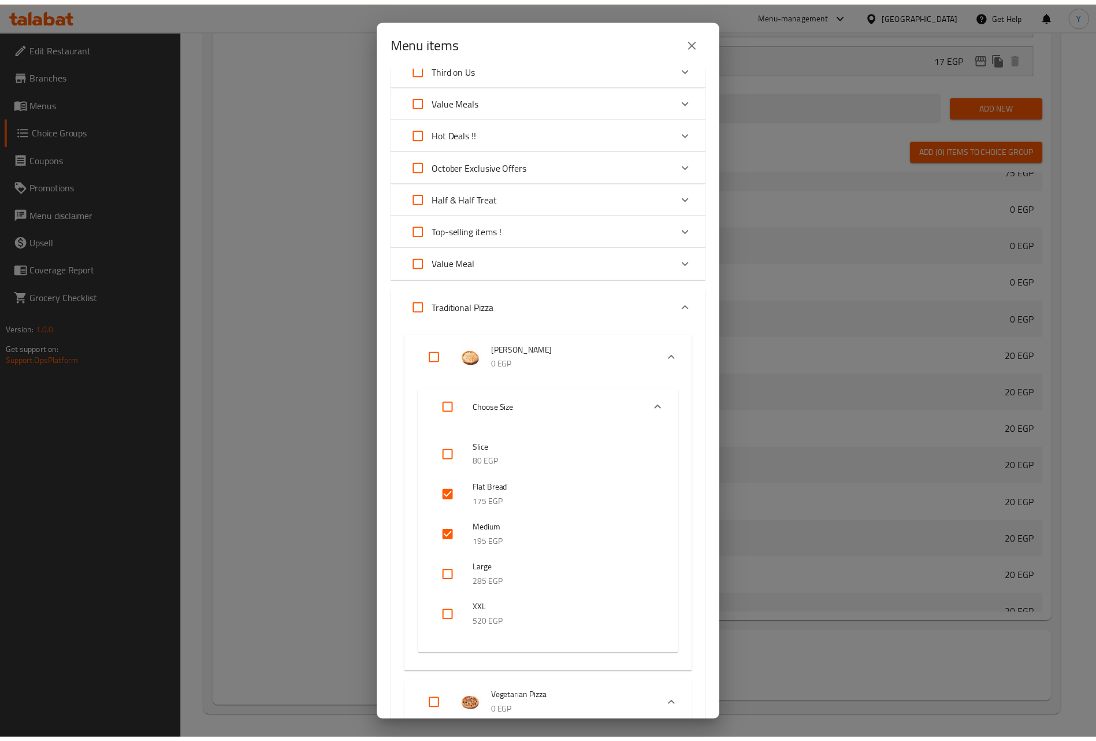
scroll to position [0, 0]
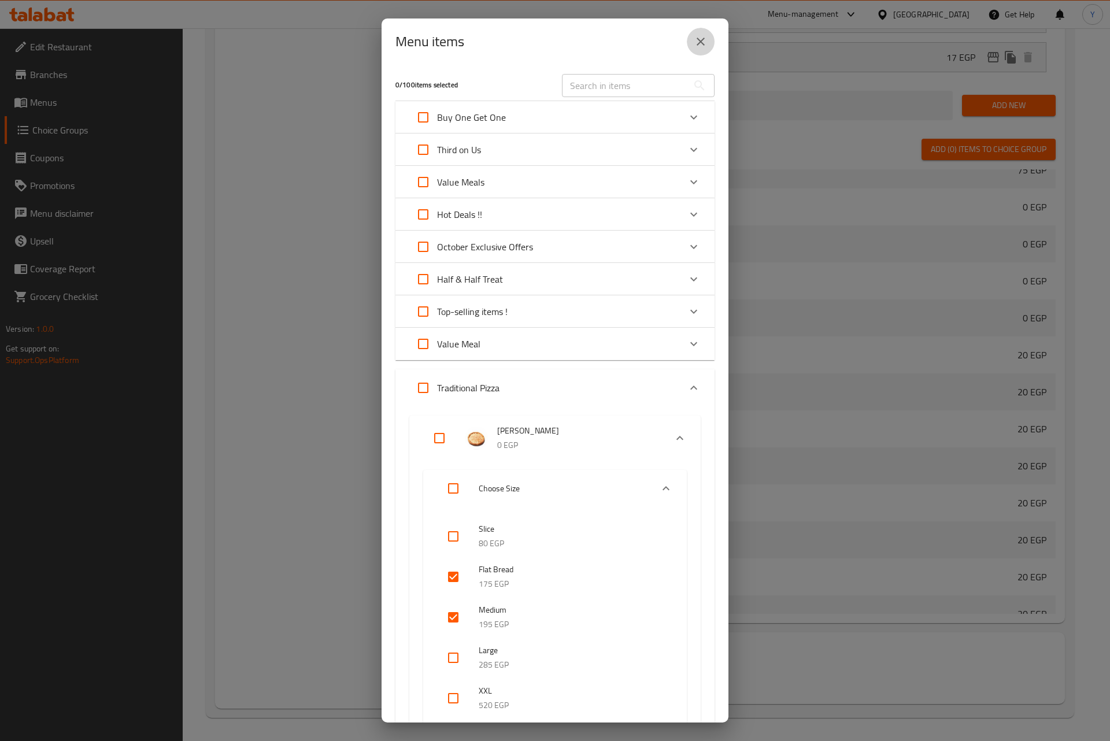
click at [711, 42] on button "close" at bounding box center [701, 42] width 28 height 28
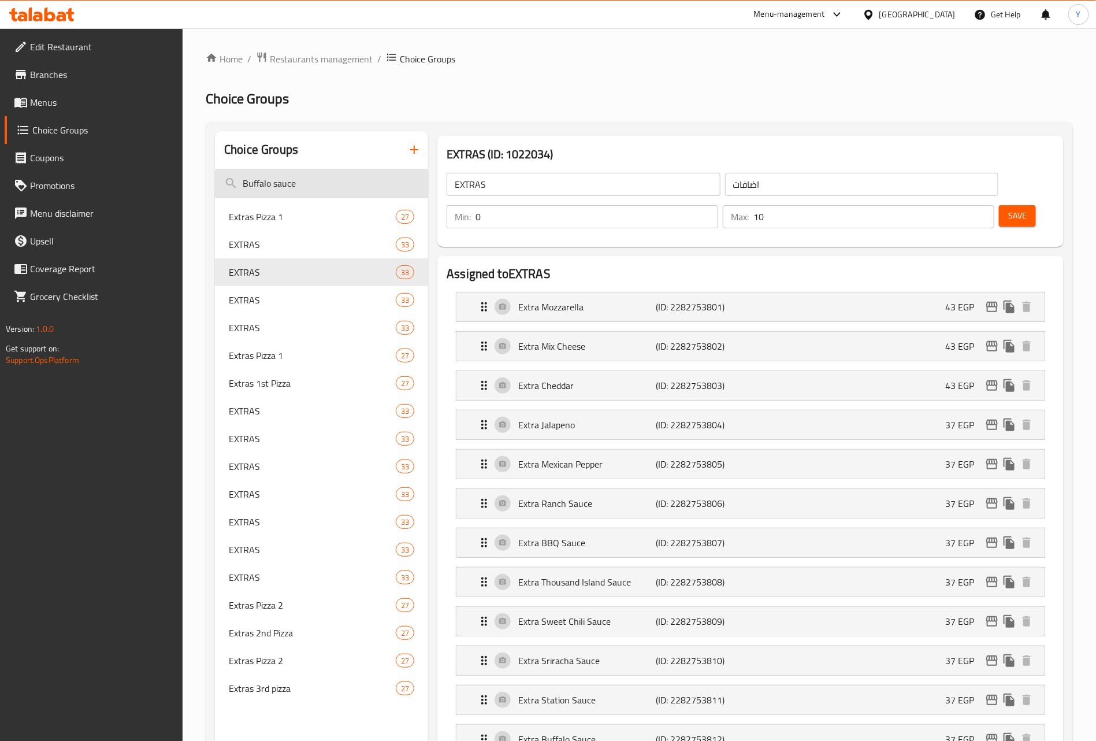
click at [276, 169] on input "Buffalo sauce" at bounding box center [321, 183] width 213 height 29
paste input "XXL"
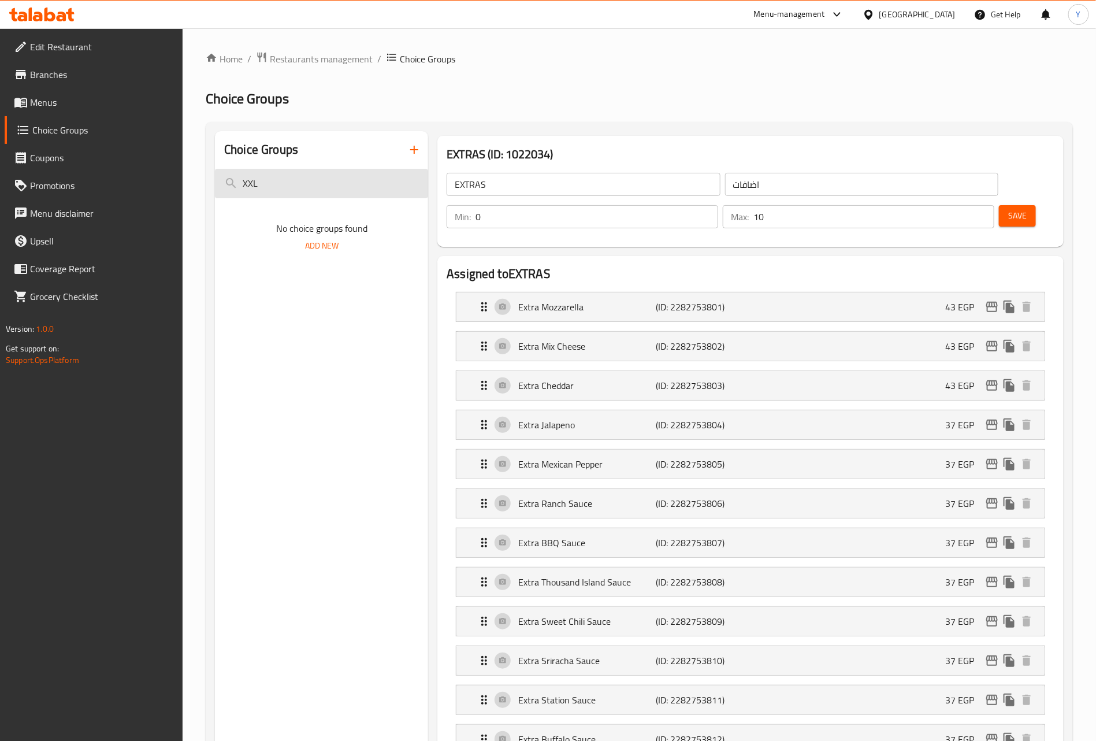
click at [320, 179] on input "XXL" at bounding box center [321, 183] width 213 height 29
type input "1"
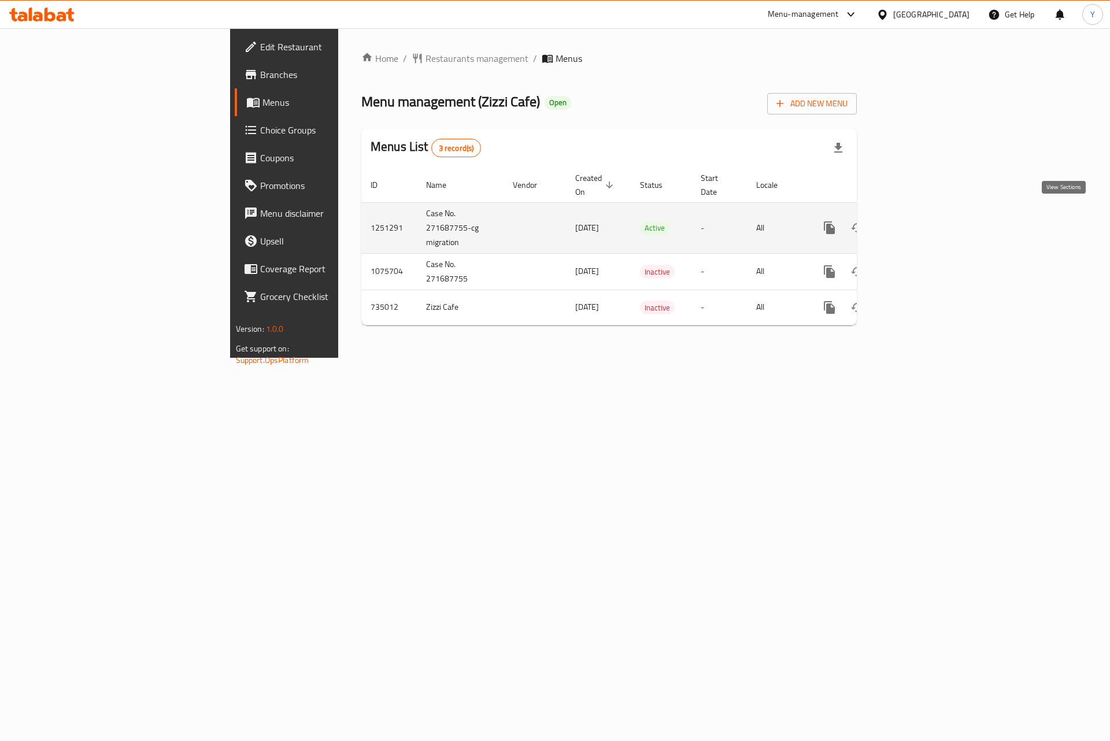
click at [926, 217] on link "enhanced table" at bounding box center [913, 228] width 28 height 28
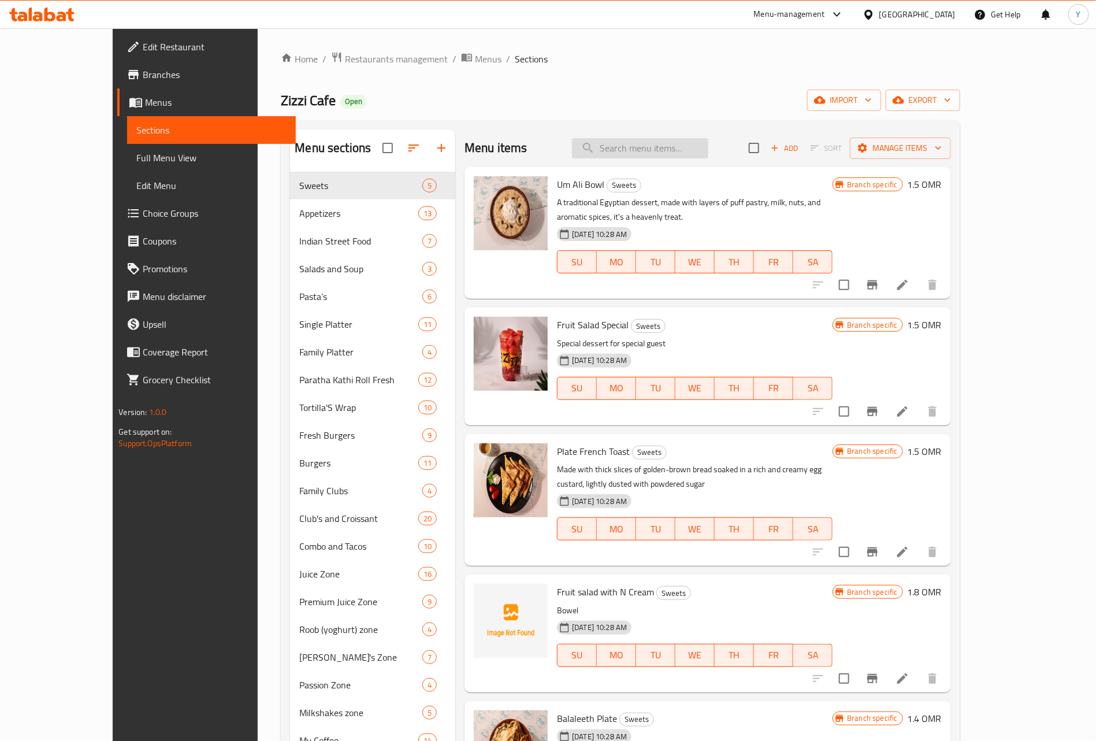
click at [709, 148] on input "search" at bounding box center [640, 148] width 136 height 20
paste input "Mango Shakes"
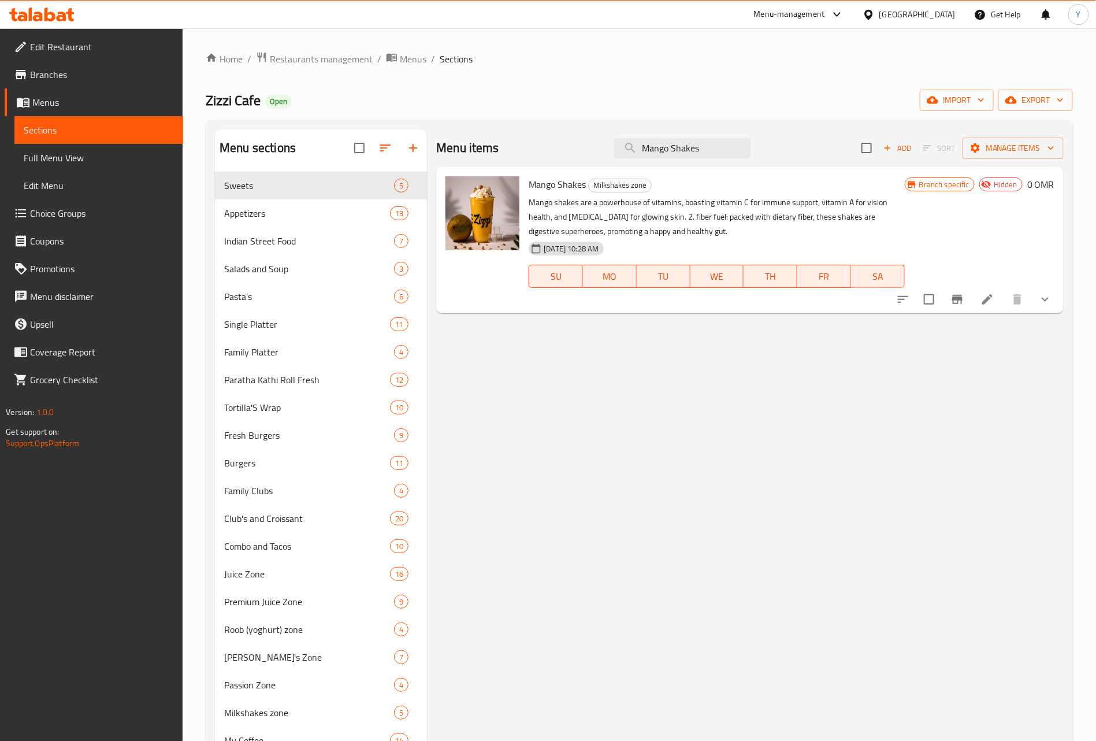
type input "Mango Shakes"
click at [966, 305] on button "Branch-specific-item" at bounding box center [958, 299] width 28 height 28
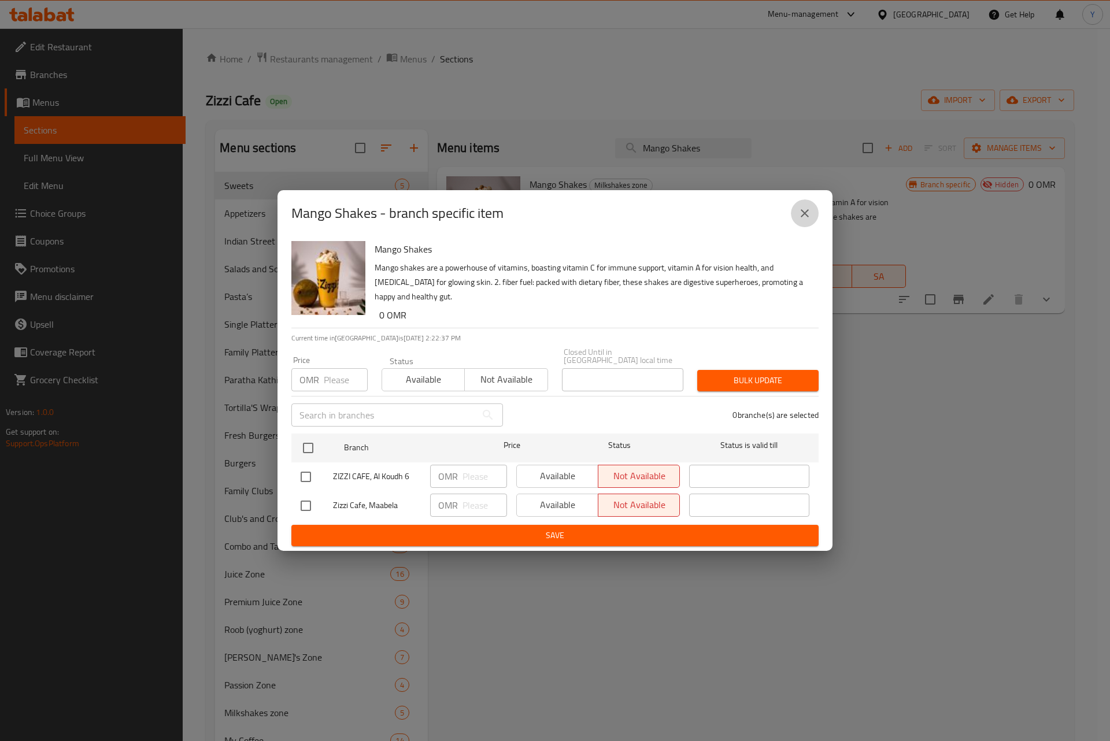
click at [810, 220] on icon "close" at bounding box center [805, 213] width 14 height 14
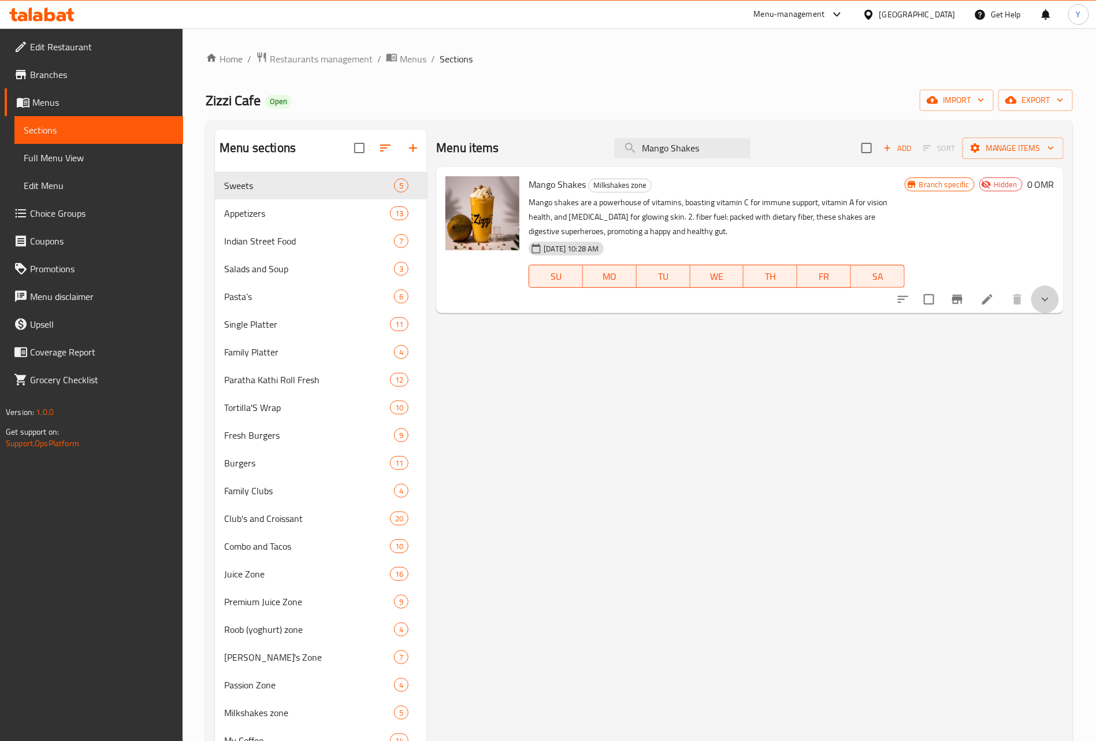
click at [1036, 307] on button "show more" at bounding box center [1046, 299] width 28 height 28
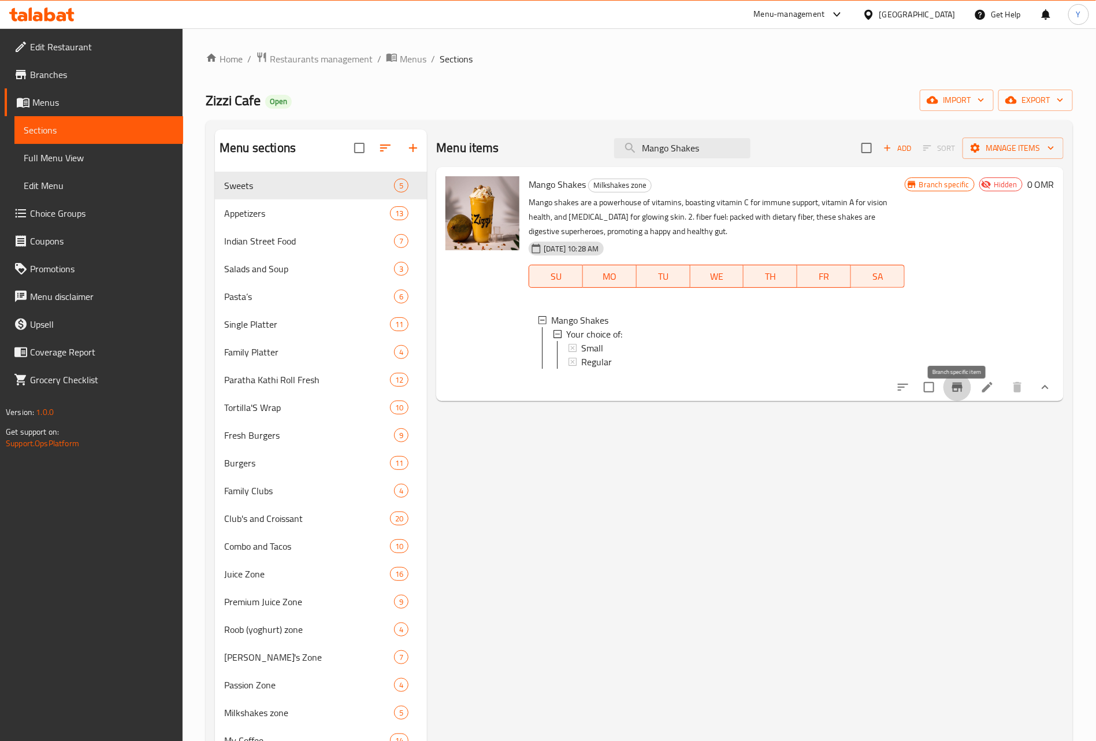
click at [963, 394] on icon "Branch-specific-item" at bounding box center [958, 387] width 14 height 14
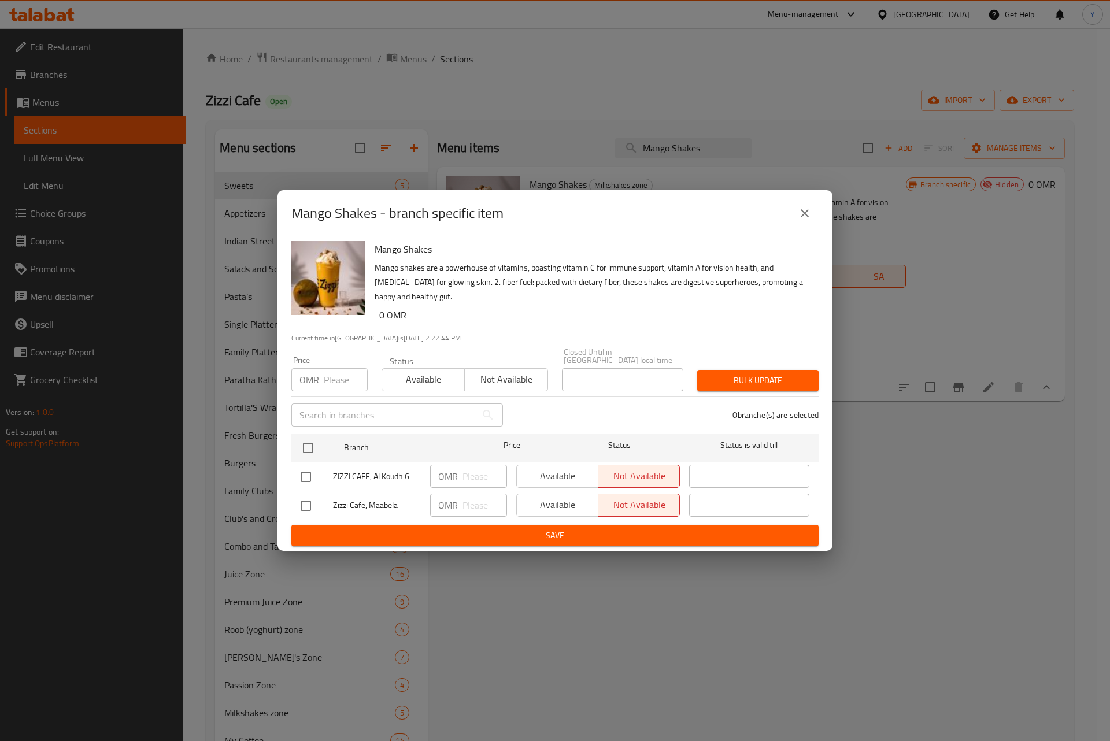
click at [796, 222] on button "close" at bounding box center [805, 213] width 28 height 28
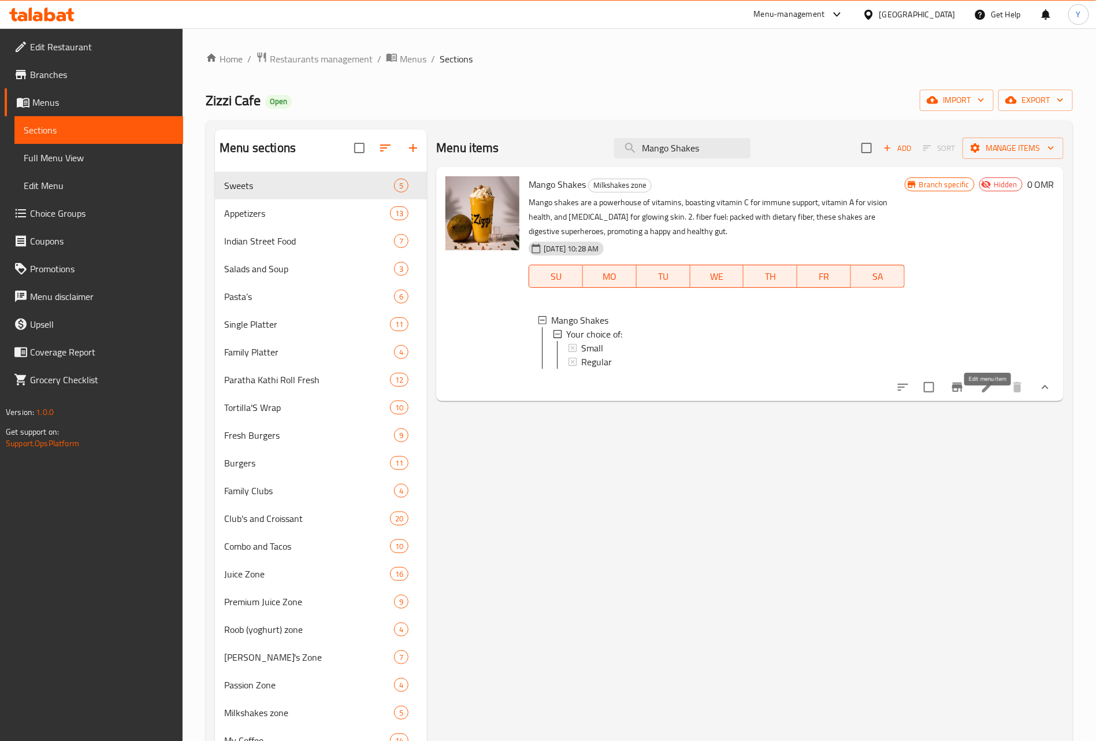
click at [985, 394] on icon at bounding box center [988, 387] width 14 height 14
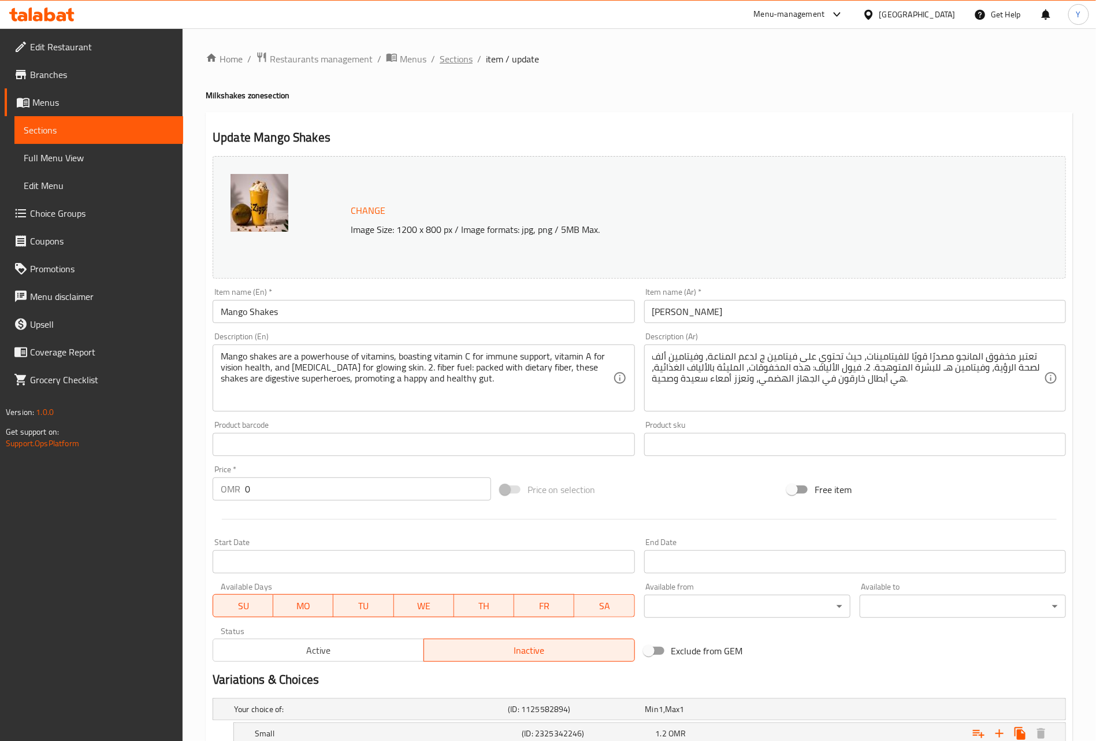
click at [459, 59] on span "Sections" at bounding box center [456, 59] width 33 height 14
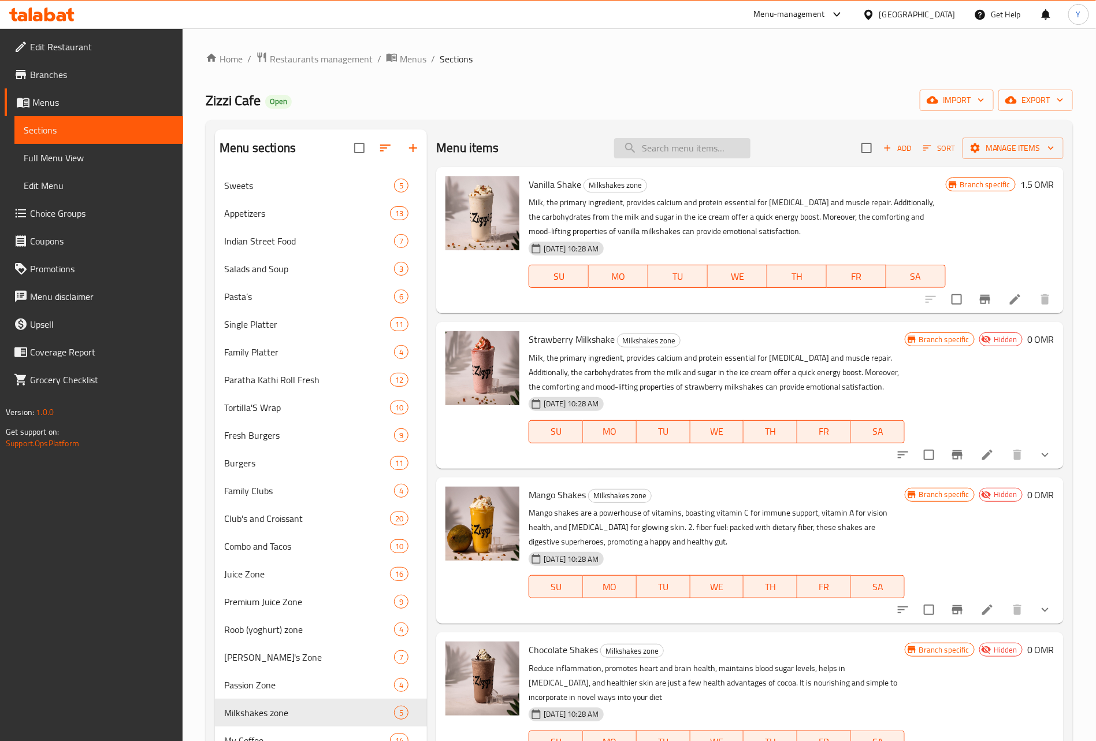
drag, startPoint x: 701, startPoint y: 165, endPoint x: 704, endPoint y: 157, distance: 8.6
click at [701, 165] on div "Menu items Add Sort Manage items" at bounding box center [750, 148] width 628 height 38
click at [706, 150] on input "search" at bounding box center [682, 148] width 136 height 20
paste input "Strawberry Milkshake"
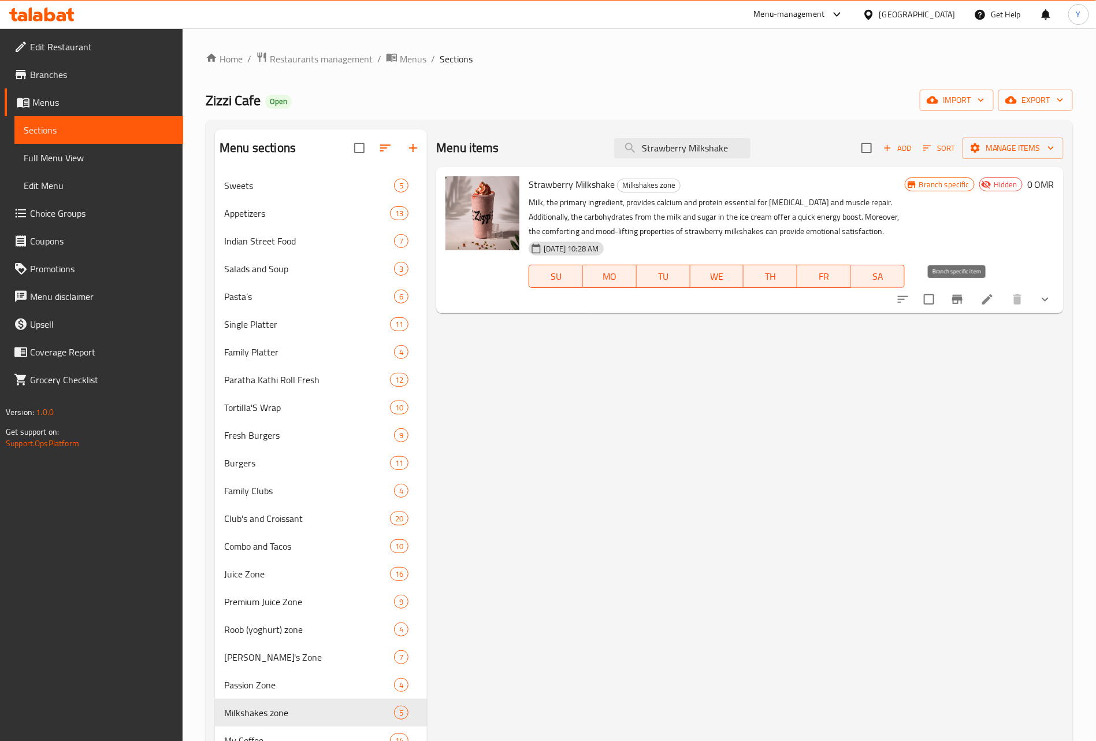
type input "Strawberry Milkshake"
click at [956, 301] on icon "Branch-specific-item" at bounding box center [957, 299] width 10 height 9
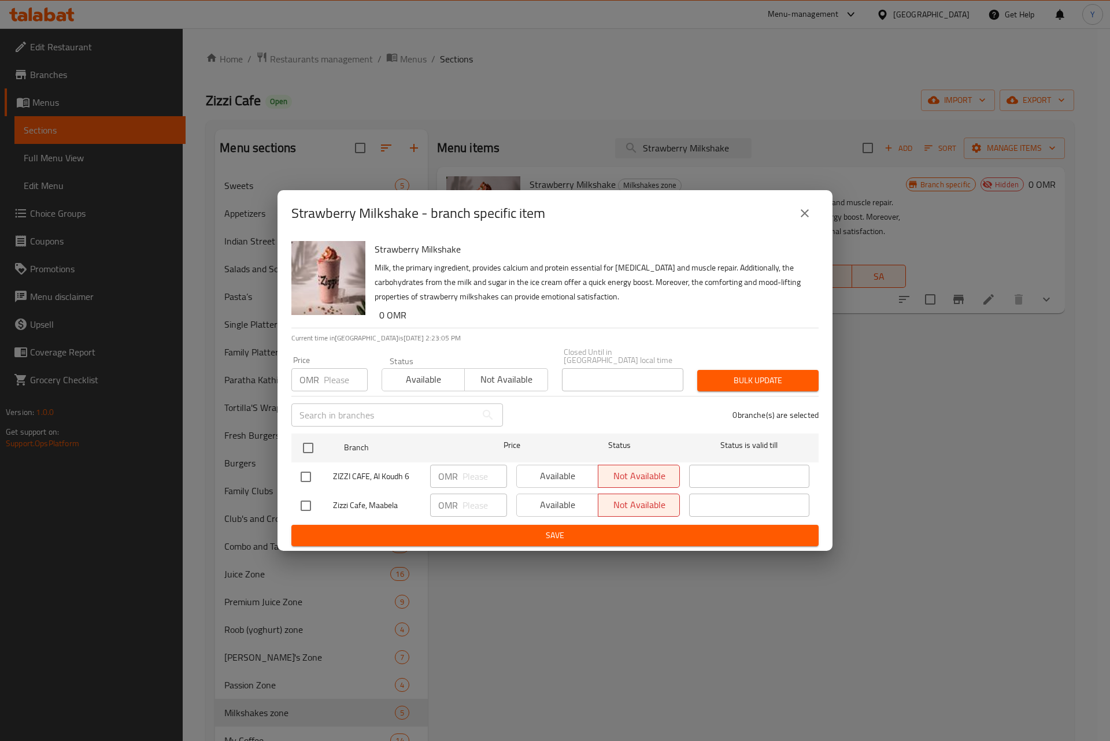
click at [817, 221] on div "Strawberry Milkshake - branch specific item" at bounding box center [554, 213] width 555 height 46
click at [815, 217] on button "close" at bounding box center [805, 213] width 28 height 28
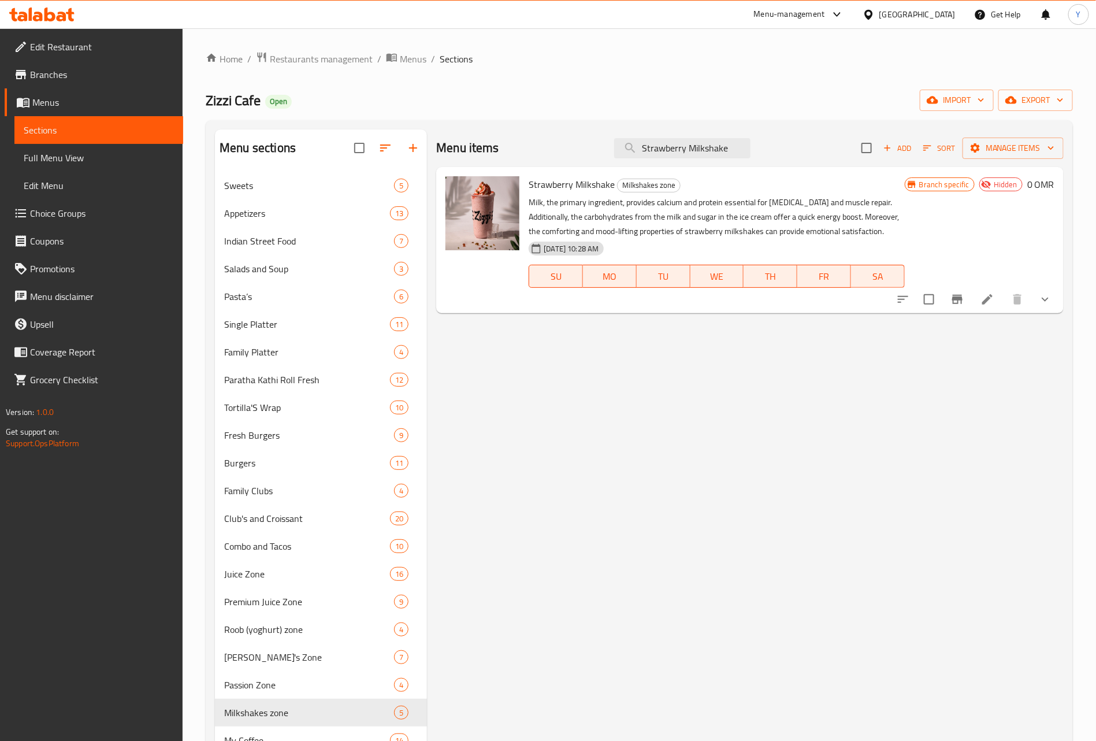
drag, startPoint x: 1062, startPoint y: 298, endPoint x: 1051, endPoint y: 302, distance: 11.5
click at [1052, 302] on div "Strawberry Milkshake Milkshakes zone Milk, the primary ingredient, provides cal…" at bounding box center [750, 240] width 628 height 146
click at [1049, 302] on icon "show more" at bounding box center [1045, 299] width 14 height 14
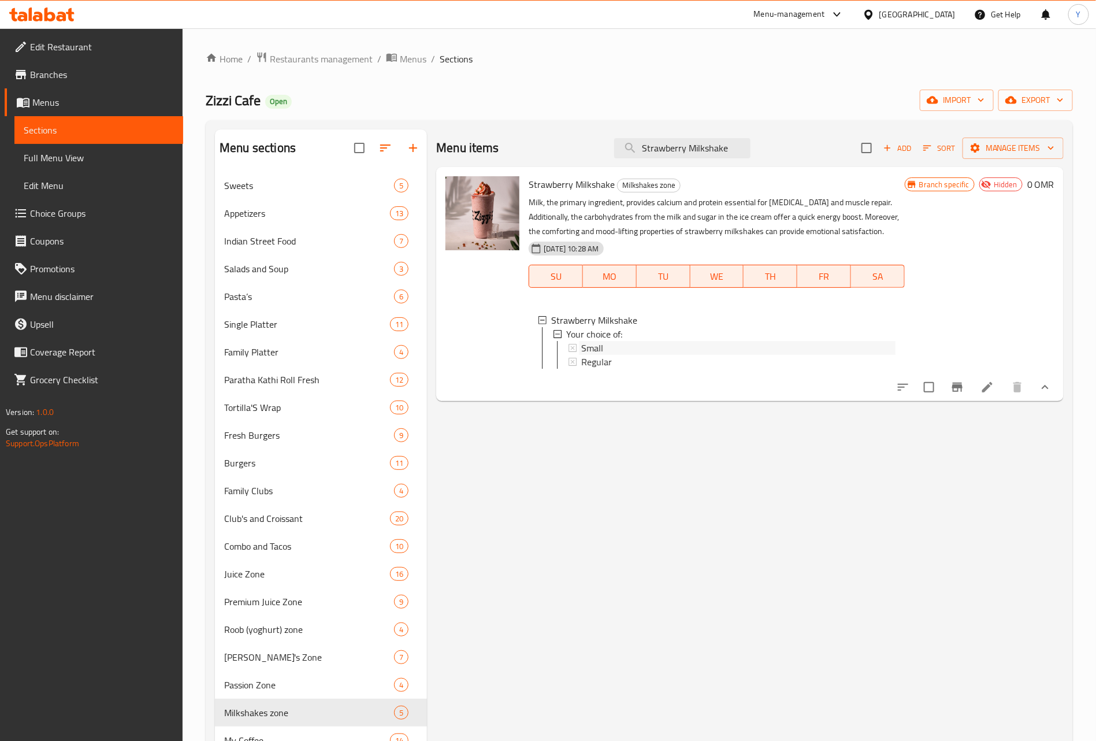
click at [581, 342] on div "Small" at bounding box center [737, 348] width 316 height 14
click at [598, 364] on span "Regular" at bounding box center [596, 362] width 31 height 14
click at [581, 347] on div "Small" at bounding box center [737, 348] width 316 height 14
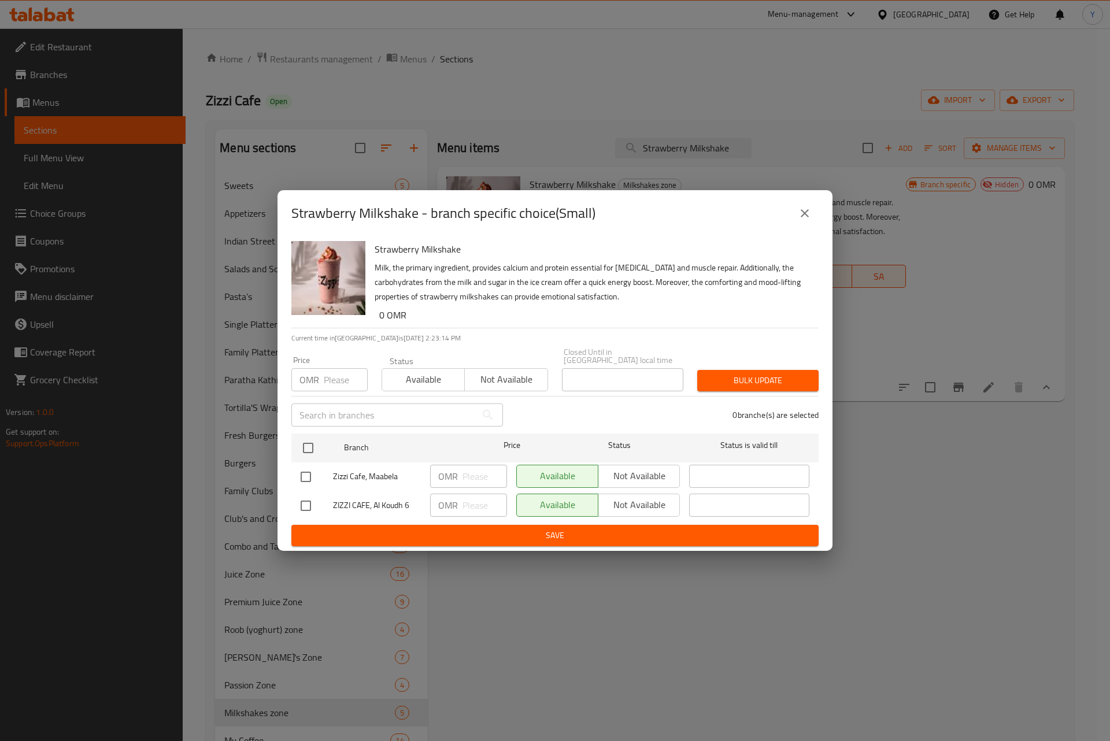
click at [791, 227] on div "Strawberry Milkshake - branch specific choice(Small)" at bounding box center [554, 213] width 527 height 28
click at [812, 210] on button "close" at bounding box center [805, 213] width 28 height 28
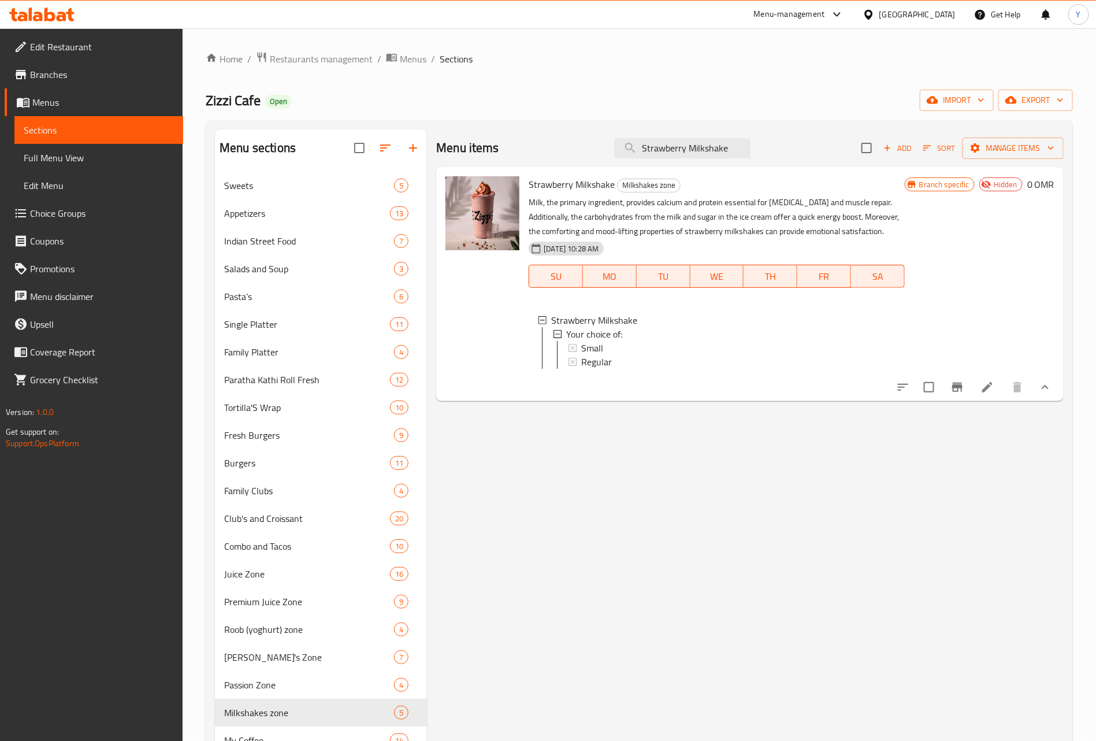
click at [992, 398] on li at bounding box center [987, 387] width 32 height 21
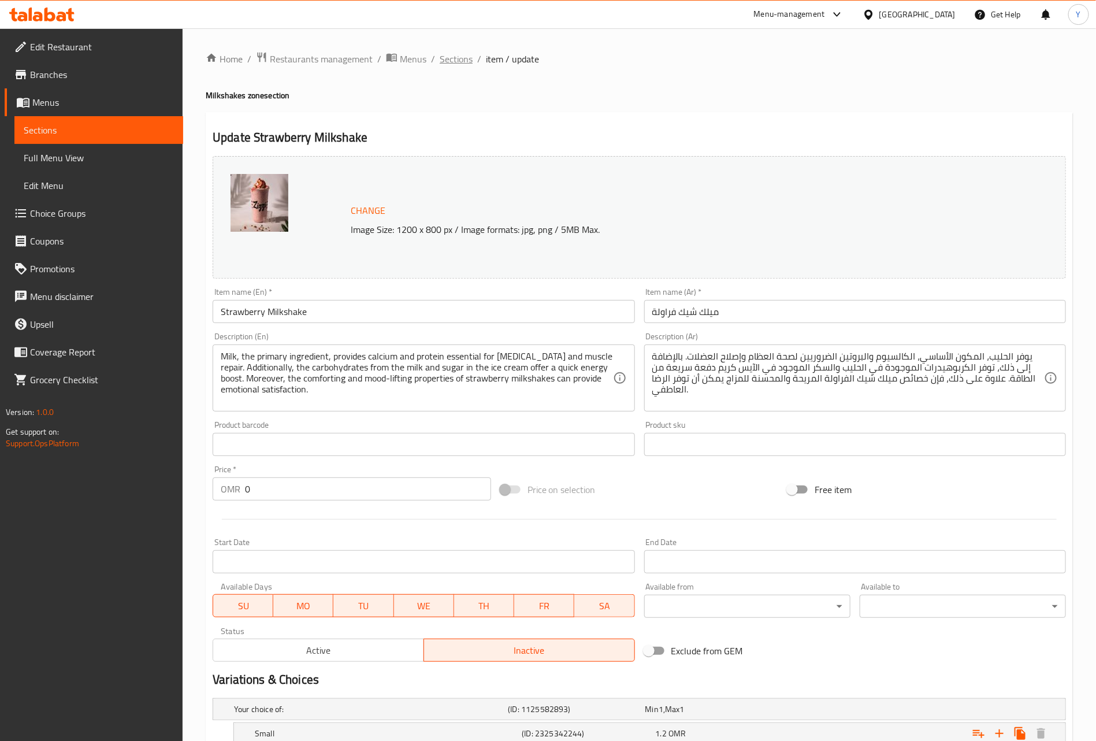
click at [446, 54] on span "Sections" at bounding box center [456, 59] width 33 height 14
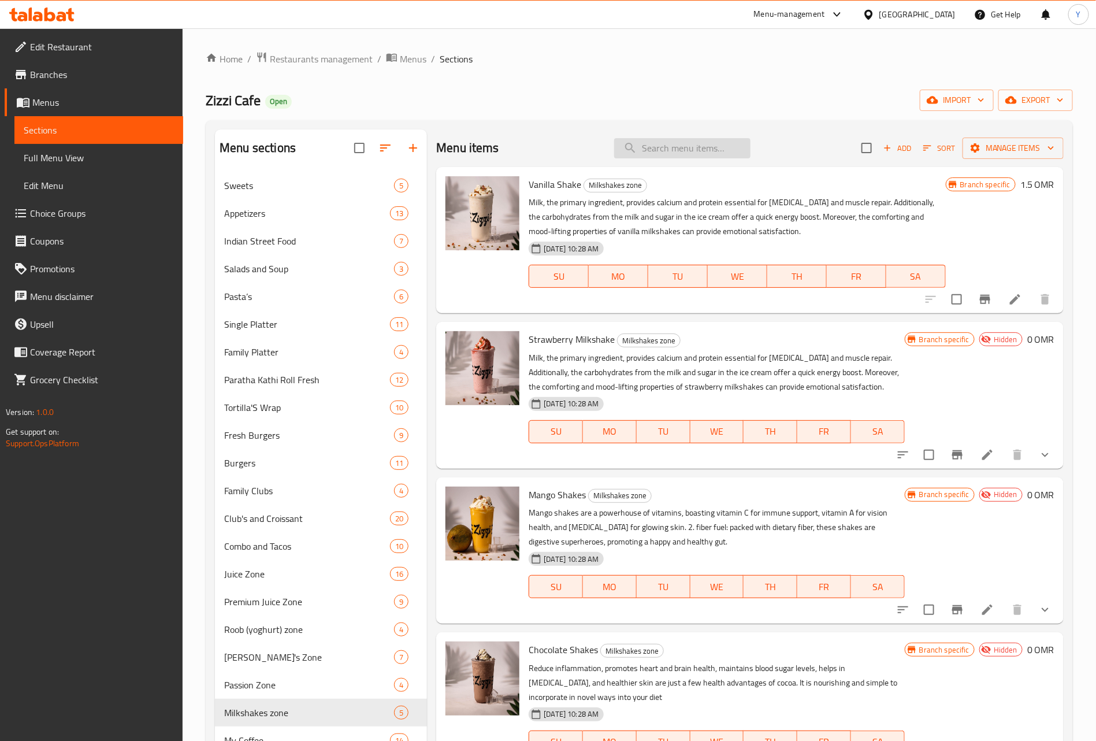
click at [666, 153] on input "search" at bounding box center [682, 148] width 136 height 20
paste input "Chocolate Shakes"
type input "Chocolate Shakes"
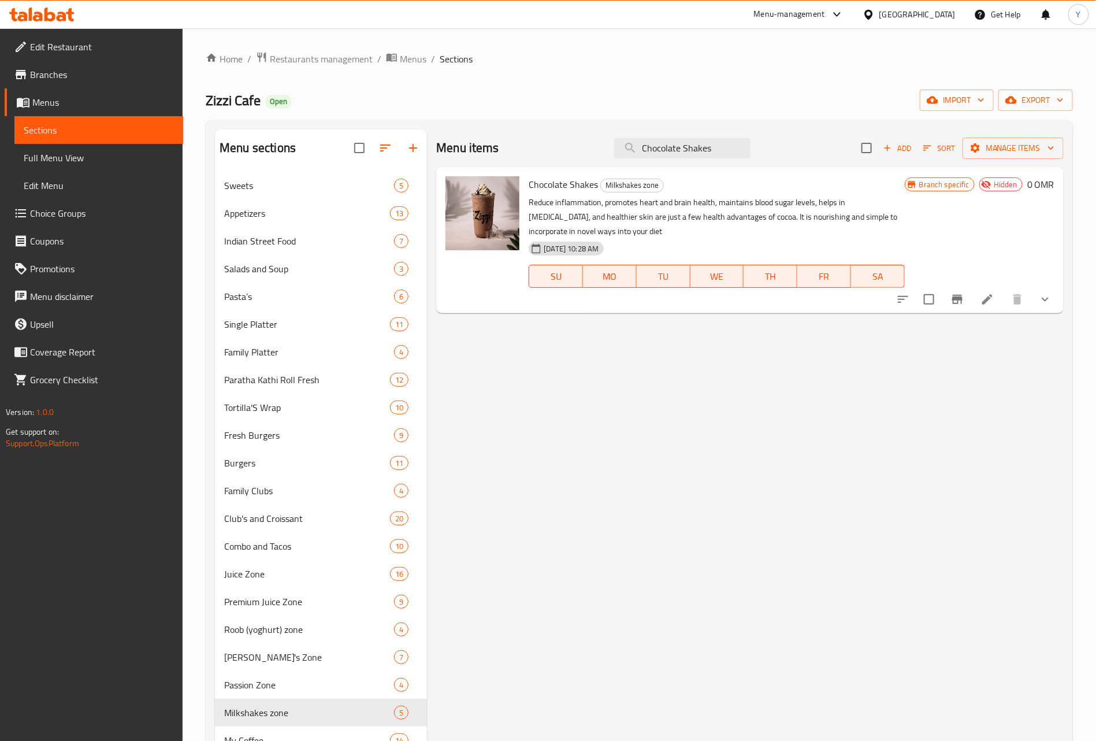
click at [1039, 300] on icon "show more" at bounding box center [1045, 299] width 14 height 14
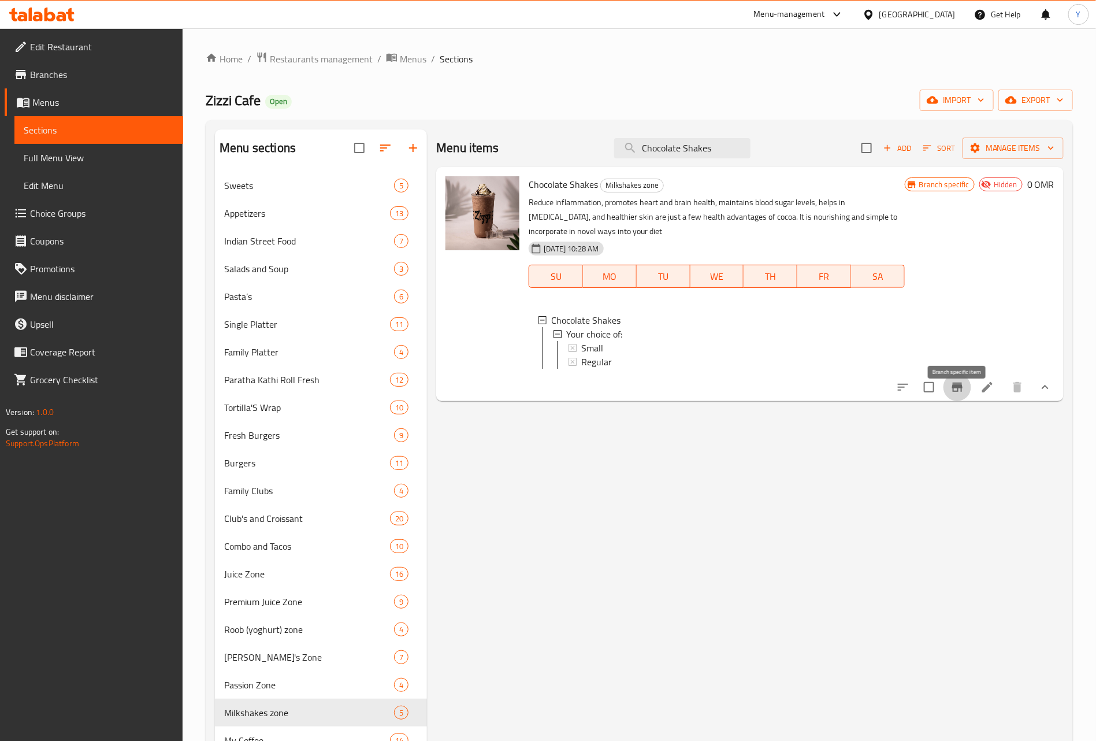
click at [961, 394] on icon "Branch-specific-item" at bounding box center [958, 387] width 14 height 14
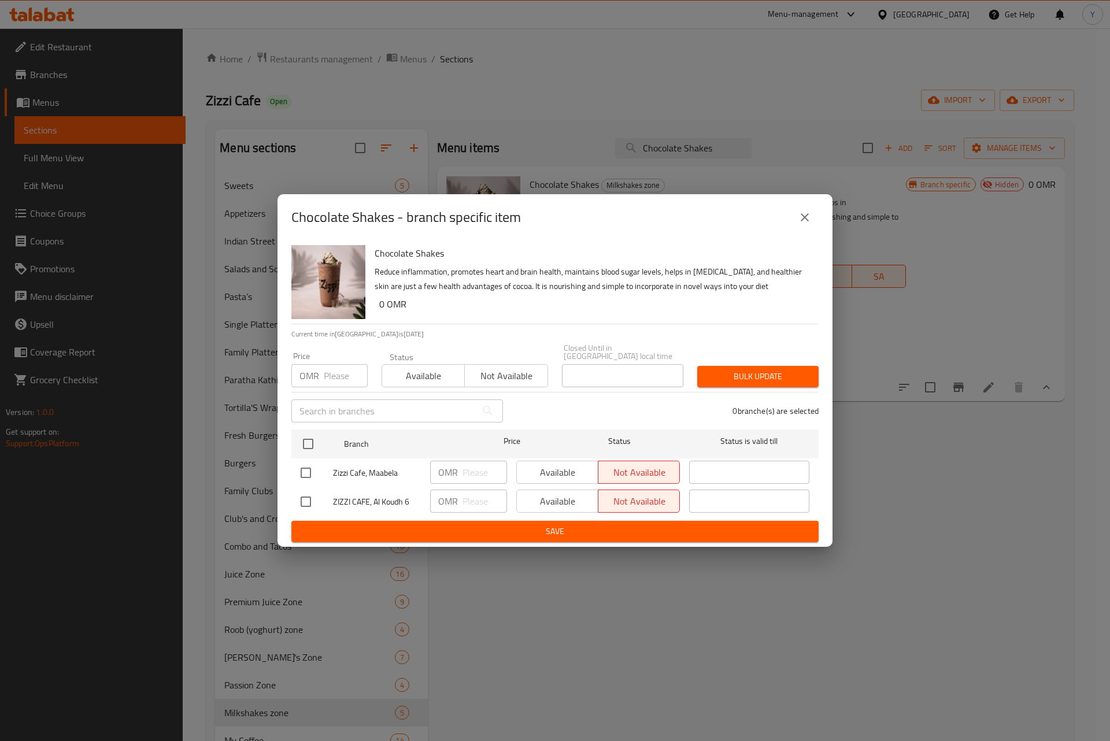
click at [810, 217] on icon "close" at bounding box center [805, 217] width 14 height 14
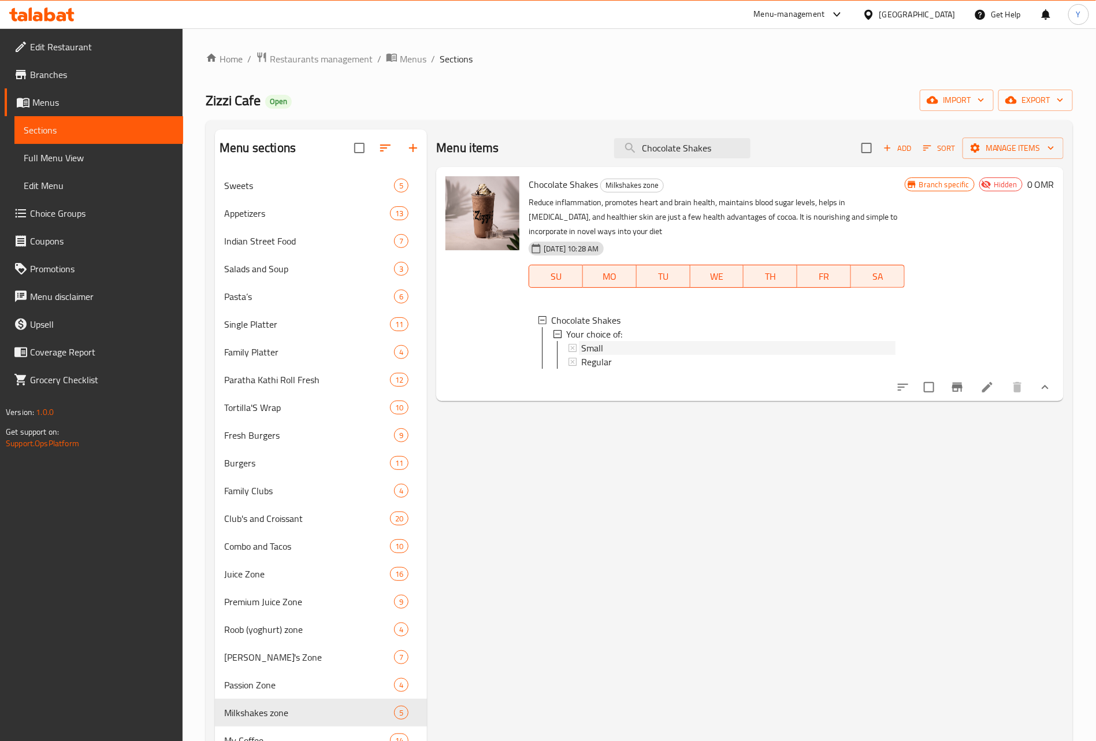
click at [595, 348] on span "Small" at bounding box center [592, 348] width 22 height 14
click at [593, 368] on span "Regular" at bounding box center [596, 362] width 31 height 14
click at [626, 347] on div "Small" at bounding box center [738, 348] width 314 height 14
click at [633, 356] on div "Regular" at bounding box center [738, 362] width 314 height 14
click at [986, 392] on icon at bounding box center [987, 387] width 10 height 10
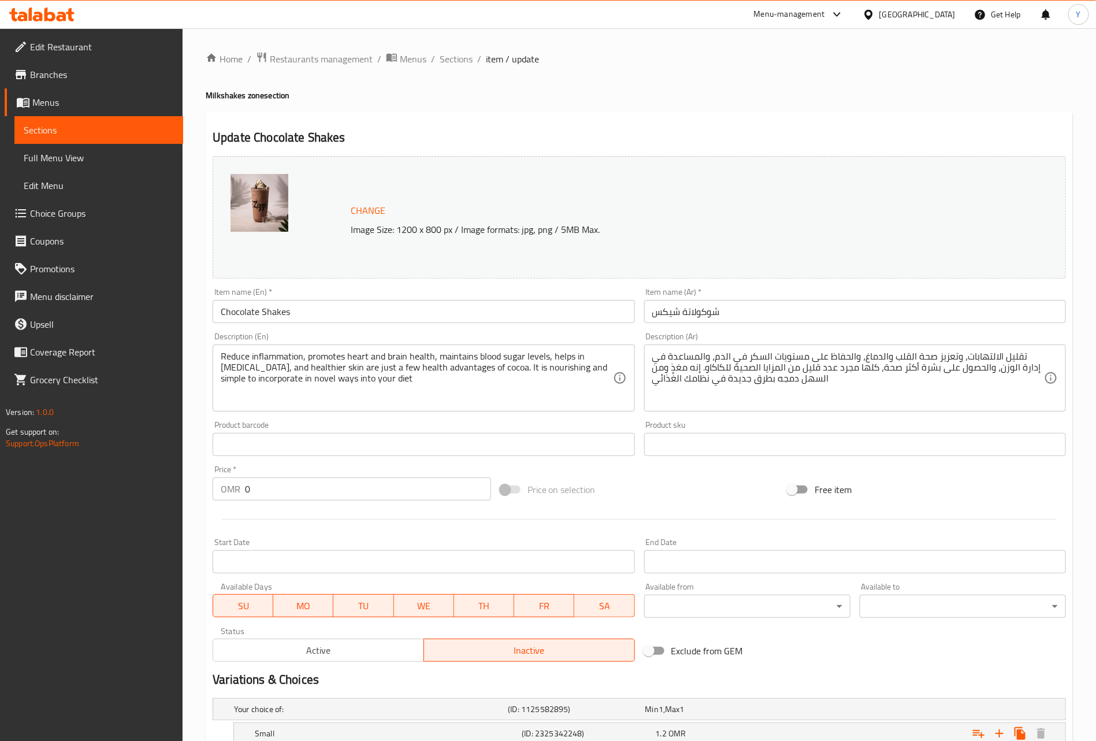
click at [462, 68] on div "Home / Restaurants management / Menus / Sections / item / update Milkshakes zon…" at bounding box center [639, 443] width 867 height 785
click at [466, 52] on span "Sections" at bounding box center [456, 59] width 33 height 14
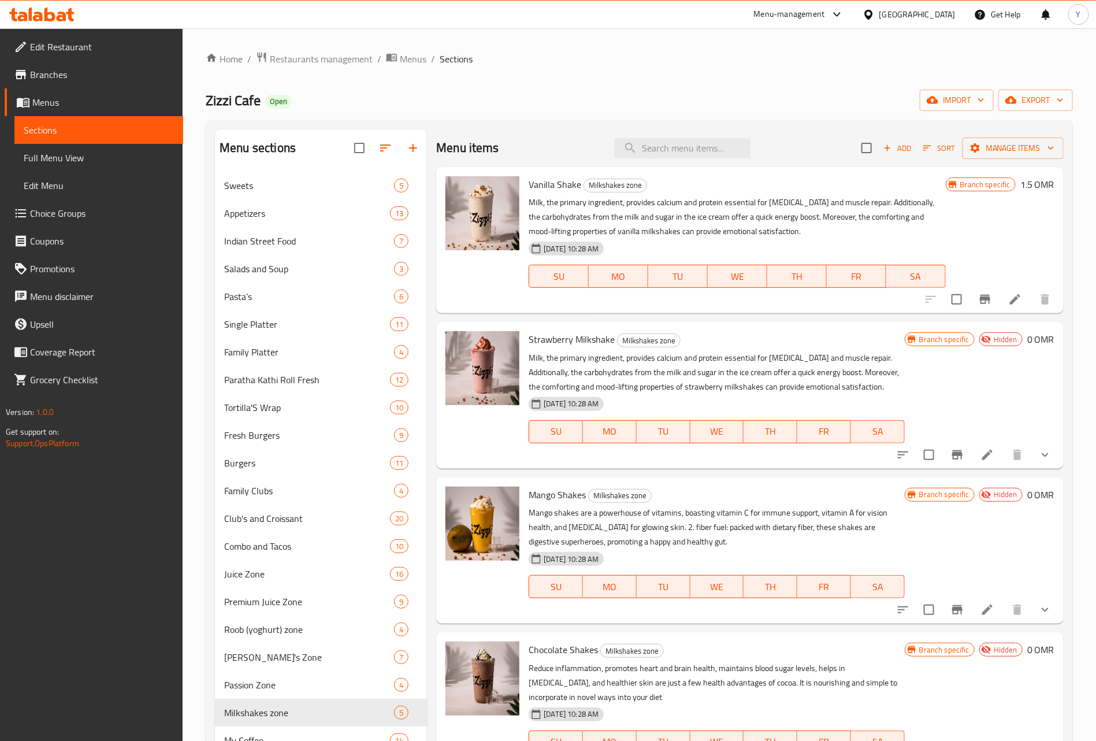
click at [655, 165] on div "Menu items Add Sort Manage items" at bounding box center [750, 148] width 628 height 38
click at [664, 153] on input "search" at bounding box center [682, 148] width 136 height 20
paste input "Lemon Tea"
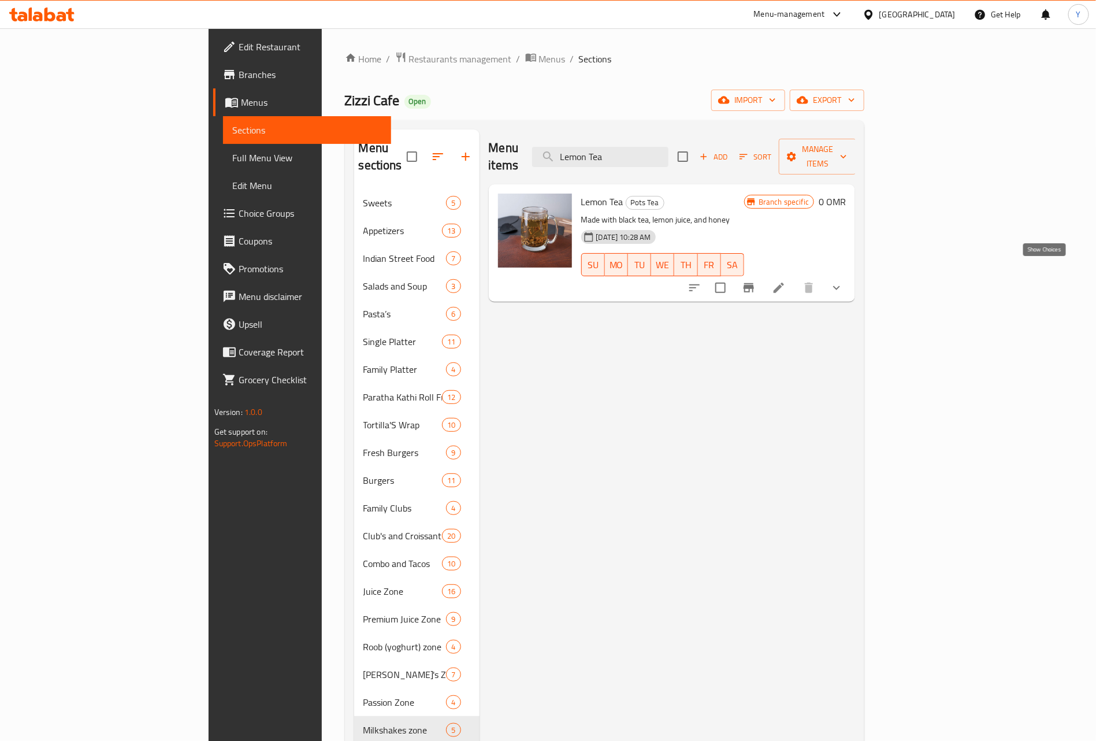
type input "Lemon Tea"
click at [844, 281] on icon "show more" at bounding box center [837, 288] width 14 height 14
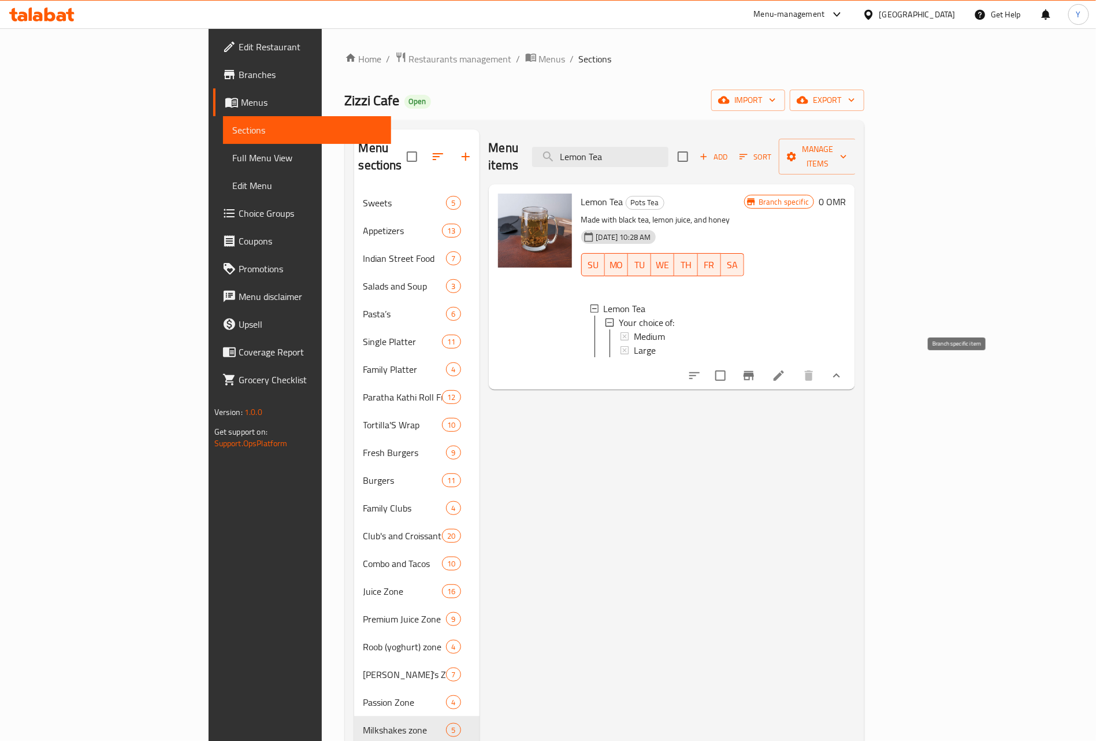
click at [756, 372] on icon "Branch-specific-item" at bounding box center [749, 376] width 14 height 14
click at [634, 343] on span "Large" at bounding box center [645, 350] width 22 height 14
click at [634, 329] on span "Medium" at bounding box center [649, 336] width 31 height 14
click at [795, 370] on li at bounding box center [779, 375] width 32 height 21
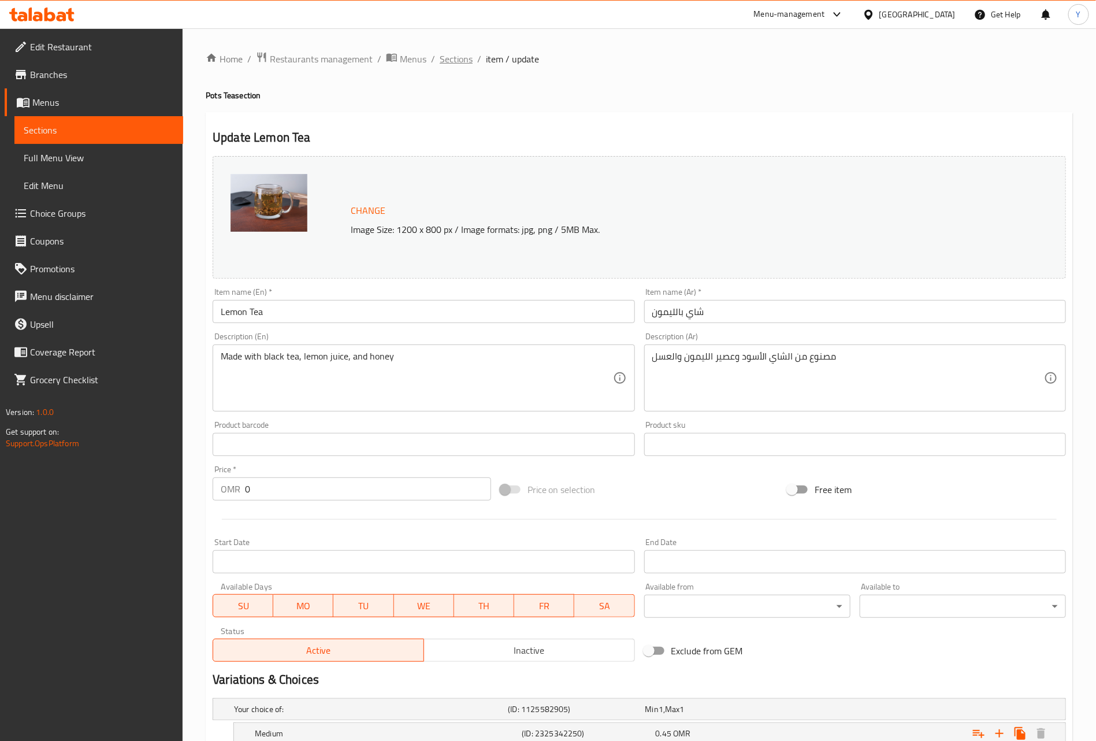
click at [460, 54] on span "Sections" at bounding box center [456, 59] width 33 height 14
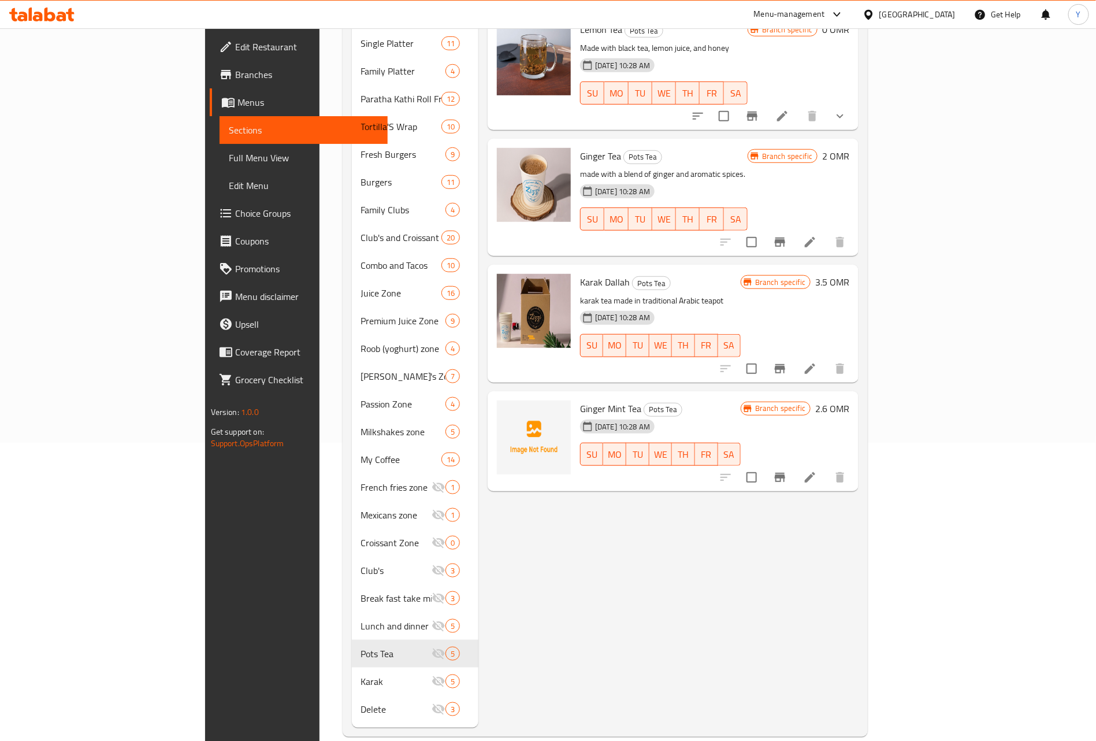
scroll to position [125, 0]
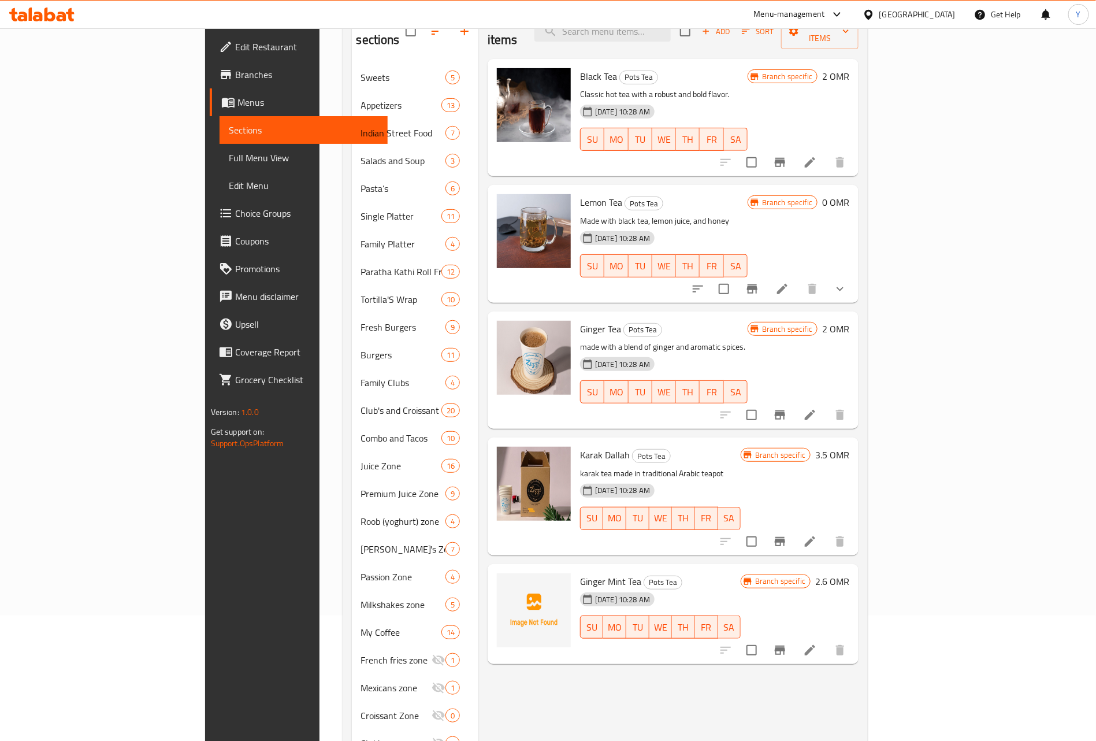
click at [854, 275] on button "show more" at bounding box center [840, 289] width 28 height 28
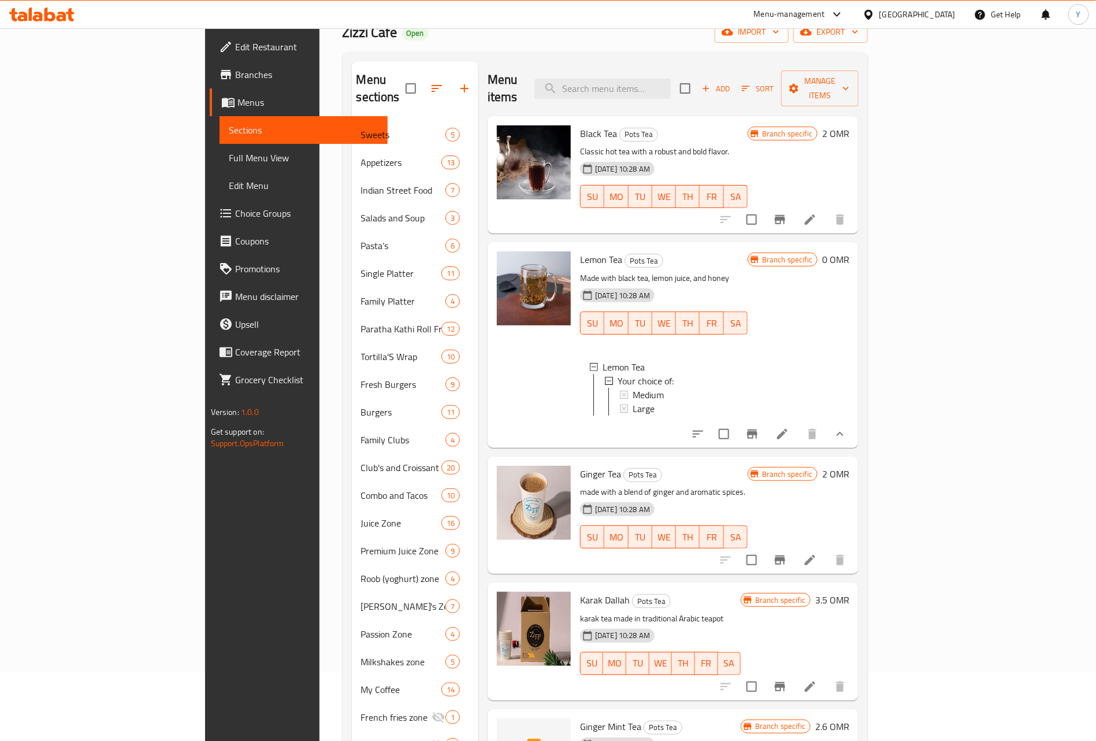
scroll to position [0, 0]
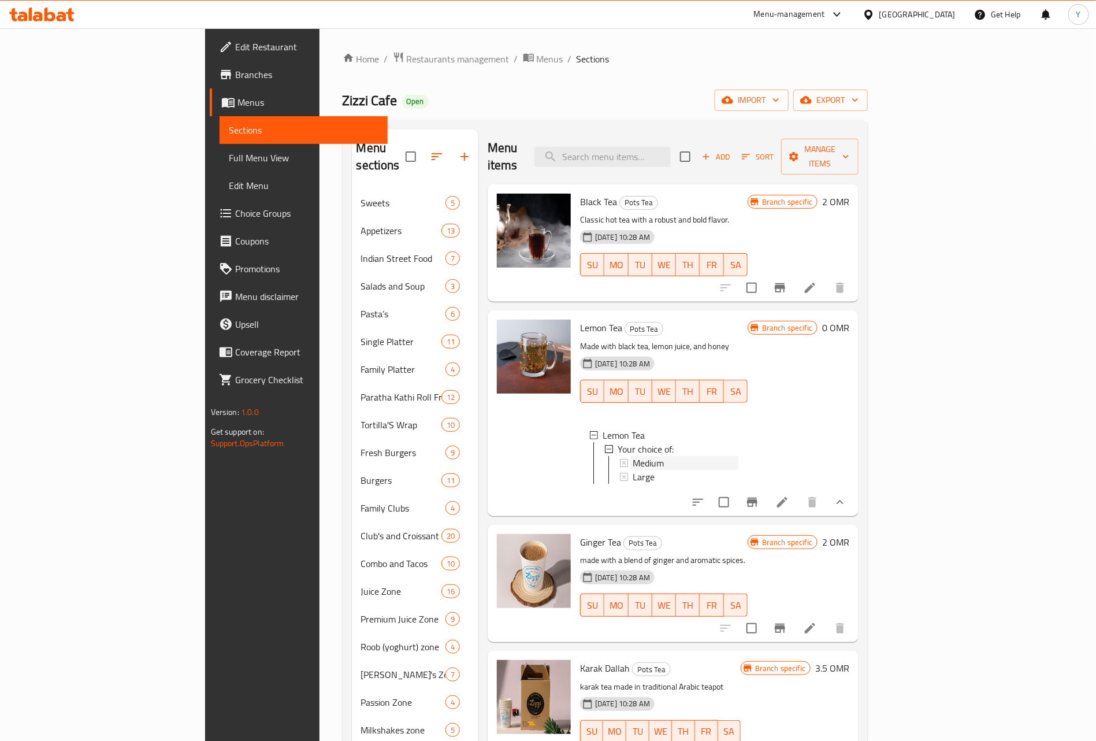
click at [633, 456] on span "Medium" at bounding box center [648, 463] width 31 height 14
click at [633, 470] on div "Large" at bounding box center [686, 477] width 106 height 14
click at [789, 495] on icon at bounding box center [783, 502] width 14 height 14
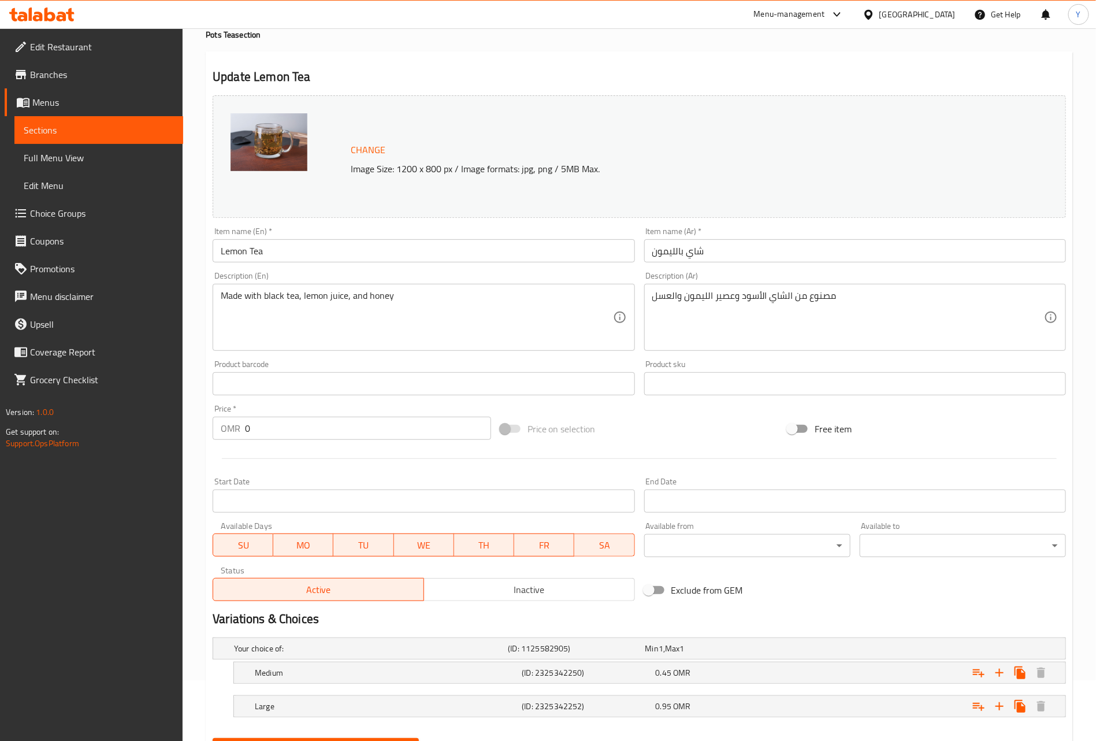
scroll to position [120, 0]
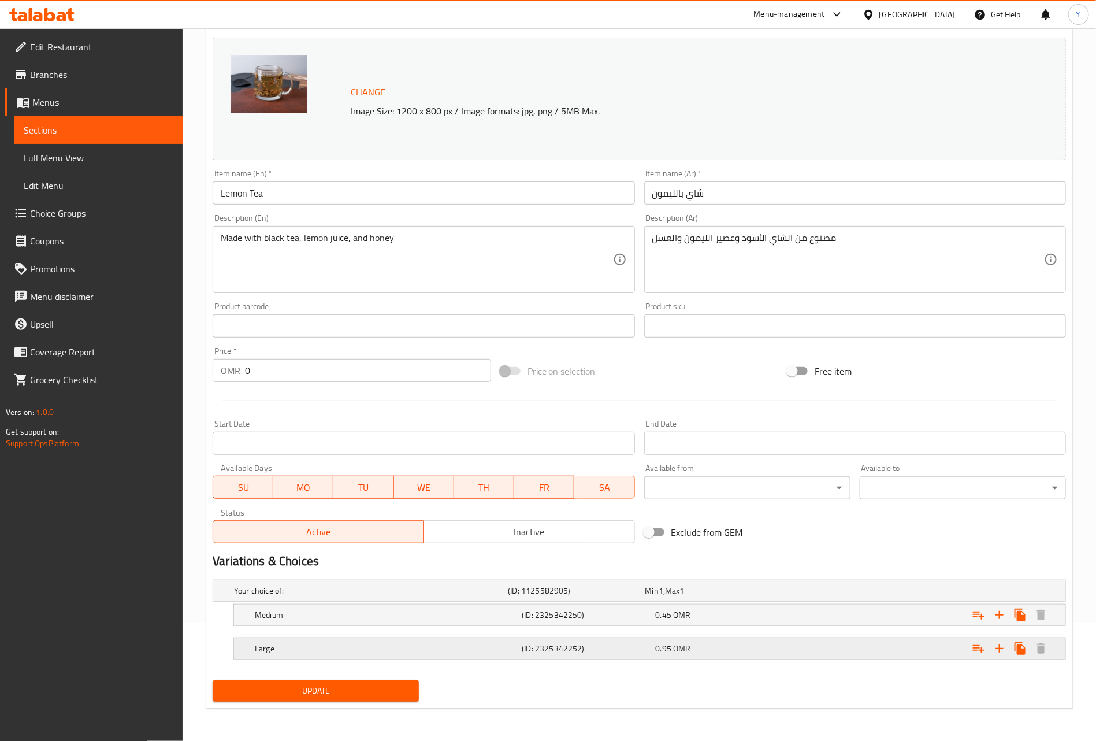
click at [664, 643] on span "0.95" at bounding box center [664, 648] width 16 height 15
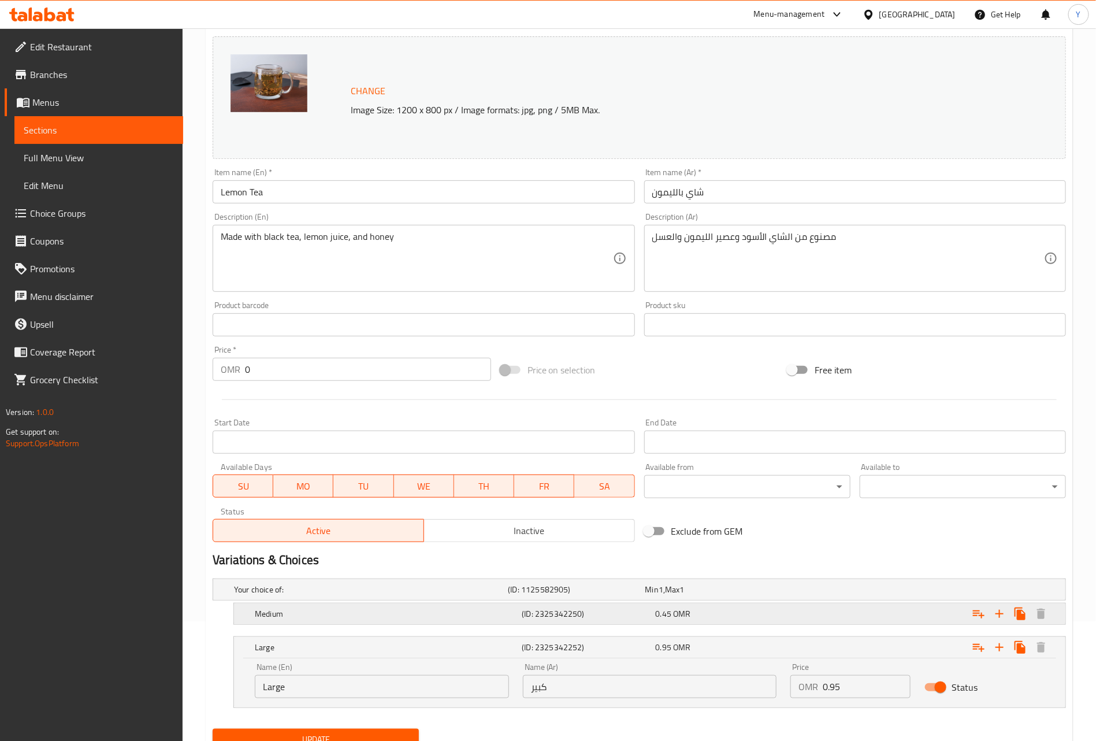
click at [687, 607] on span "OMR" at bounding box center [681, 613] width 17 height 15
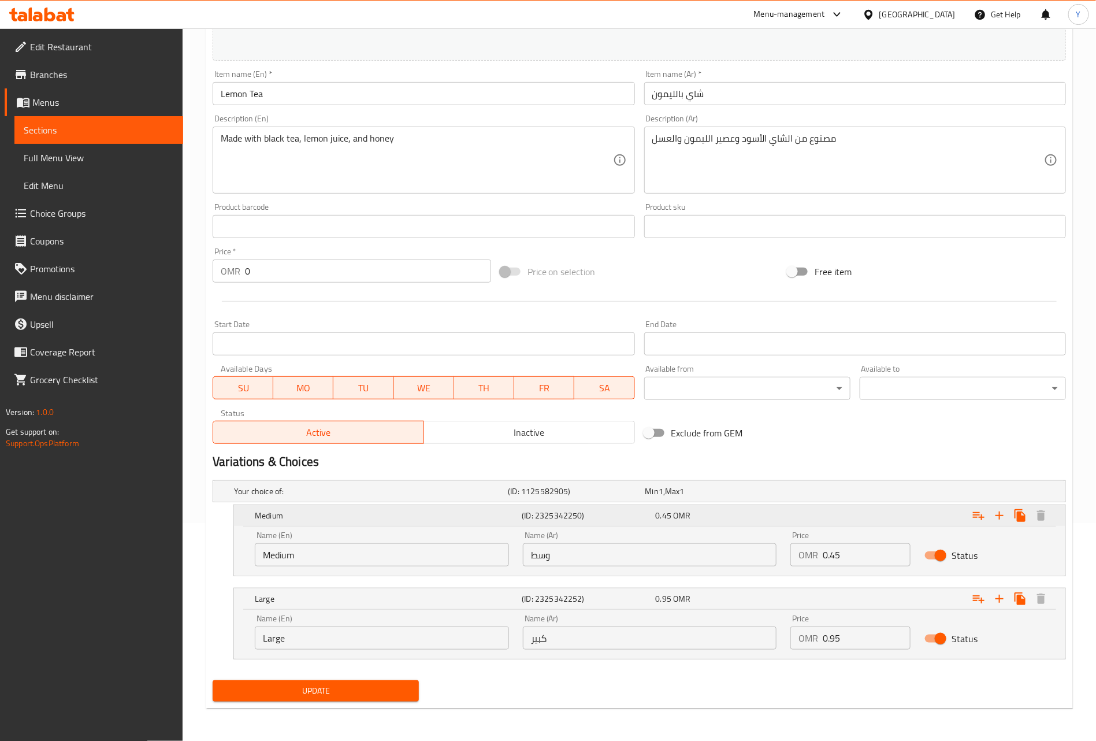
scroll to position [0, 0]
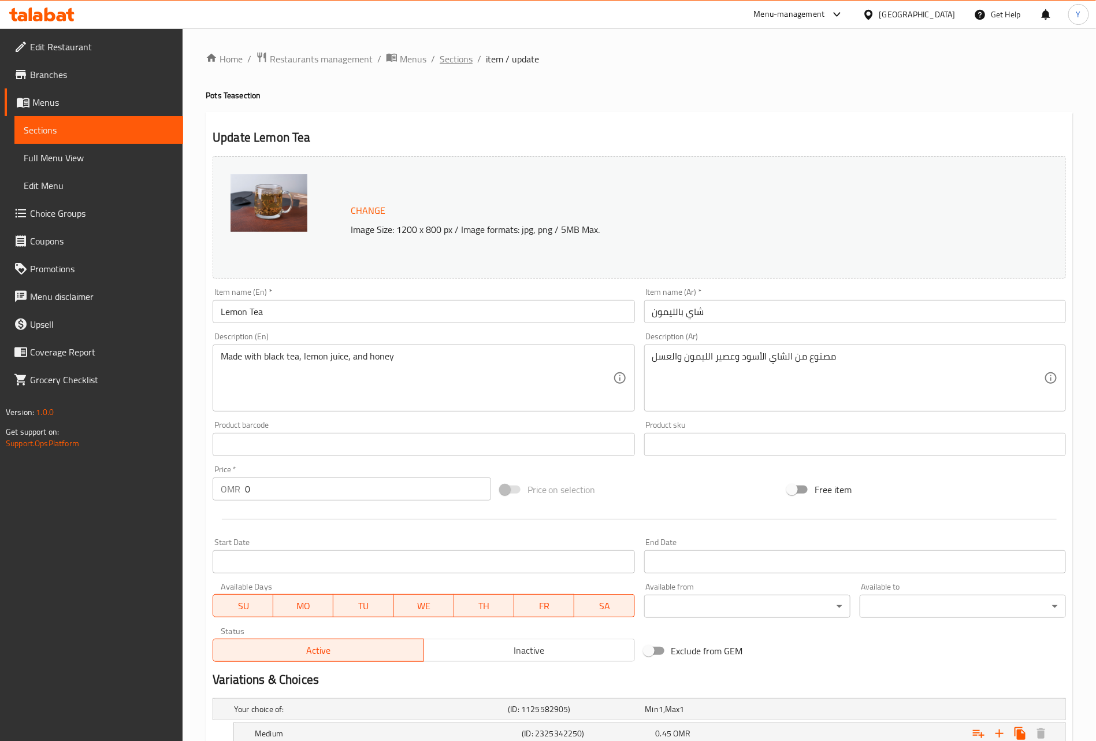
click at [467, 62] on span "Sections" at bounding box center [456, 59] width 33 height 14
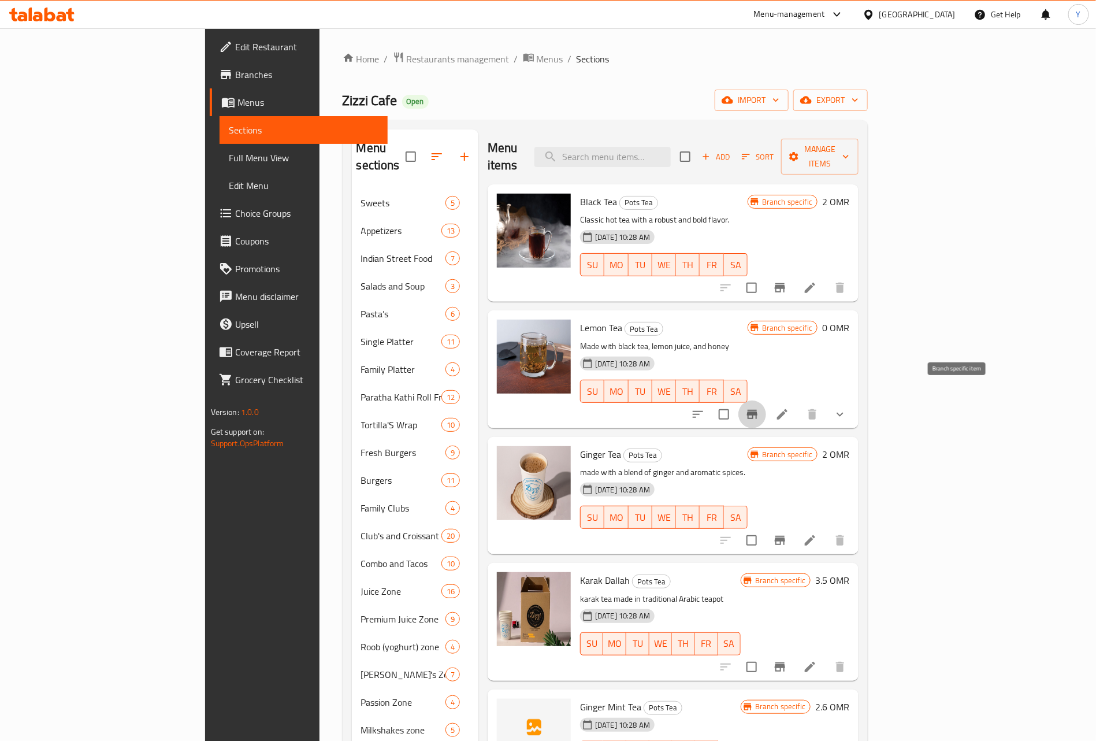
click at [758, 410] on icon "Branch-specific-item" at bounding box center [752, 414] width 10 height 9
click at [671, 156] on input "search" at bounding box center [603, 157] width 136 height 20
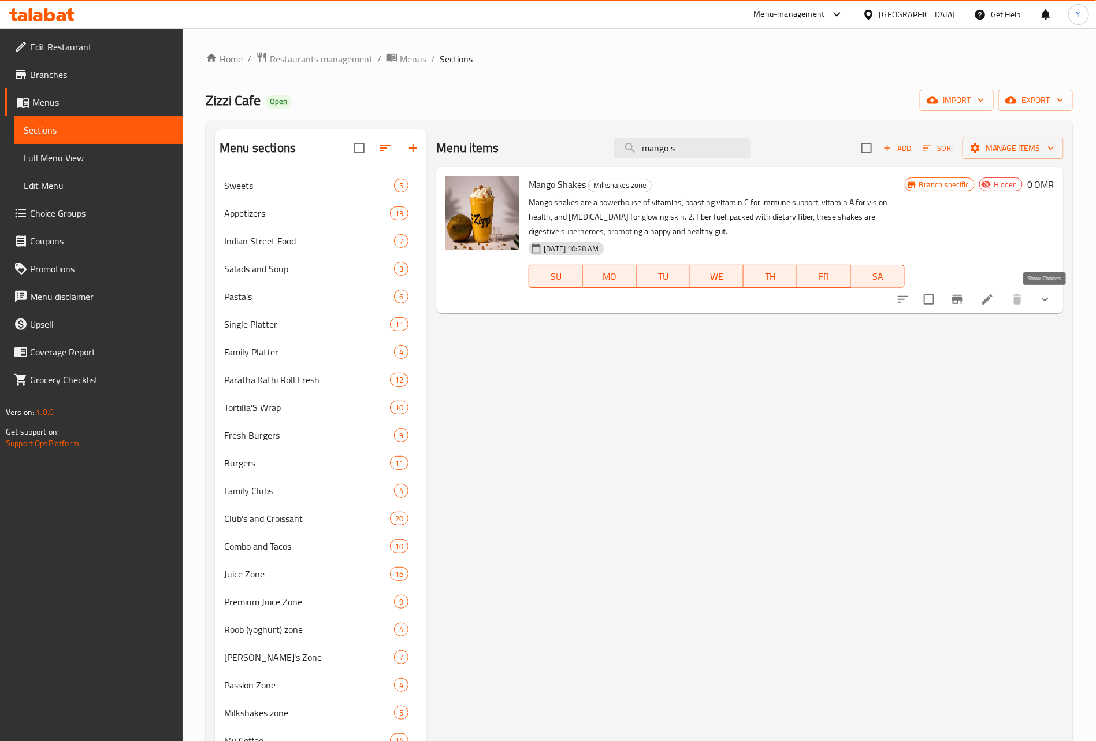
type input "mango s"
click at [1041, 302] on icon "show more" at bounding box center [1045, 299] width 14 height 14
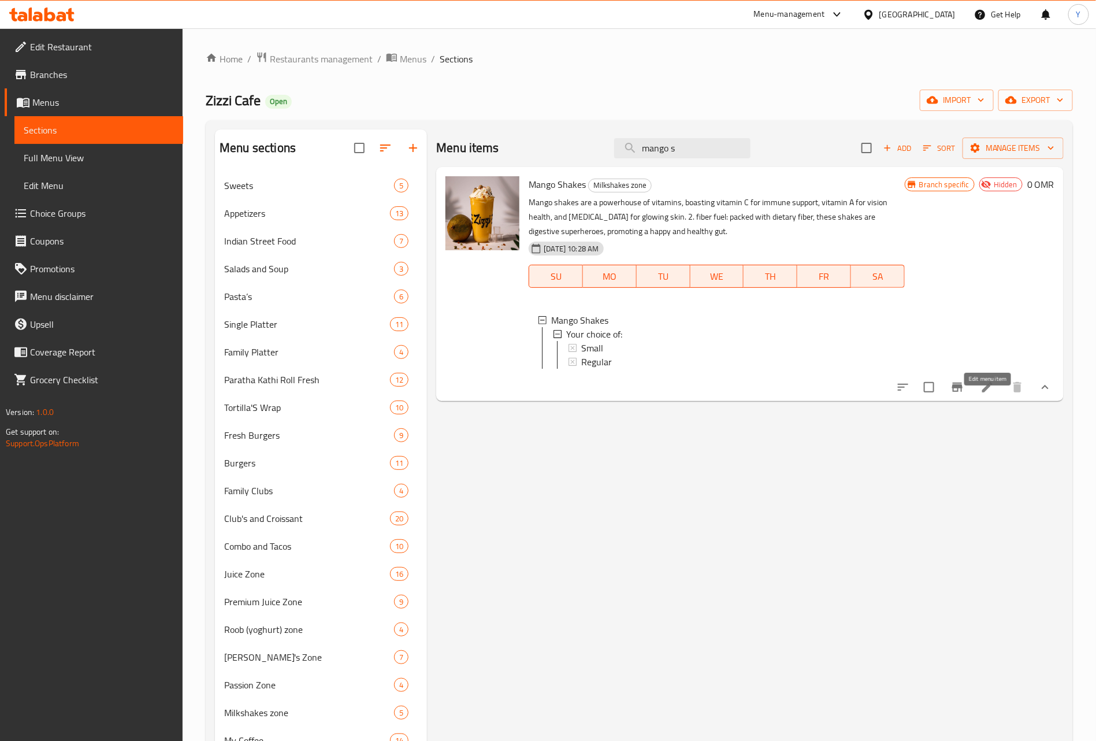
click at [991, 394] on icon at bounding box center [988, 387] width 14 height 14
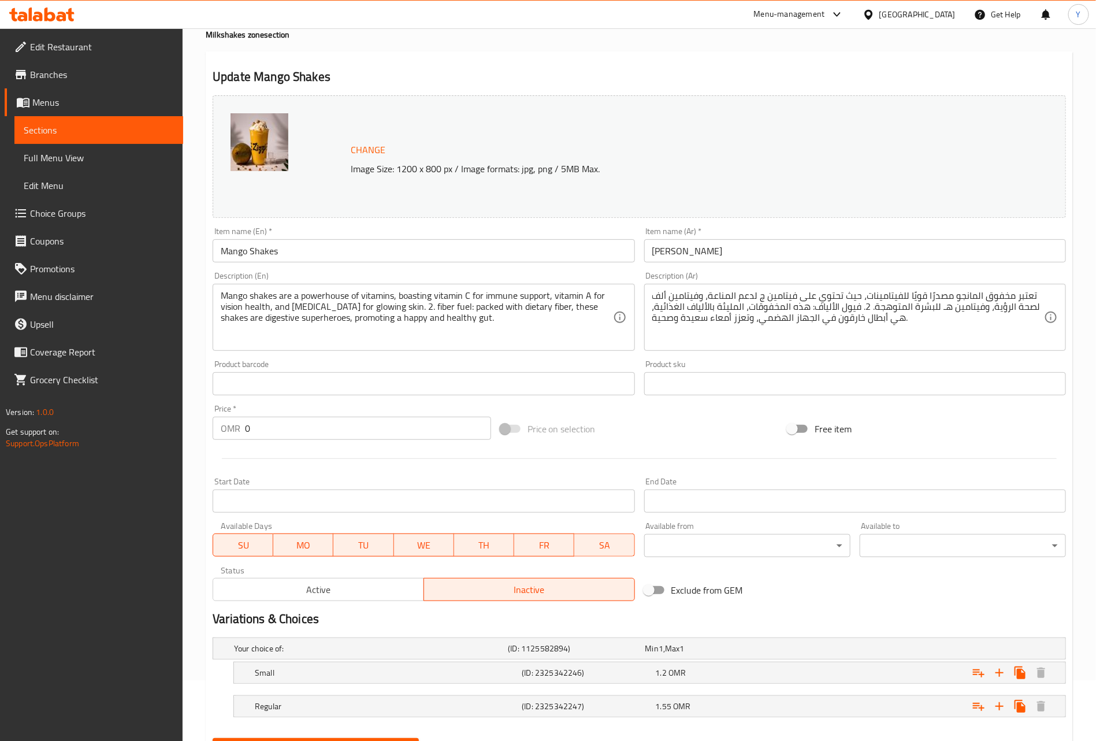
scroll to position [120, 0]
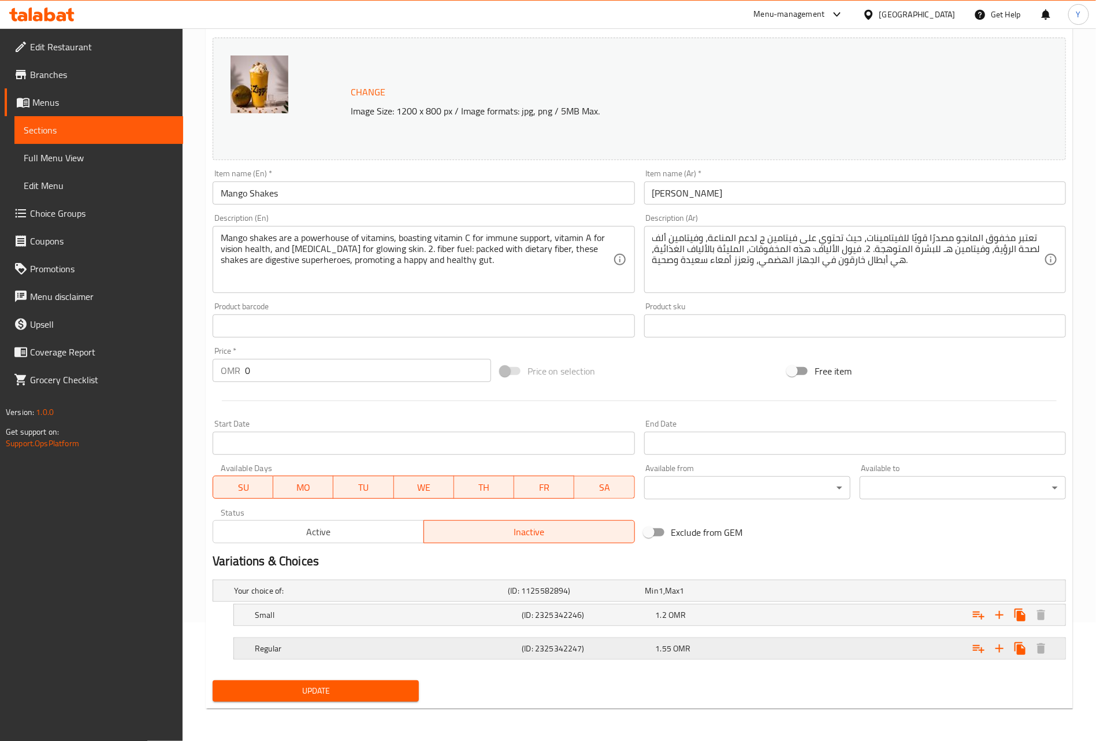
click at [588, 638] on div "Regular (ID: 2325342247) 1.55 OMR" at bounding box center [654, 648] width 802 height 25
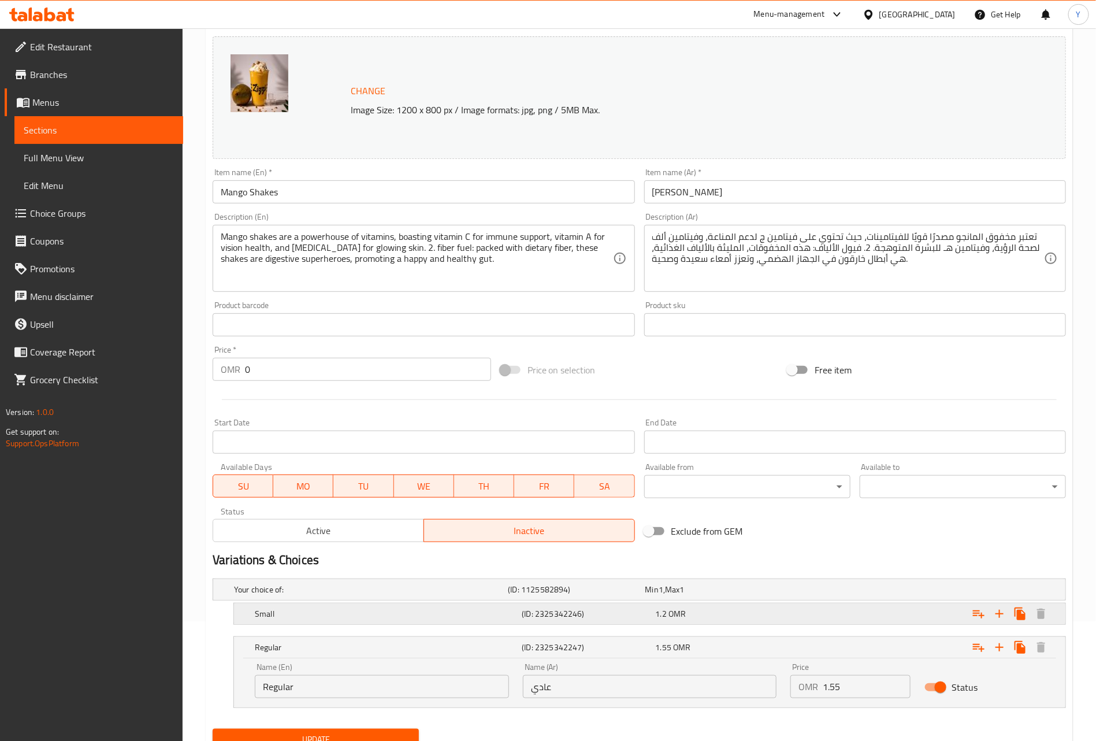
click at [631, 621] on div "(ID: 2325342246)" at bounding box center [586, 614] width 133 height 16
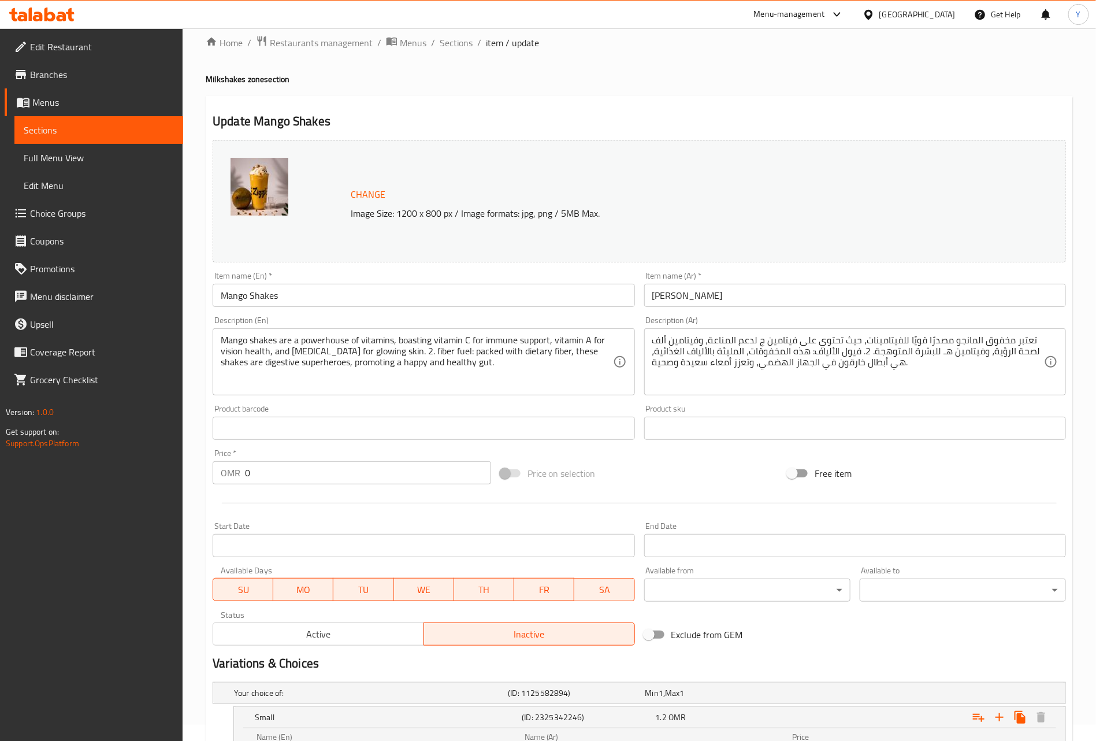
scroll to position [0, 0]
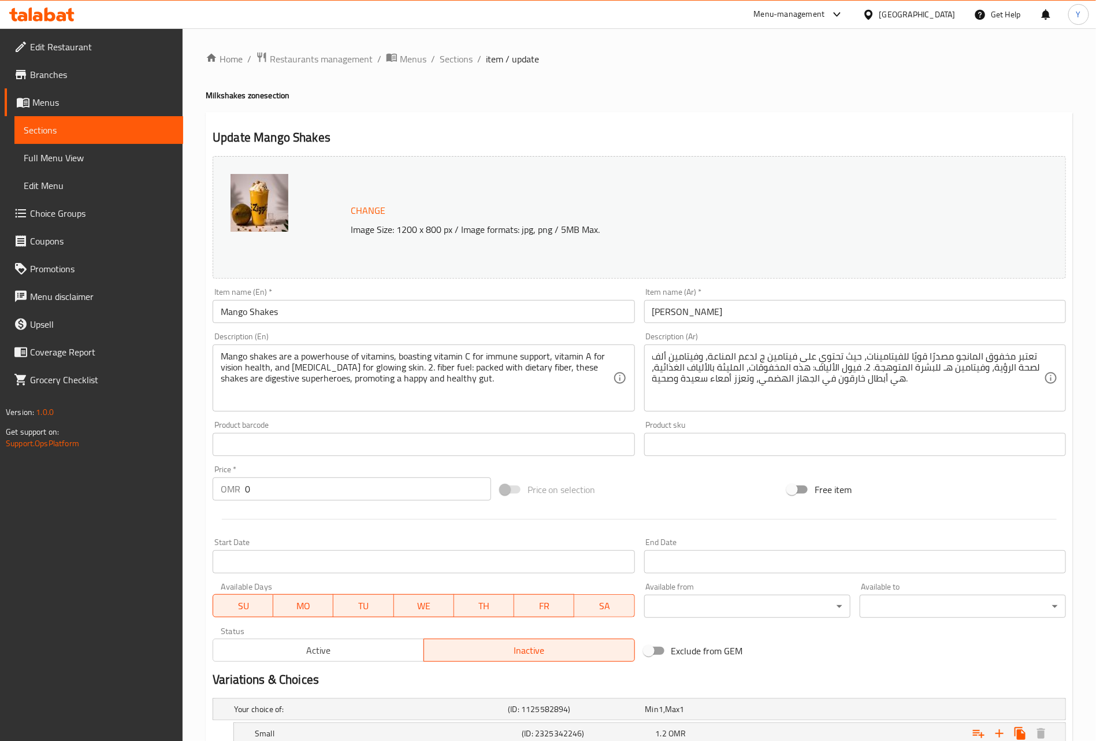
click at [472, 55] on ol "Home / Restaurants management / Menus / Sections / item / update" at bounding box center [639, 58] width 867 height 15
click at [439, 46] on div "Home / Restaurants management / Menus / Sections / item / update Milkshakes zon…" at bounding box center [640, 493] width 914 height 930
click at [477, 62] on li "/" at bounding box center [479, 59] width 4 height 14
click at [467, 54] on span "Sections" at bounding box center [456, 59] width 33 height 14
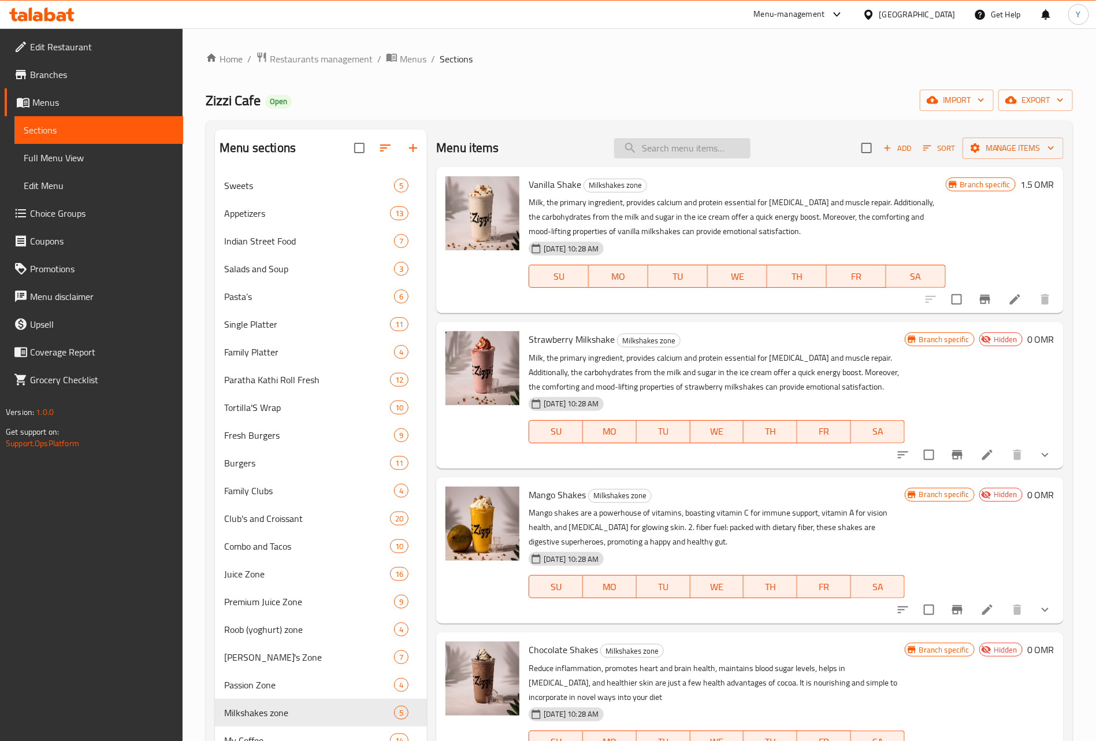
click at [716, 155] on input "search" at bounding box center [682, 148] width 136 height 20
paste input "Chocolate Shakes"
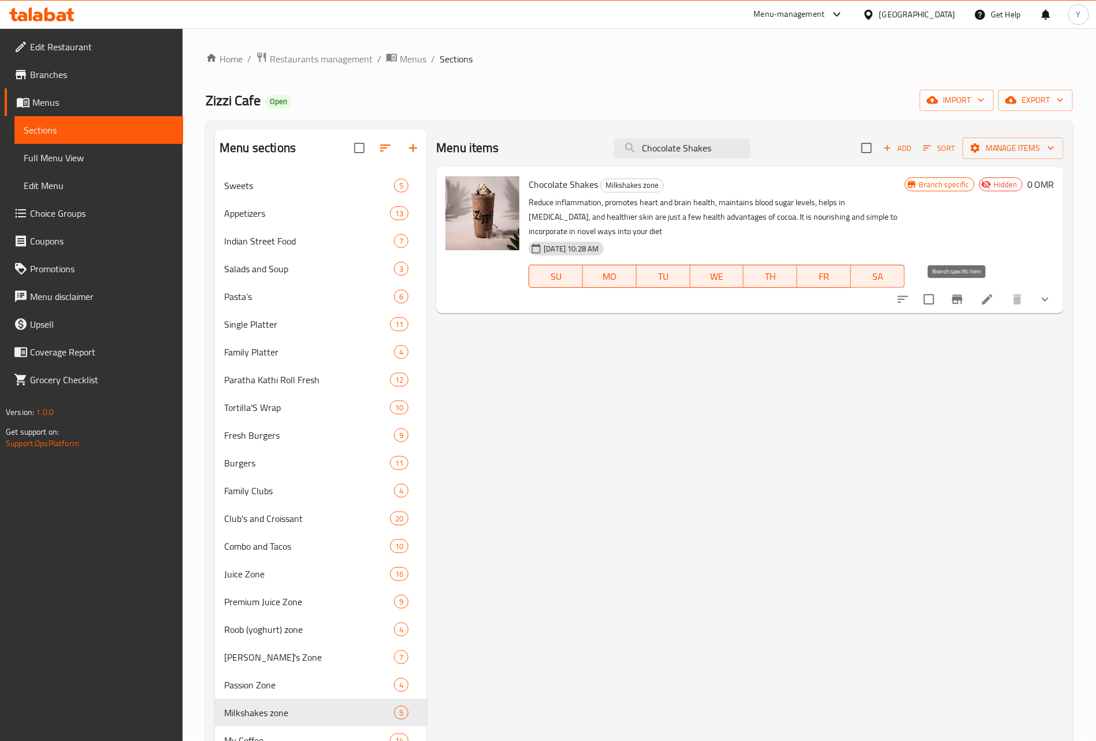
click at [954, 306] on icon "Branch-specific-item" at bounding box center [958, 299] width 14 height 14
click at [696, 144] on input "Chocolate Shakes" at bounding box center [682, 148] width 136 height 20
paste input "Lemon Tea"
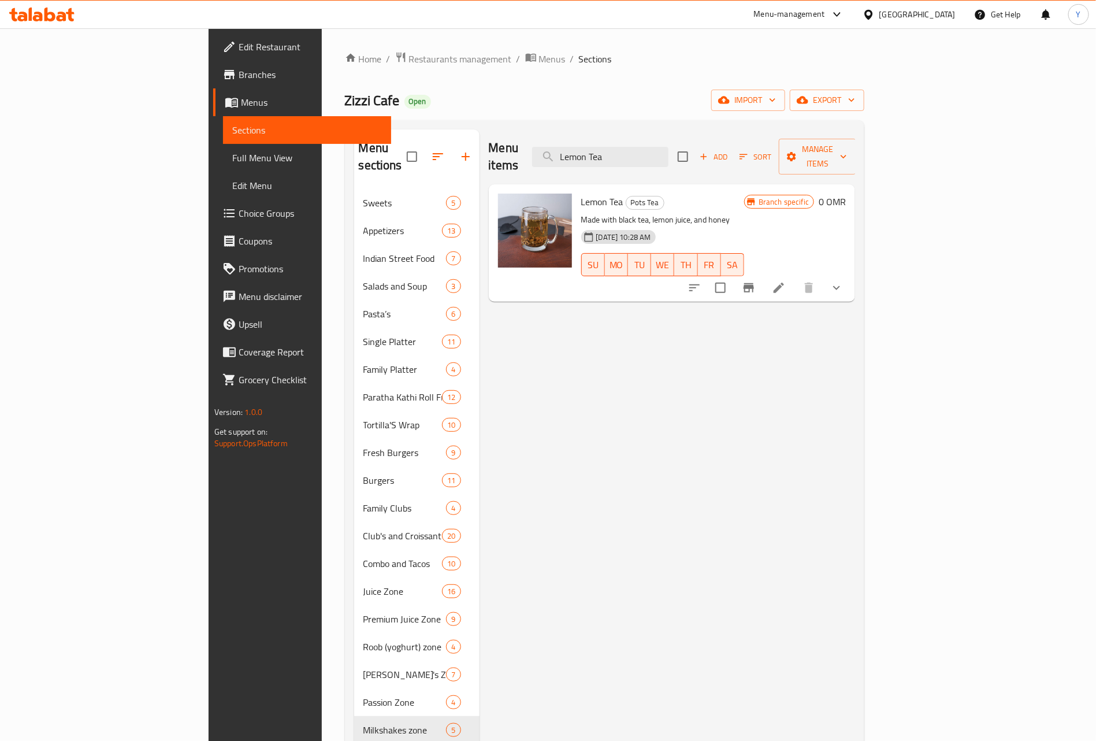
type input "Lemon Tea"
click at [754, 283] on icon "Branch-specific-item" at bounding box center [749, 287] width 10 height 9
click at [795, 280] on li at bounding box center [779, 287] width 32 height 21
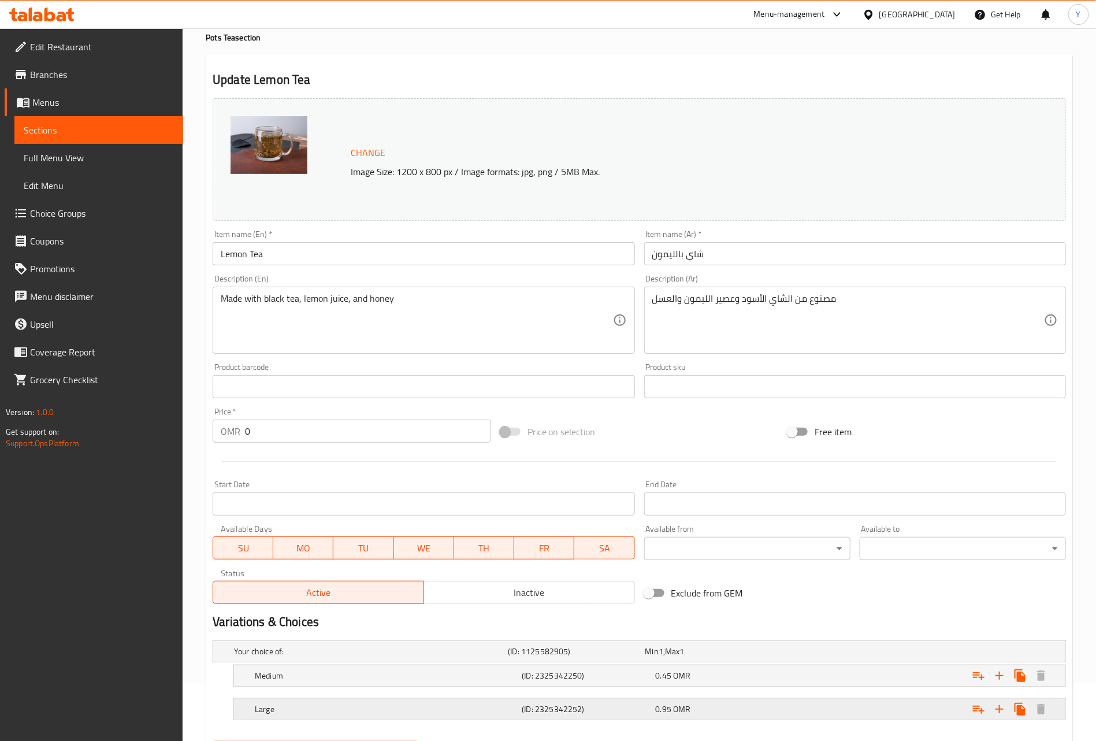
scroll to position [120, 0]
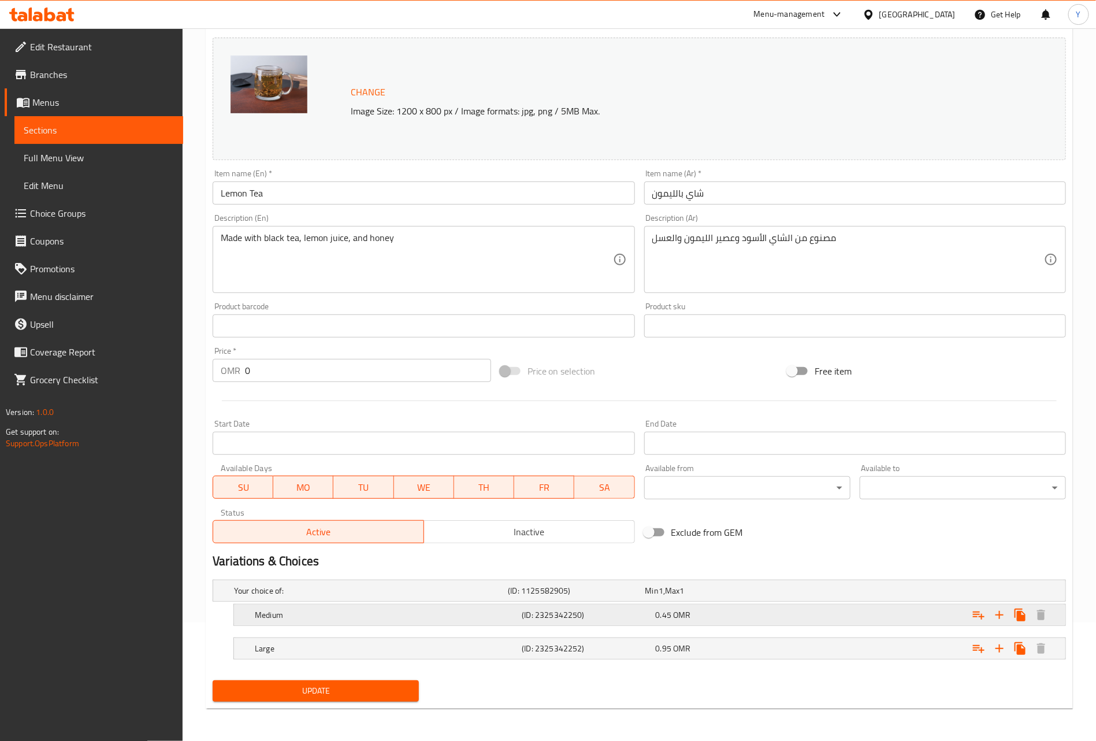
click at [606, 620] on h5 "(ID: 2325342250)" at bounding box center [586, 615] width 129 height 12
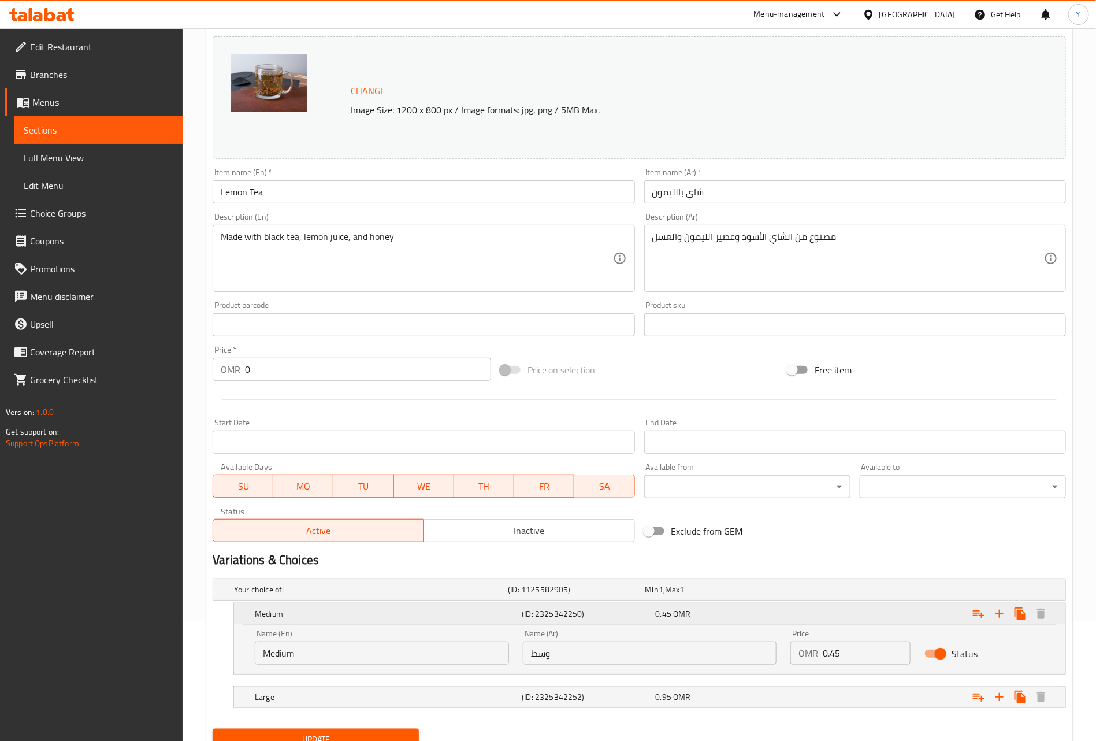
scroll to position [169, 0]
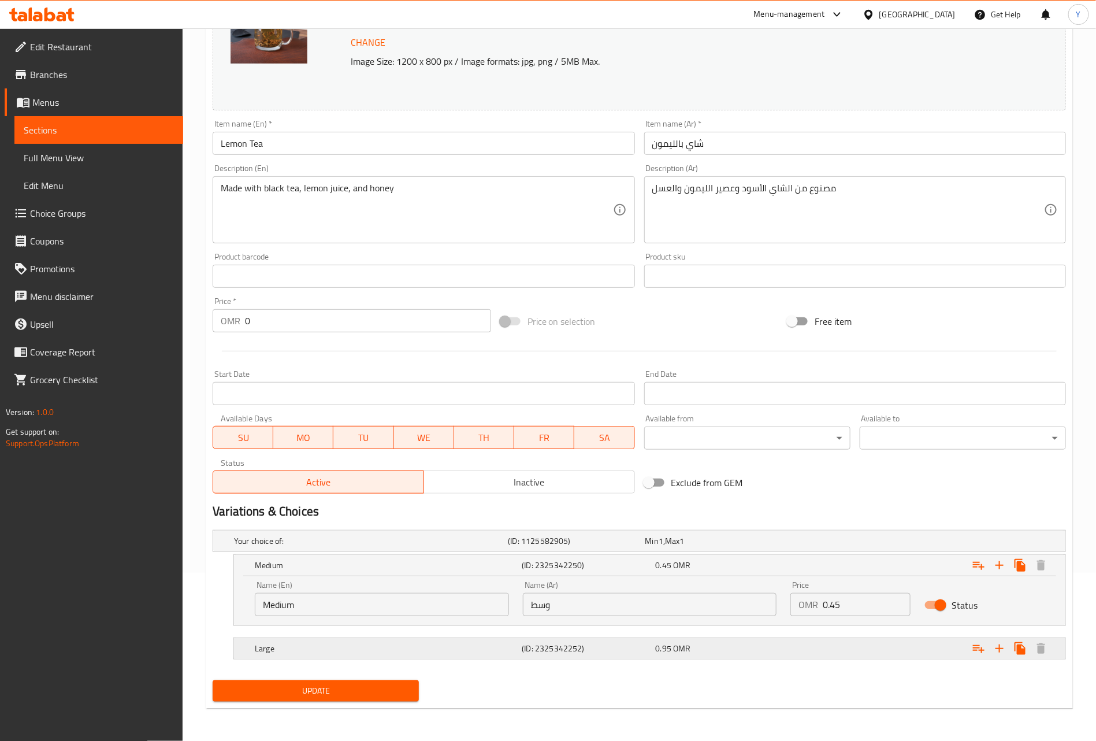
click at [619, 640] on div "Large (ID: 2325342252) 0.95 OMR" at bounding box center [654, 648] width 802 height 25
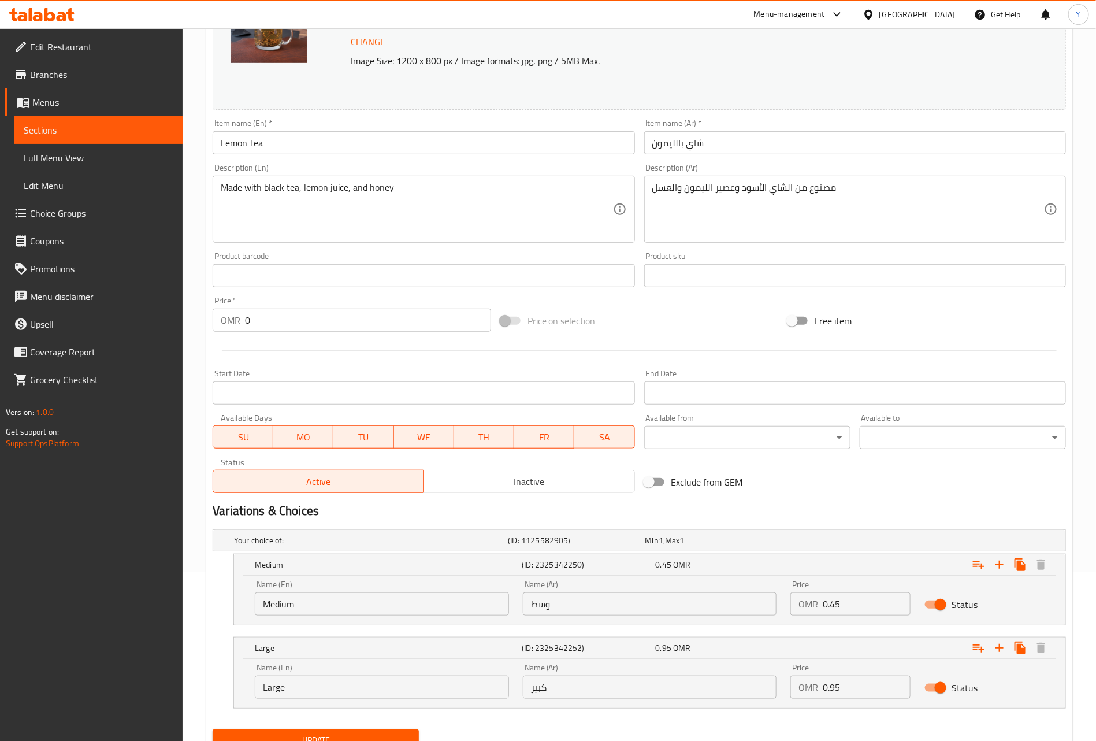
scroll to position [0, 0]
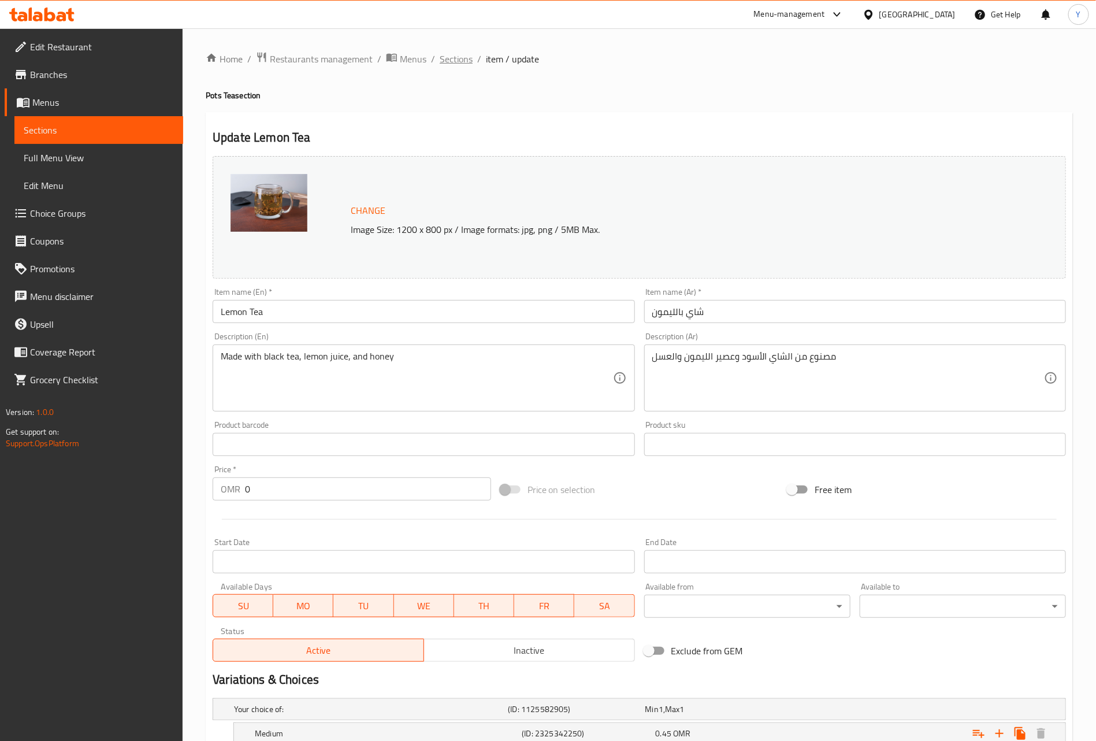
click at [461, 55] on span "Sections" at bounding box center [456, 59] width 33 height 14
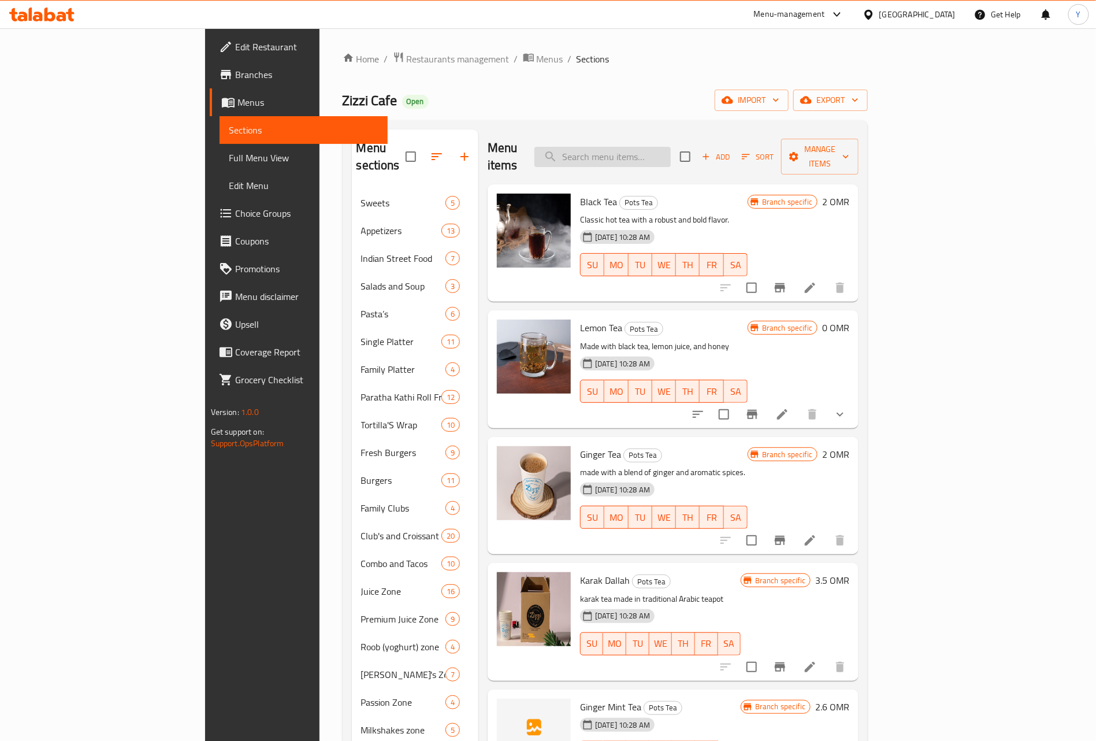
click at [671, 153] on input "search" at bounding box center [603, 157] width 136 height 20
paste input "Lemon Tea"
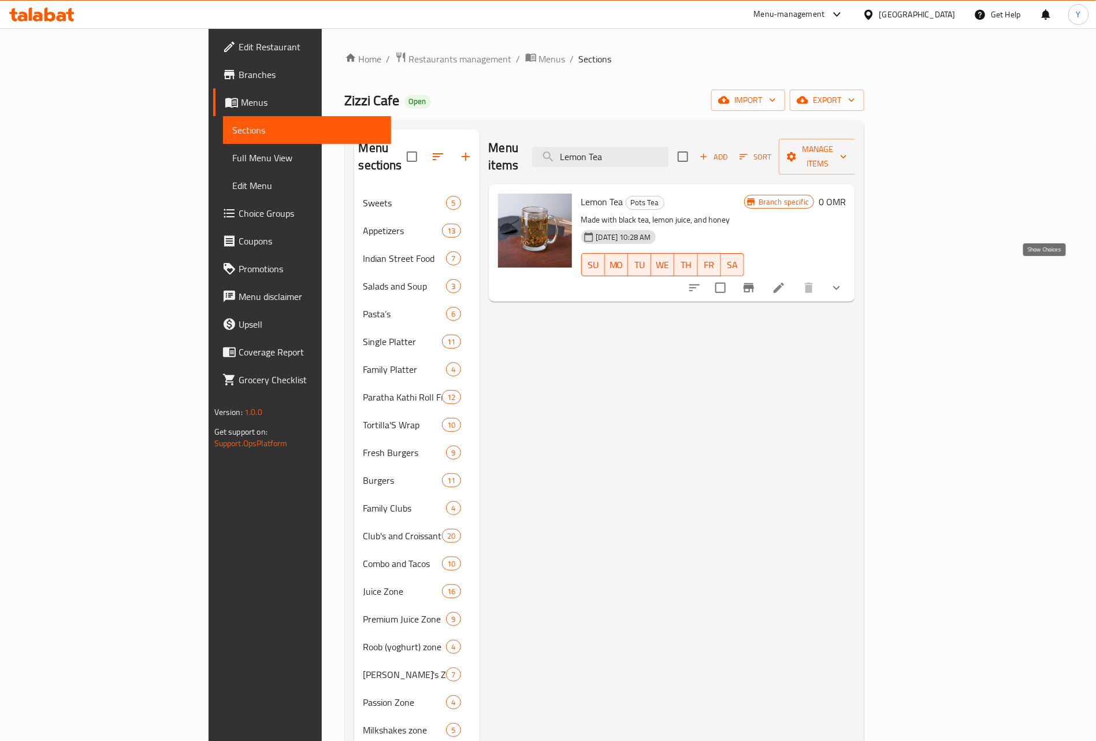
type input "Lemon Tea"
click at [844, 281] on icon "show more" at bounding box center [837, 288] width 14 height 14
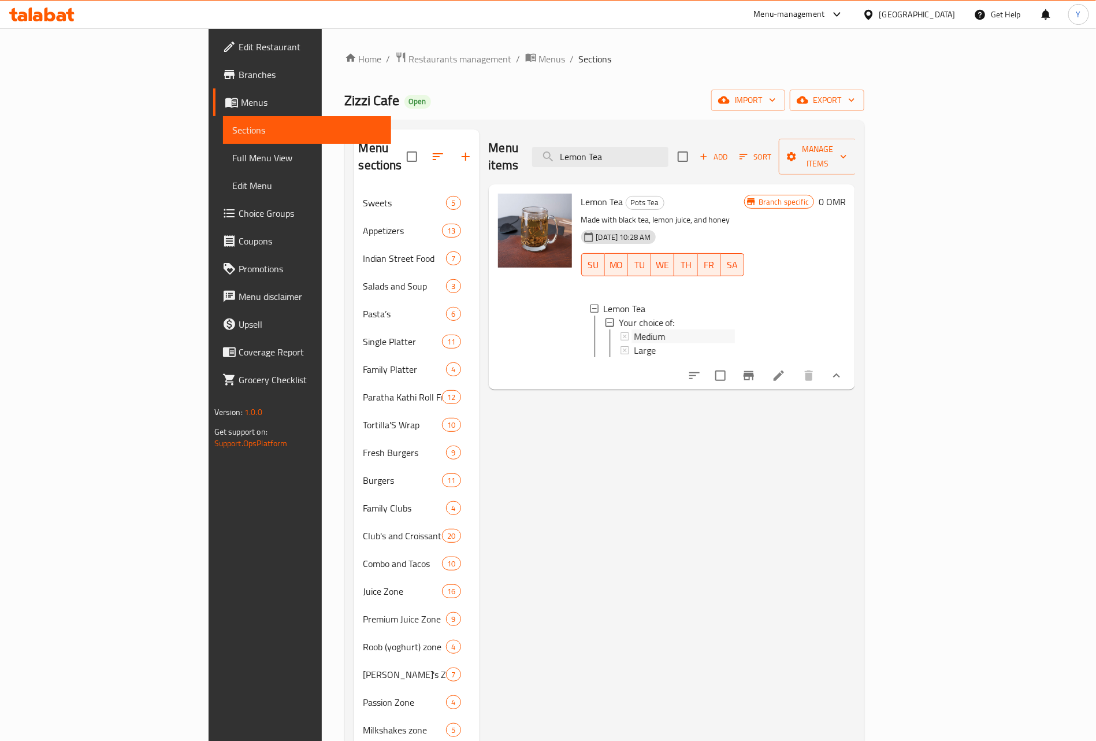
click at [634, 329] on span "Medium" at bounding box center [649, 336] width 31 height 14
click at [634, 343] on span "Large" at bounding box center [645, 350] width 22 height 14
click at [846, 195] on div "Branch specific 0 OMR" at bounding box center [795, 287] width 102 height 187
click at [814, 196] on span "Branch specific" at bounding box center [784, 201] width 60 height 11
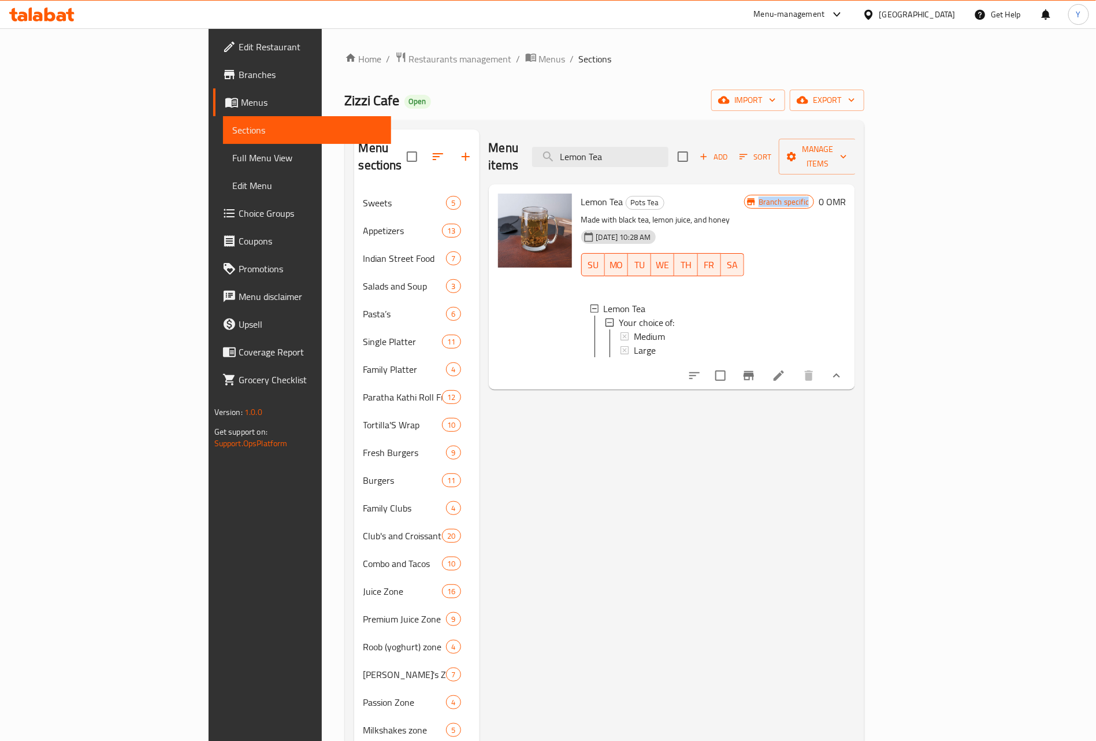
click at [814, 196] on span "Branch specific" at bounding box center [784, 201] width 60 height 11
click at [763, 373] on button "Branch-specific-item" at bounding box center [749, 376] width 28 height 28
click at [461, 127] on div "Menu sections Sweets 5 Appetizers 13 Indian Street Food 7 Salads and Soup 3 Pas…" at bounding box center [605, 577] width 520 height 915
drag, startPoint x: 706, startPoint y: 157, endPoint x: 396, endPoint y: 154, distance: 310.3
click at [407, 154] on div "Menu sections Sweets 5 Appetizers 13 Indian Street Food 7 Salads and Soup 3 Pas…" at bounding box center [605, 577] width 502 height 896
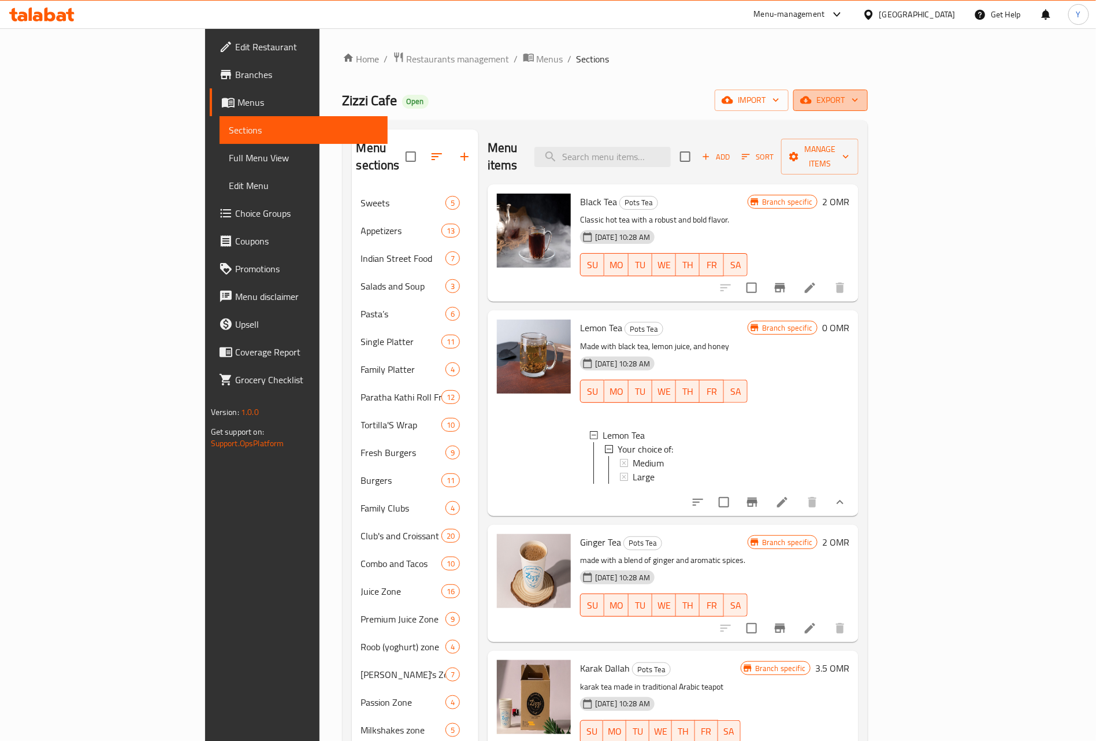
click at [859, 94] on span "export" at bounding box center [831, 100] width 56 height 14
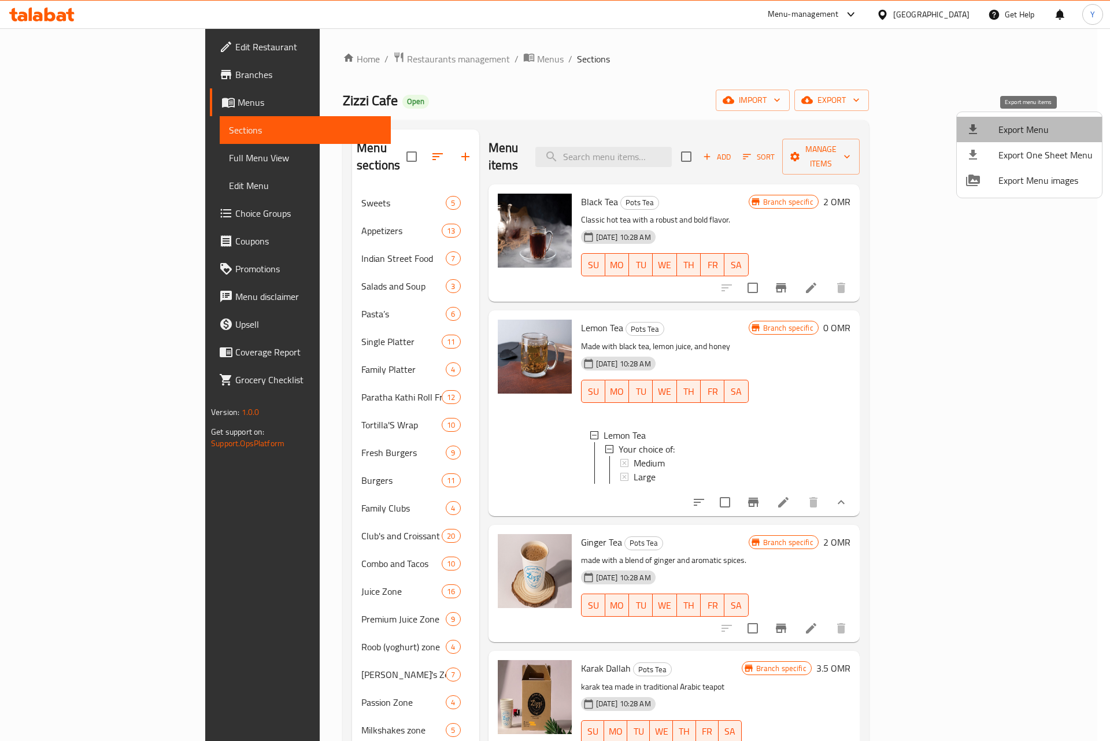
click at [1052, 137] on li "Export Menu" at bounding box center [1028, 129] width 145 height 25
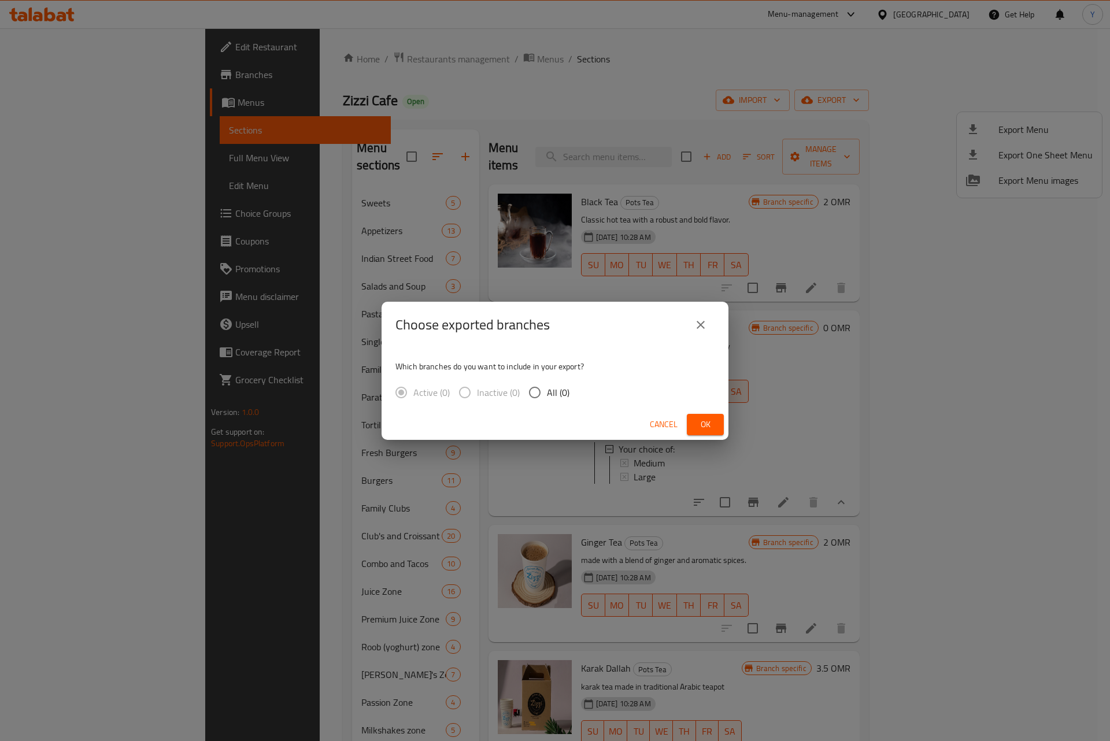
click at [558, 385] on span "All (0)" at bounding box center [558, 392] width 23 height 14
click at [547, 384] on input "All (0)" at bounding box center [534, 392] width 24 height 24
radio input "true"
click at [696, 429] on span "Ok" at bounding box center [705, 424] width 18 height 14
click at [696, 420] on span "Ok" at bounding box center [705, 424] width 18 height 14
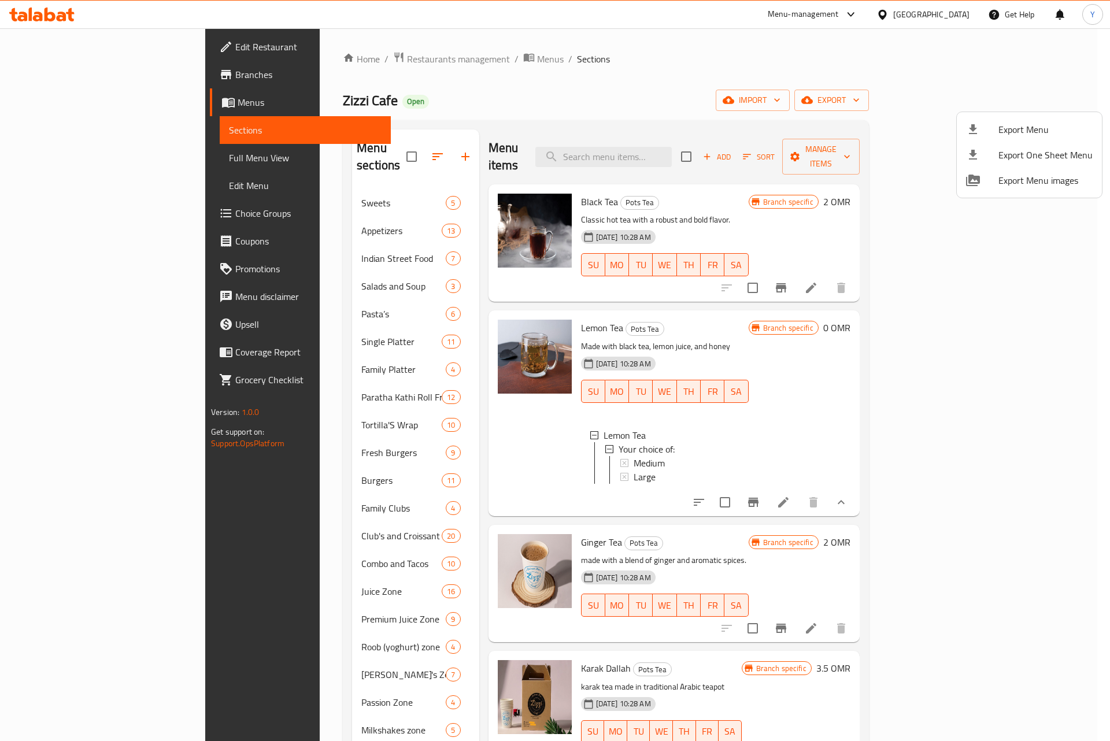
click at [595, 437] on div at bounding box center [555, 370] width 1110 height 741
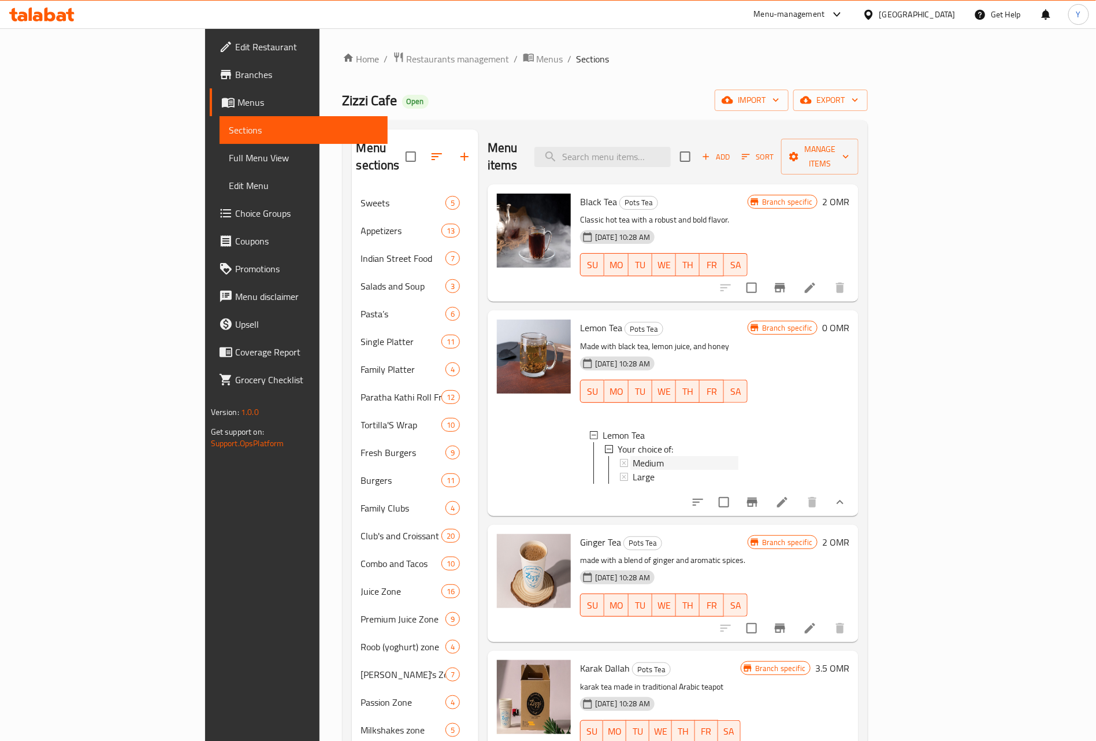
click at [633, 456] on span "Medium" at bounding box center [648, 463] width 31 height 14
click at [633, 470] on span "Large" at bounding box center [644, 477] width 22 height 14
click at [759, 505] on icon "Branch-specific-item" at bounding box center [752, 502] width 14 height 14
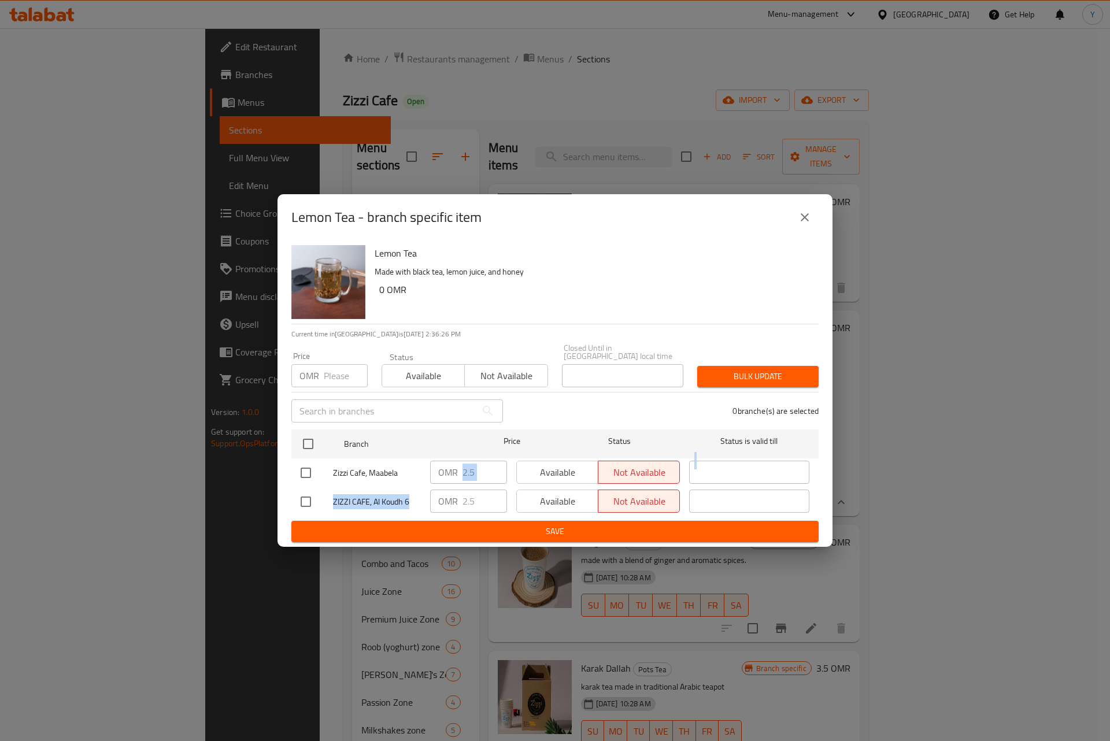
click at [483, 492] on ul "Branch Price Status Status is valid till Zizzi Cafe, Maabela OMR 2.5 ​ Availabl…" at bounding box center [554, 473] width 527 height 96
click at [244, 440] on div "Lemon Tea - branch specific item Lemon Tea Made with black tea, lemon juice, an…" at bounding box center [555, 370] width 1110 height 741
click at [804, 217] on icon "close" at bounding box center [805, 217] width 14 height 14
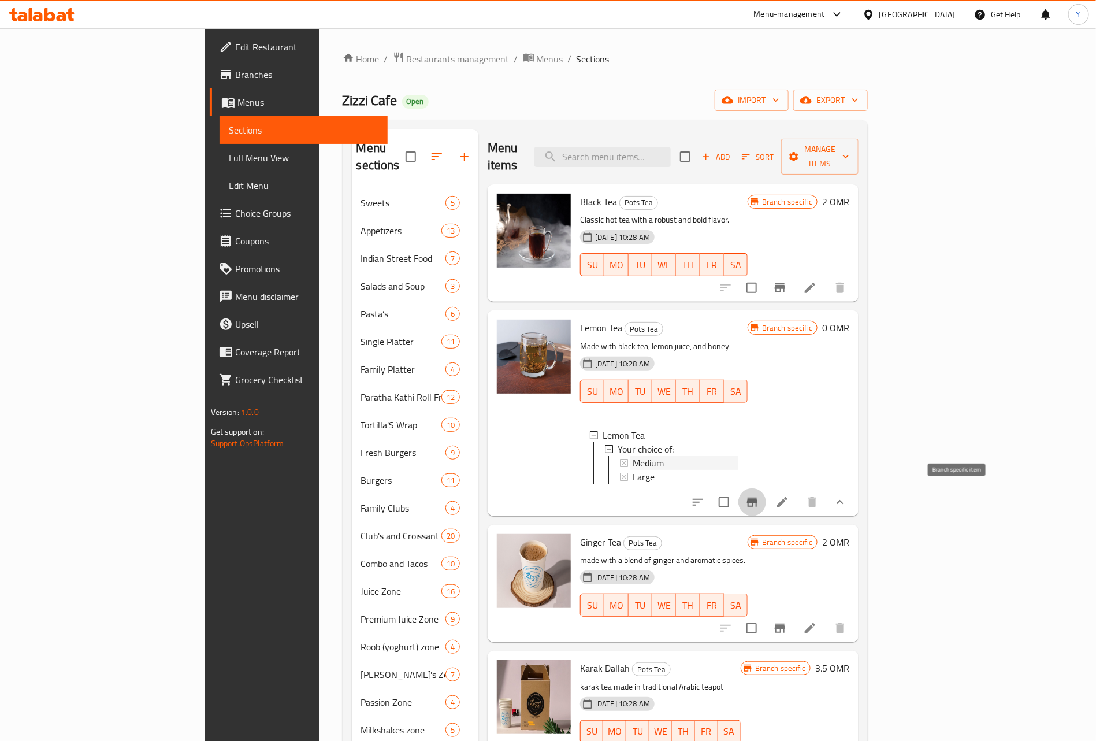
click at [702, 456] on div "Medium" at bounding box center [686, 463] width 106 height 14
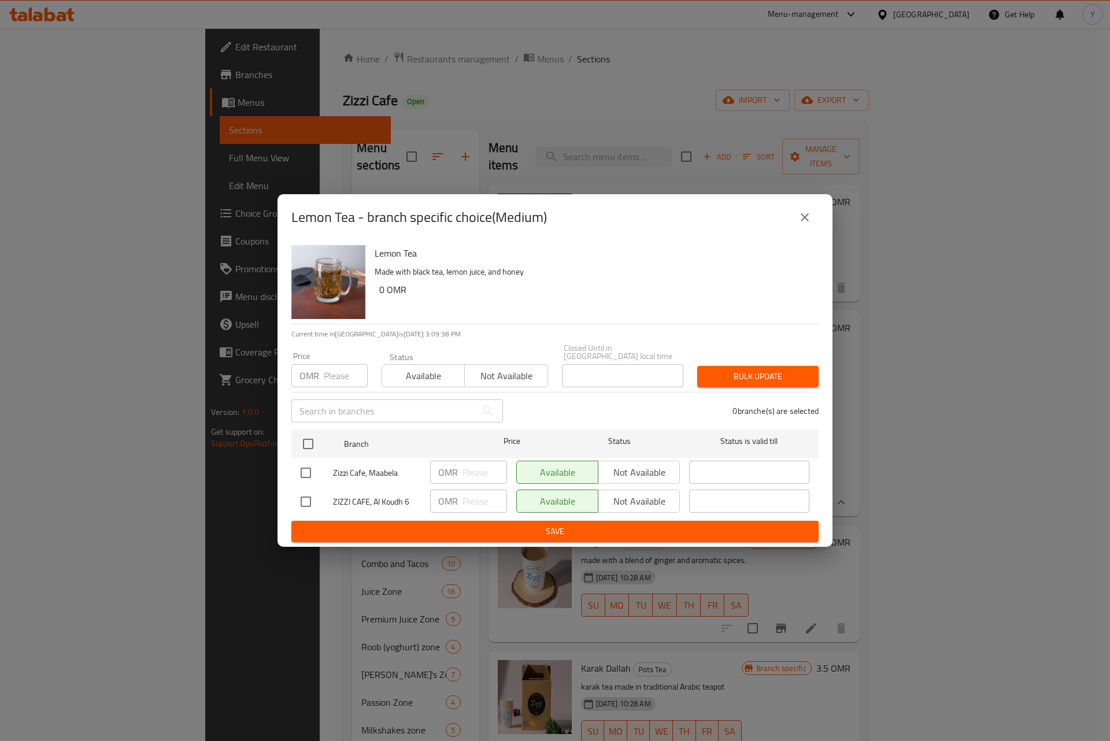
click at [798, 224] on icon "close" at bounding box center [805, 217] width 14 height 14
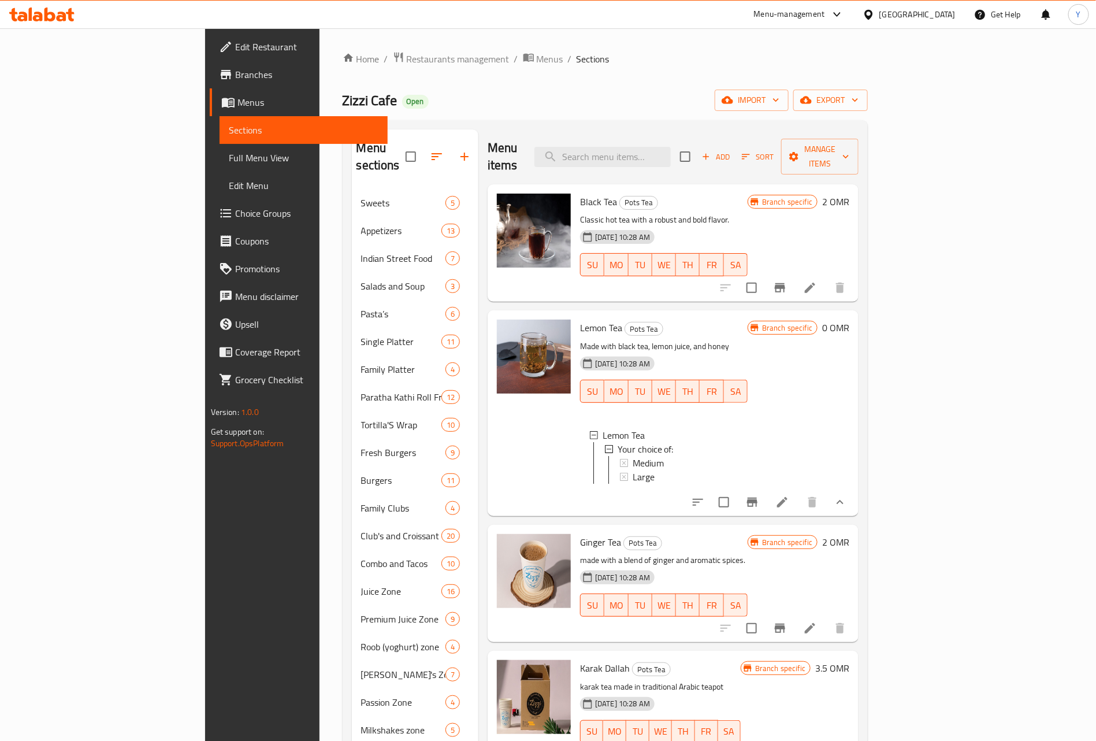
drag, startPoint x: 948, startPoint y: 505, endPoint x: 987, endPoint y: 529, distance: 46.0
click at [859, 213] on div "Black Tea Pots Tea Classic hot tea with a robust and bold flavor. [DATE] 10:28 …" at bounding box center [673, 198] width 371 height 29
click at [789, 498] on icon at bounding box center [783, 502] width 14 height 14
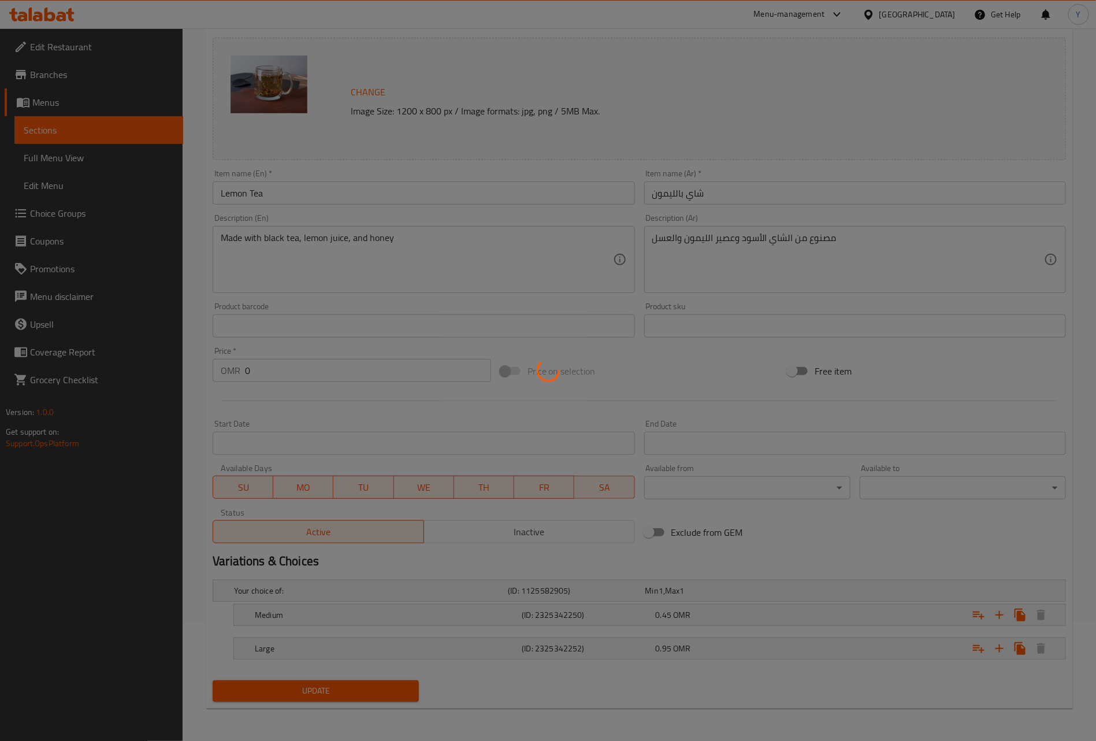
scroll to position [120, 0]
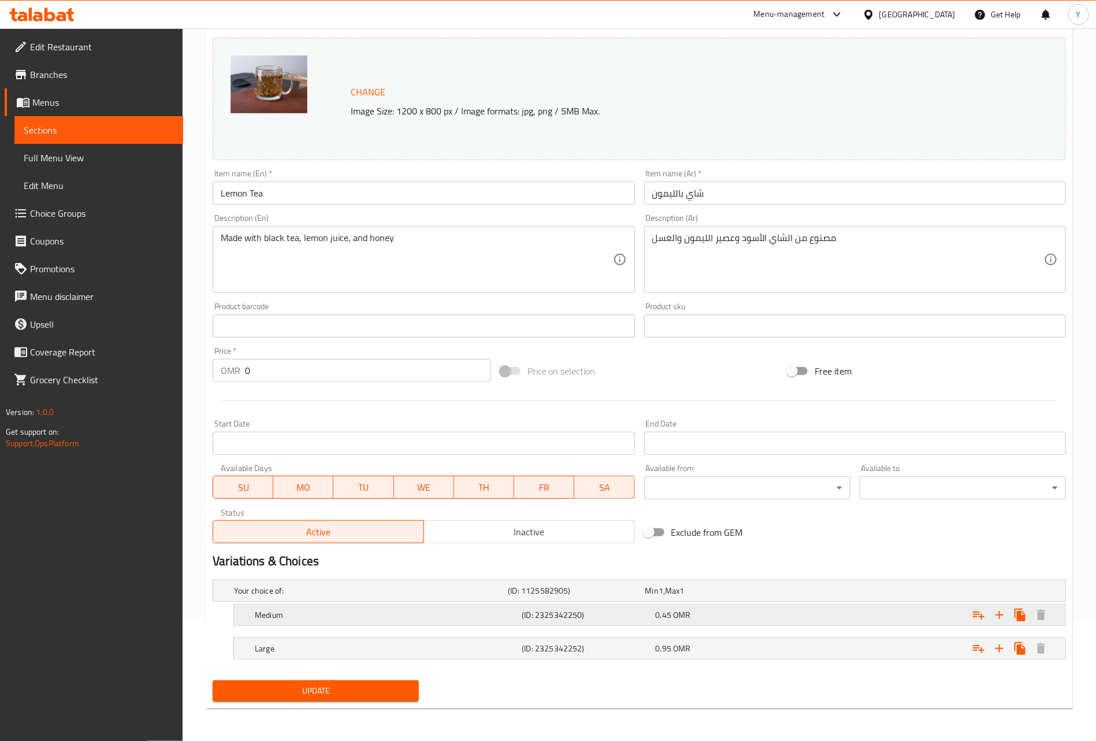
click at [597, 612] on h5 "(ID: 2325342250)" at bounding box center [586, 615] width 129 height 12
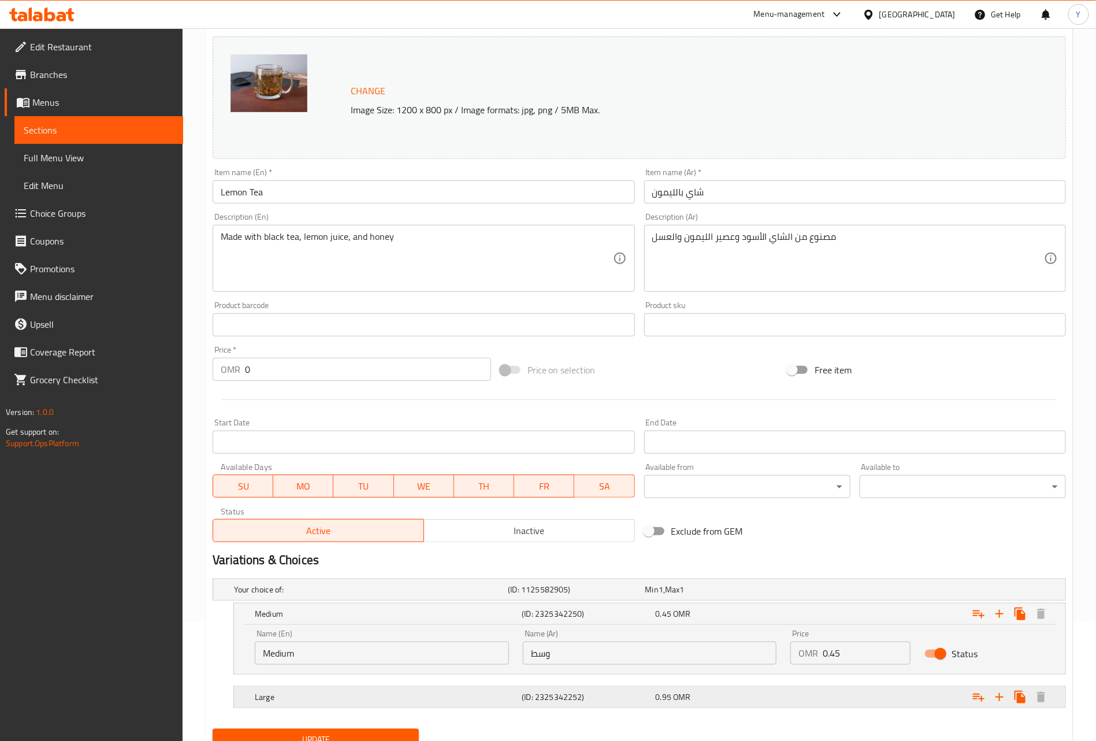
click at [651, 700] on h5 "(ID: 2325342252)" at bounding box center [586, 697] width 129 height 12
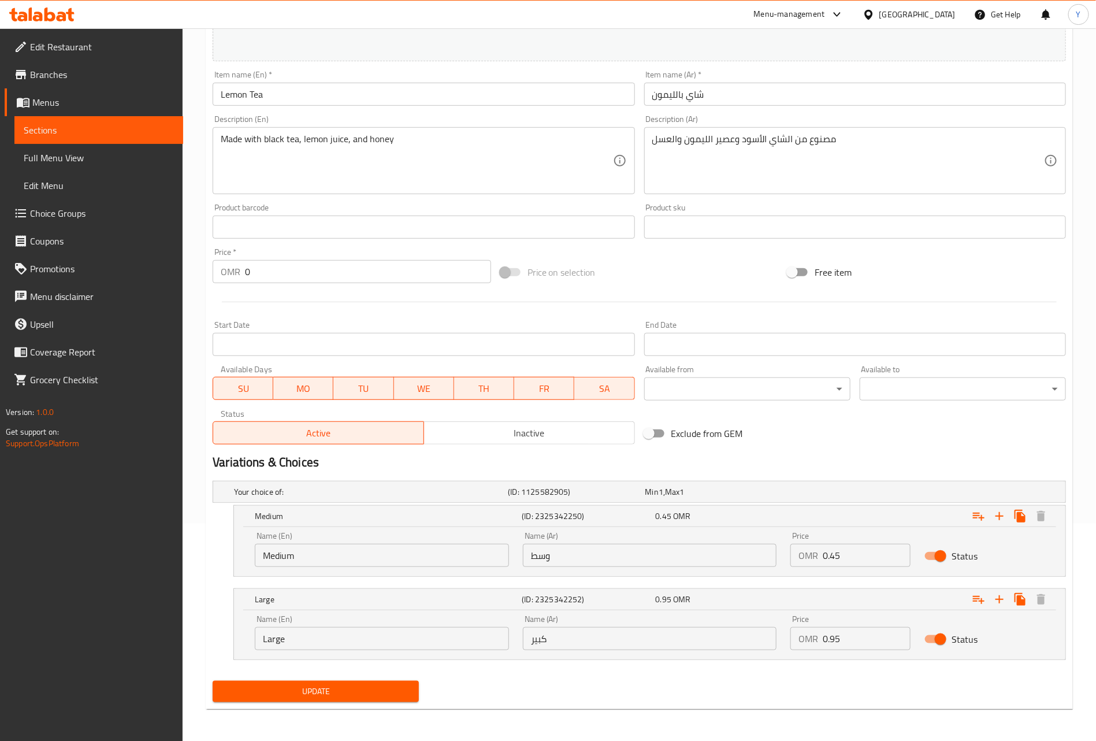
scroll to position [219, 0]
click at [463, 306] on div at bounding box center [639, 301] width 863 height 28
